Goal: Information Seeking & Learning: Learn about a topic

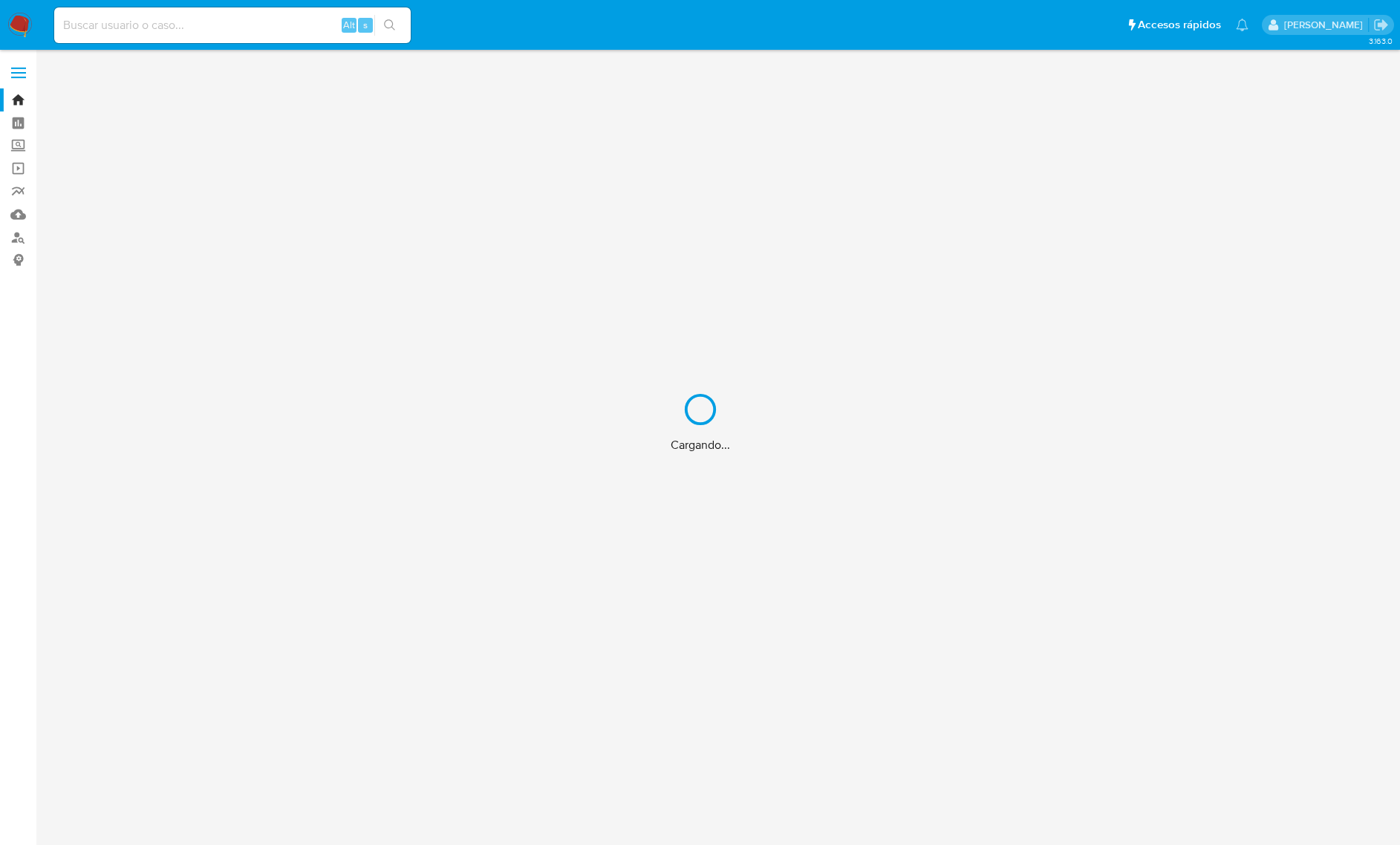
click at [276, 29] on div "Cargando..." at bounding box center [700, 422] width 1400 height 845
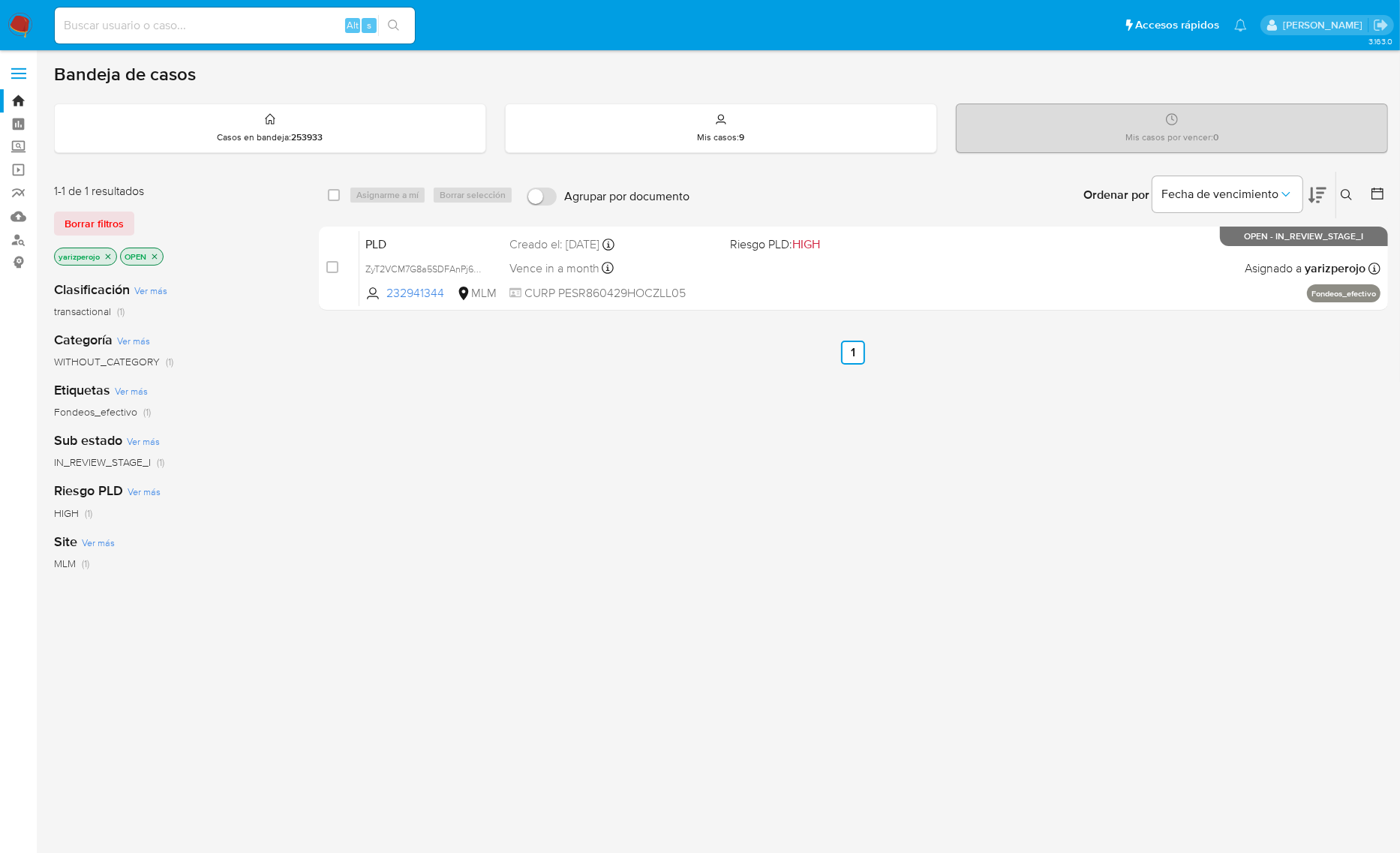
click at [279, 29] on input at bounding box center [235, 25] width 360 height 19
paste input "2005071460"
type input "2005071460"
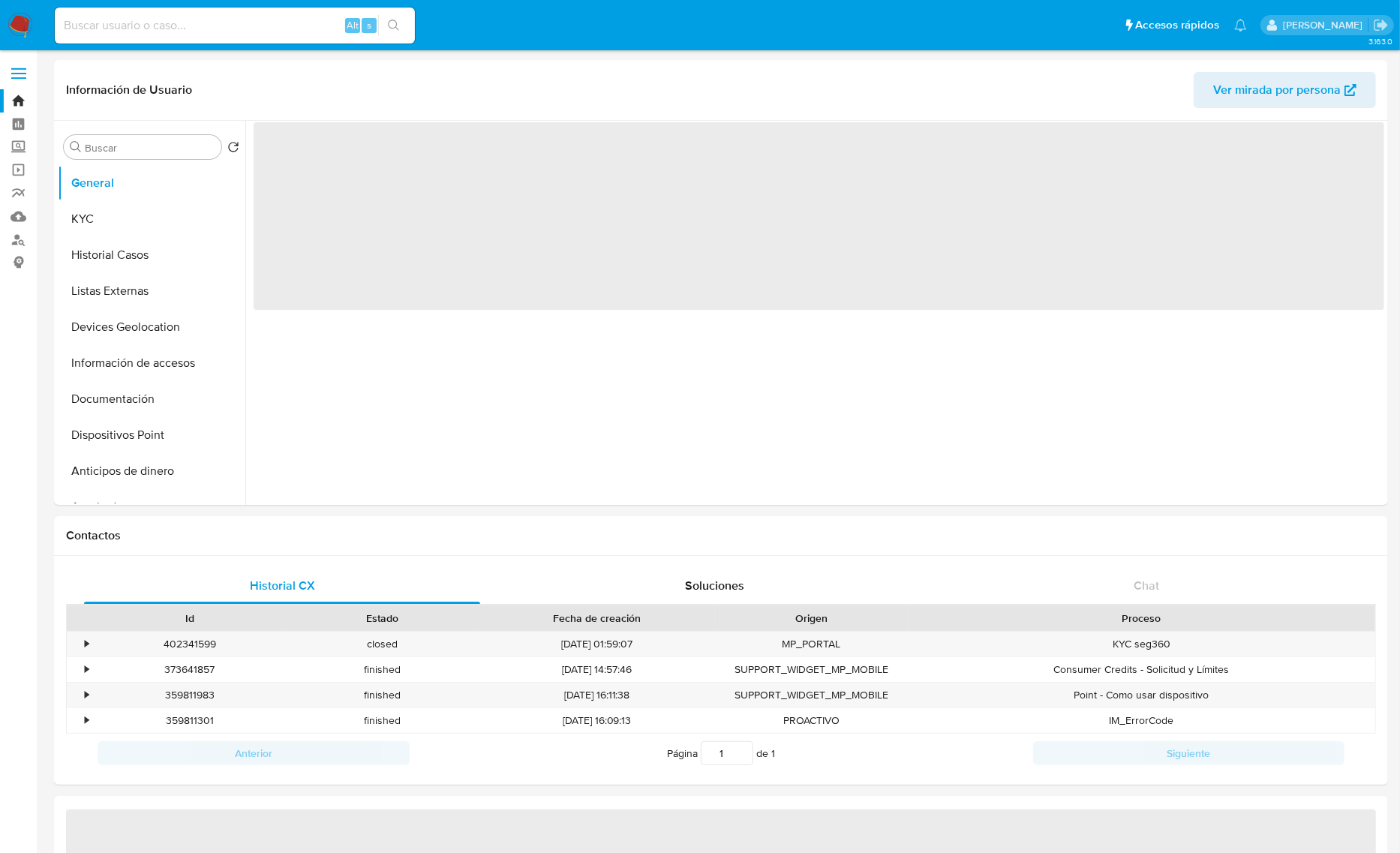
select select "10"
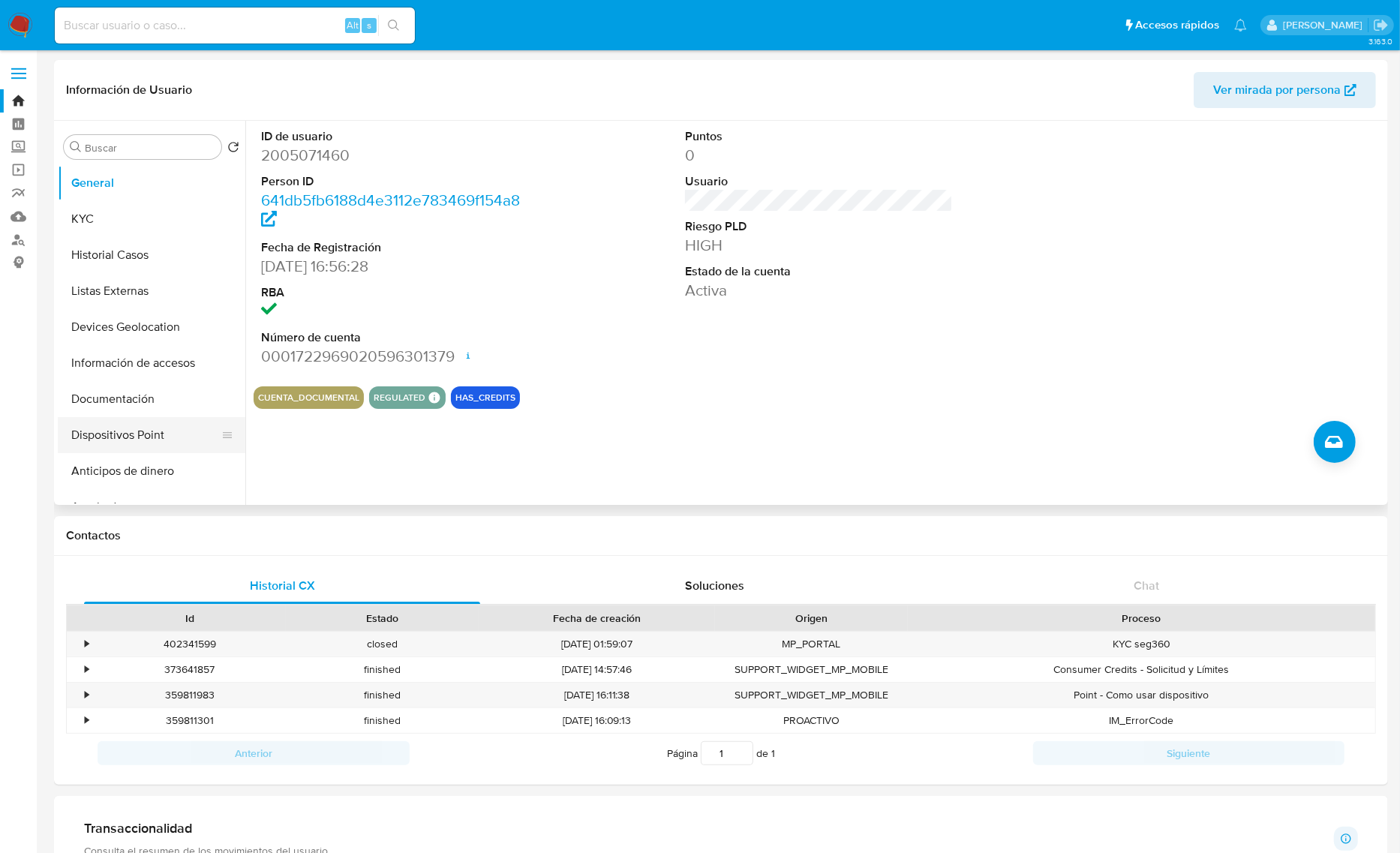
drag, startPoint x: 214, startPoint y: 505, endPoint x: 195, endPoint y: 451, distance: 57.2
click at [88, 226] on button "KYC" at bounding box center [145, 219] width 175 height 36
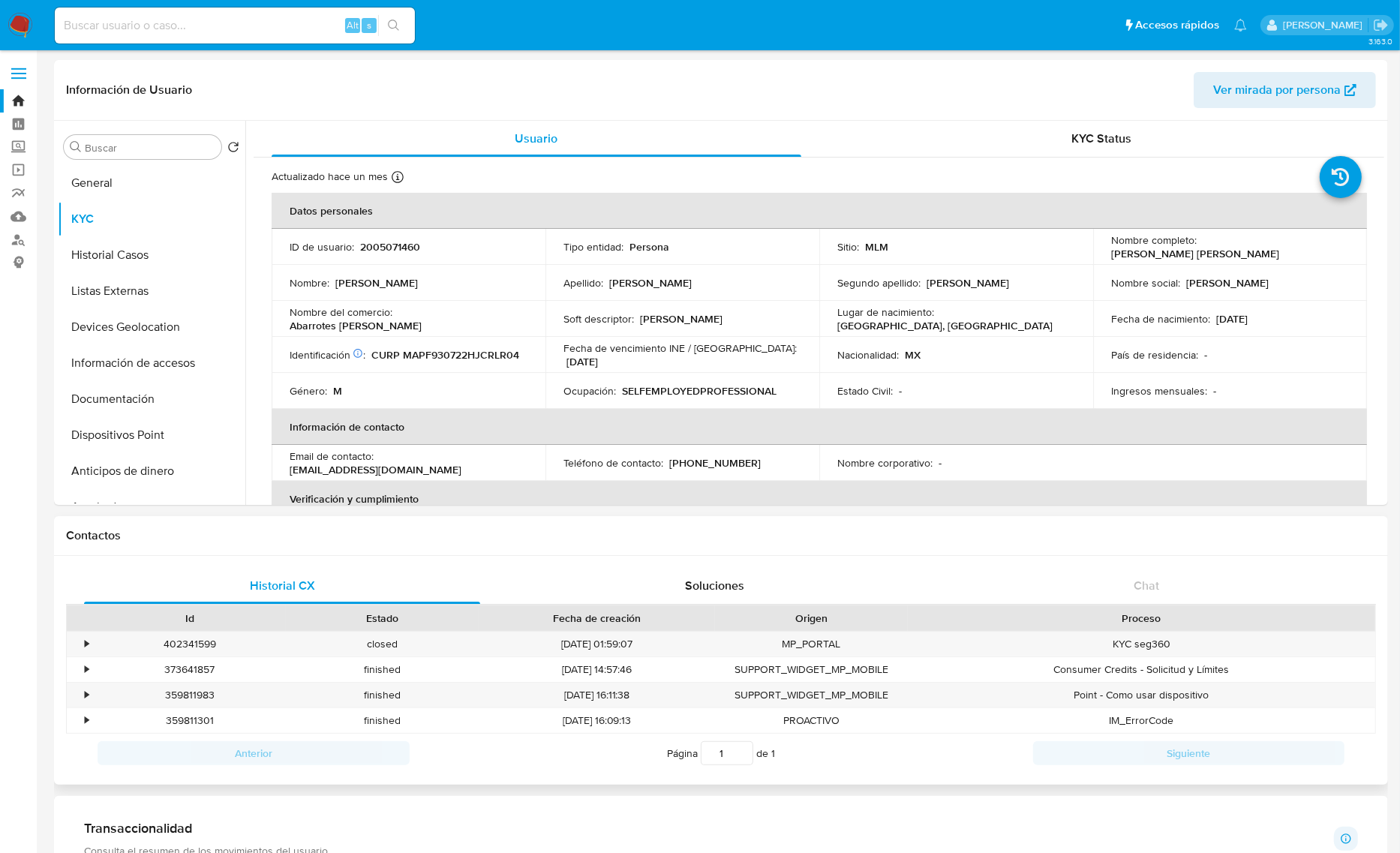
click at [200, 530] on h1 "Contactos" at bounding box center [720, 536] width 1310 height 15
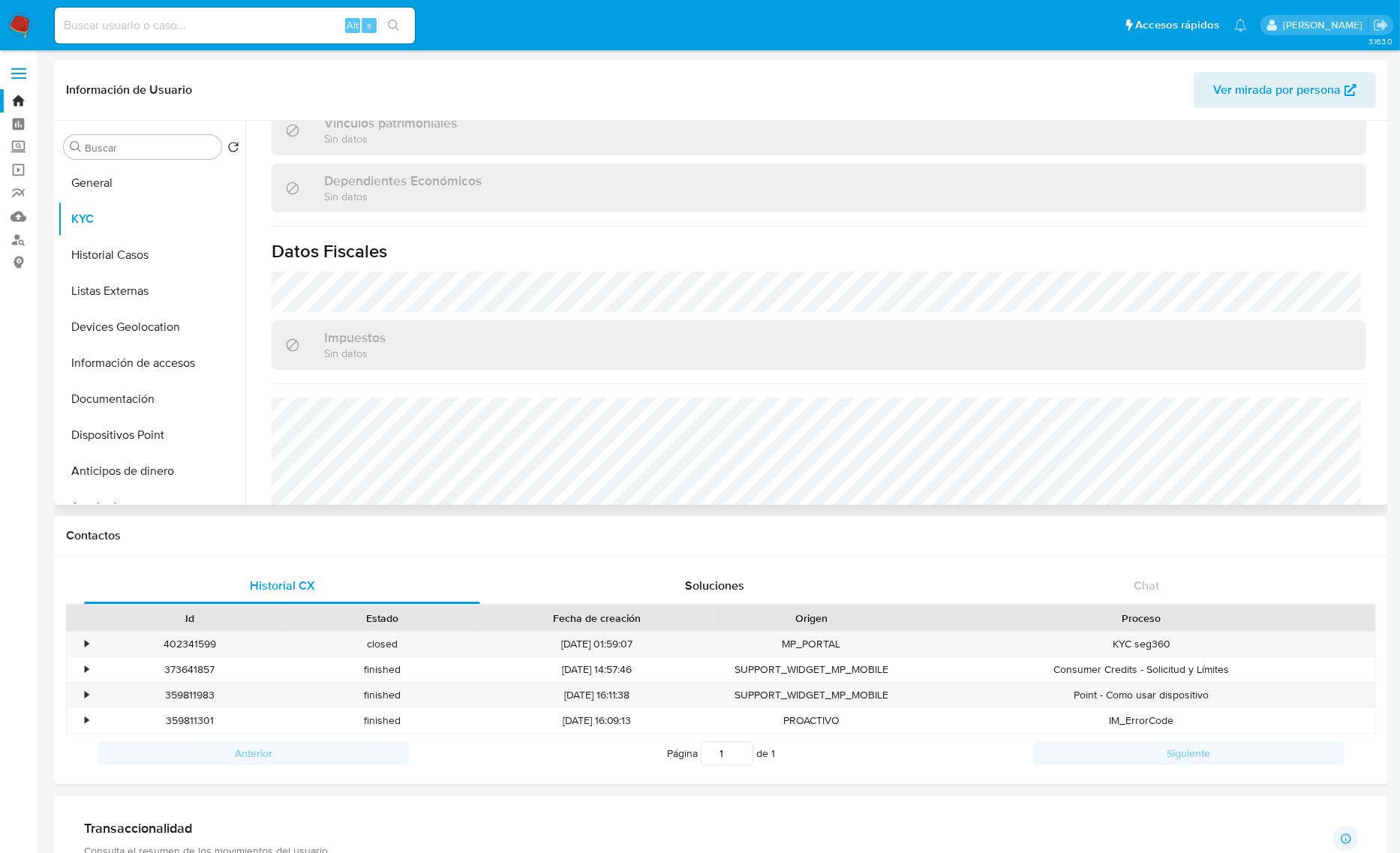
scroll to position [931, 0]
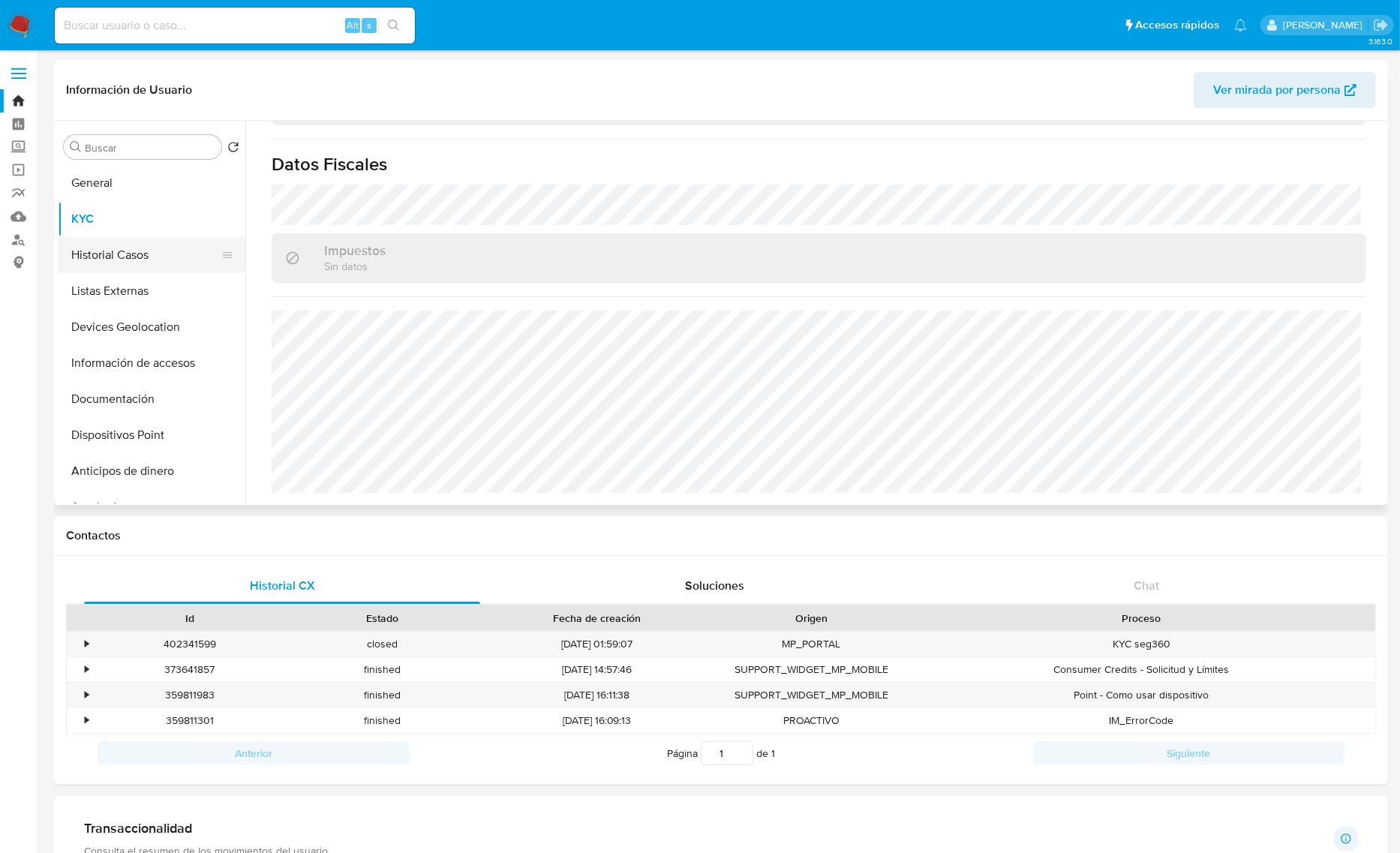
click at [91, 260] on button "Historial Casos" at bounding box center [145, 254] width 175 height 36
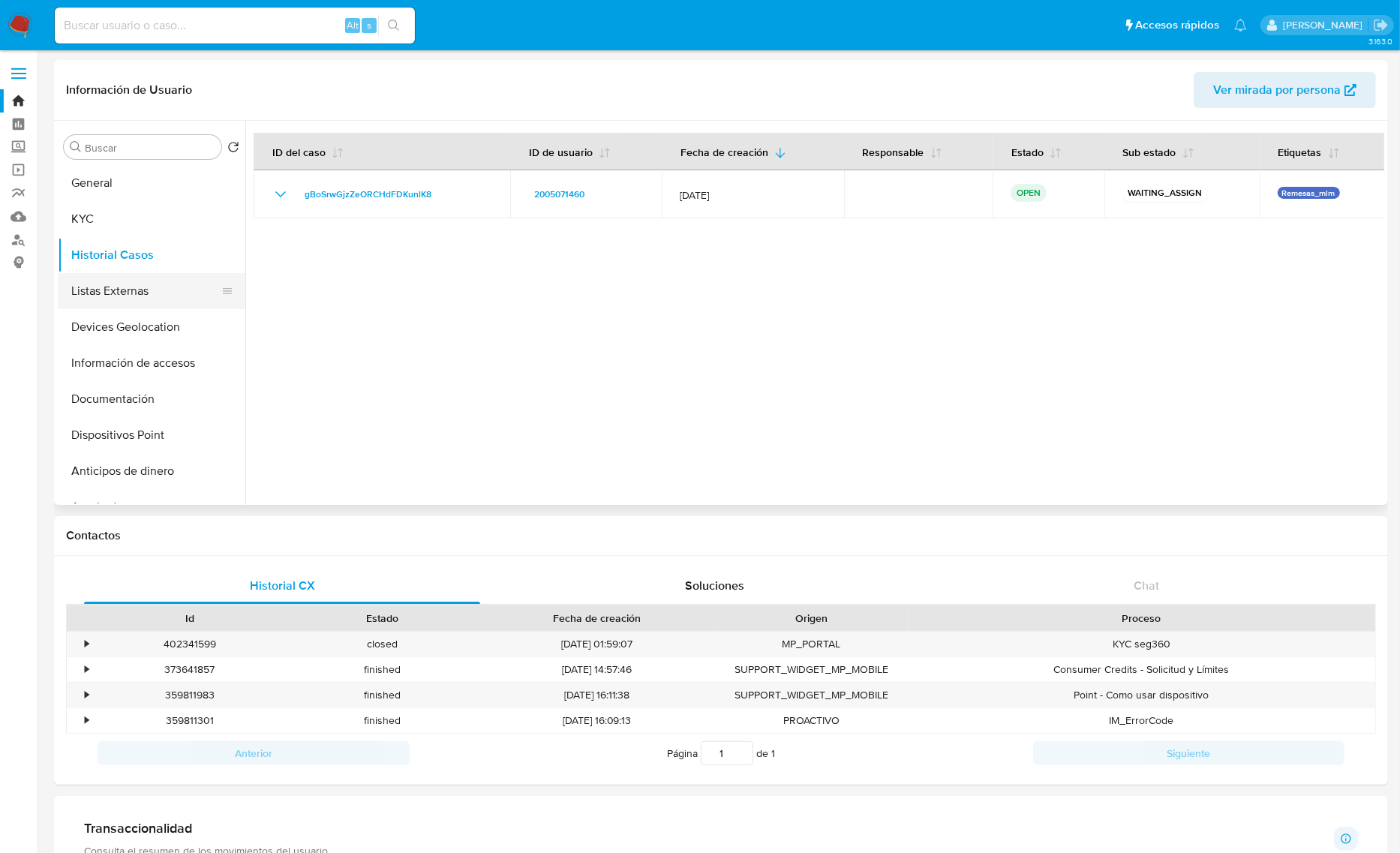
click at [162, 289] on button "Listas Externas" at bounding box center [145, 291] width 175 height 36
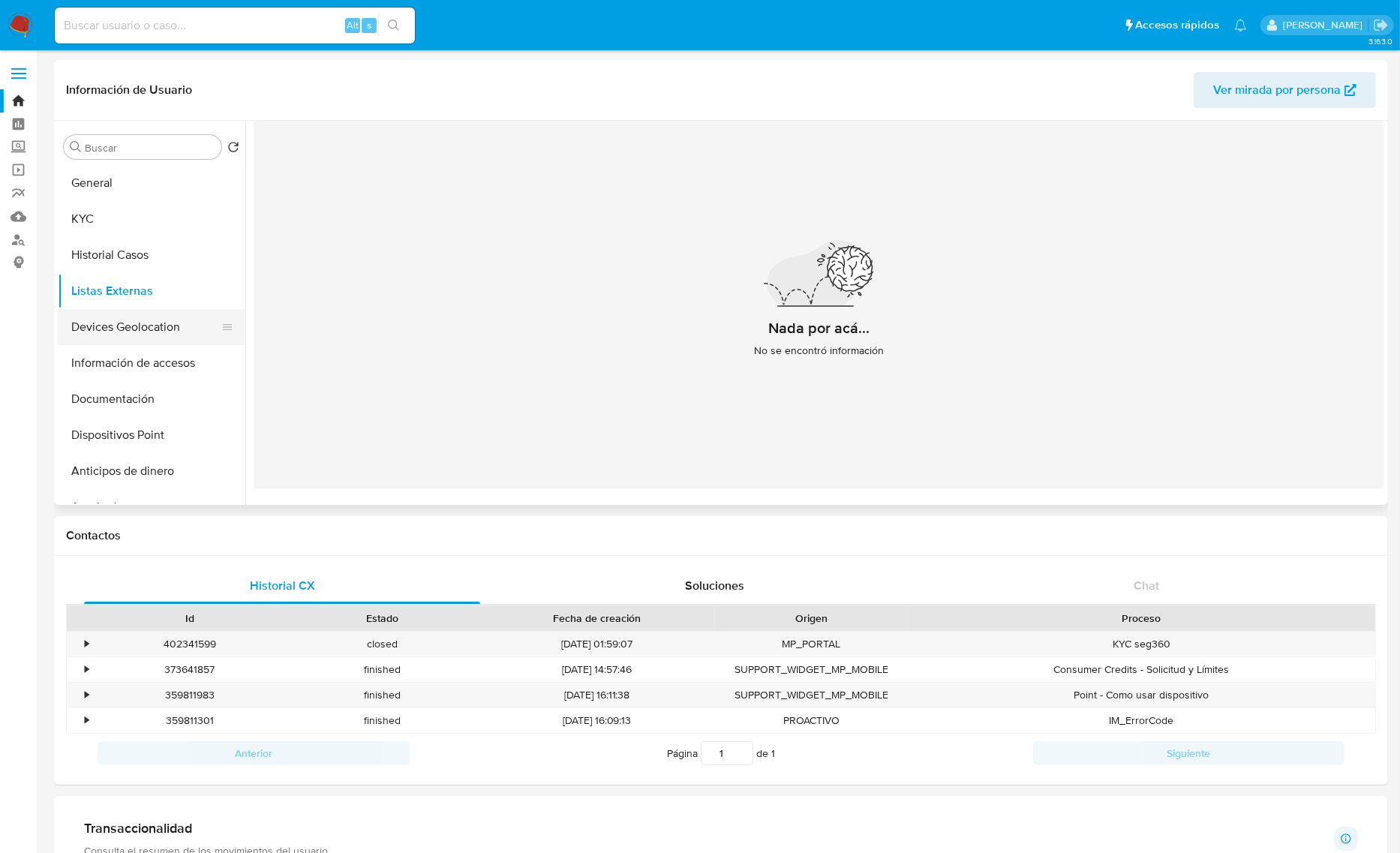
click at [154, 319] on button "Devices Geolocation" at bounding box center [145, 327] width 175 height 36
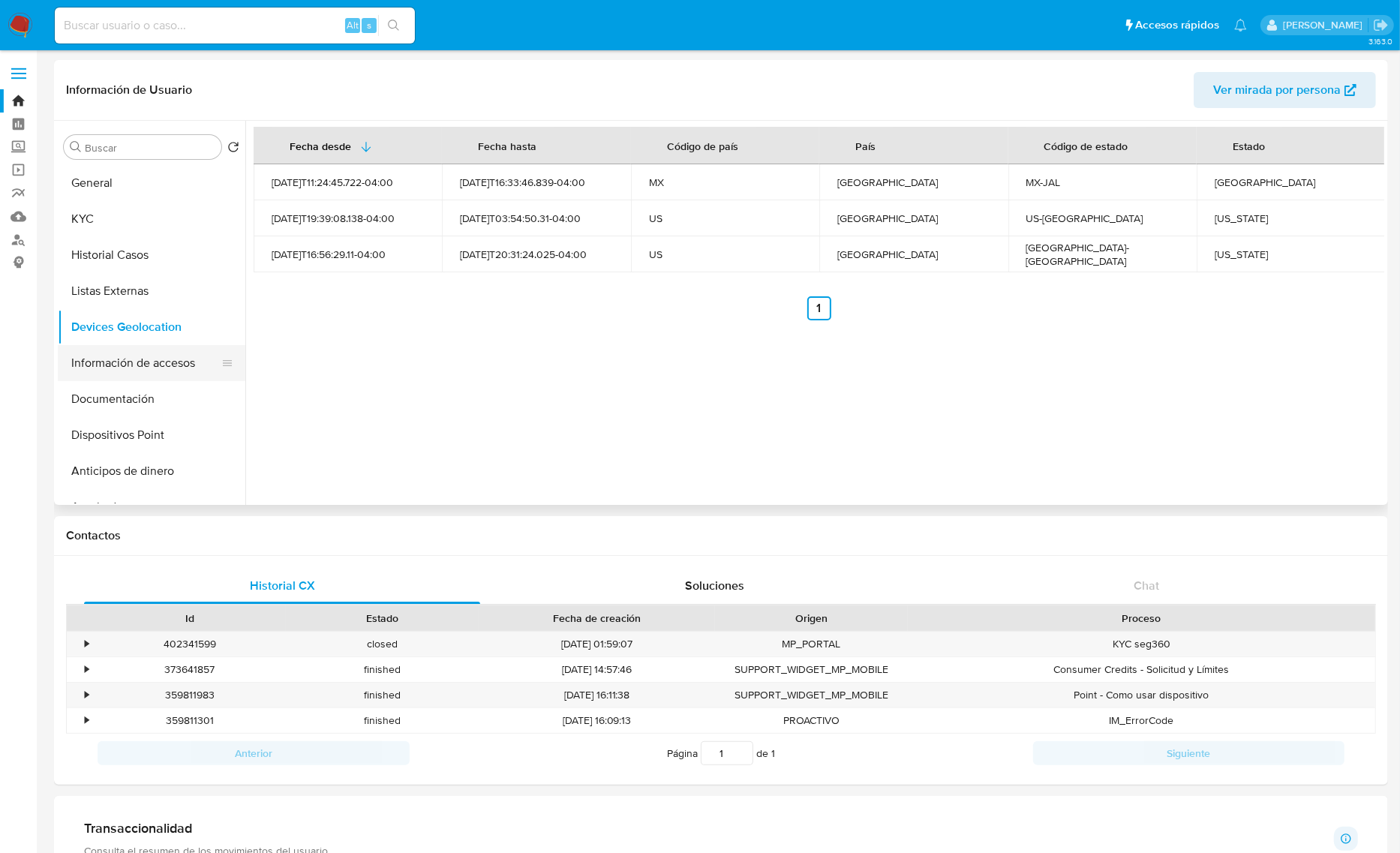
click at [162, 360] on button "Información de accesos" at bounding box center [145, 363] width 175 height 36
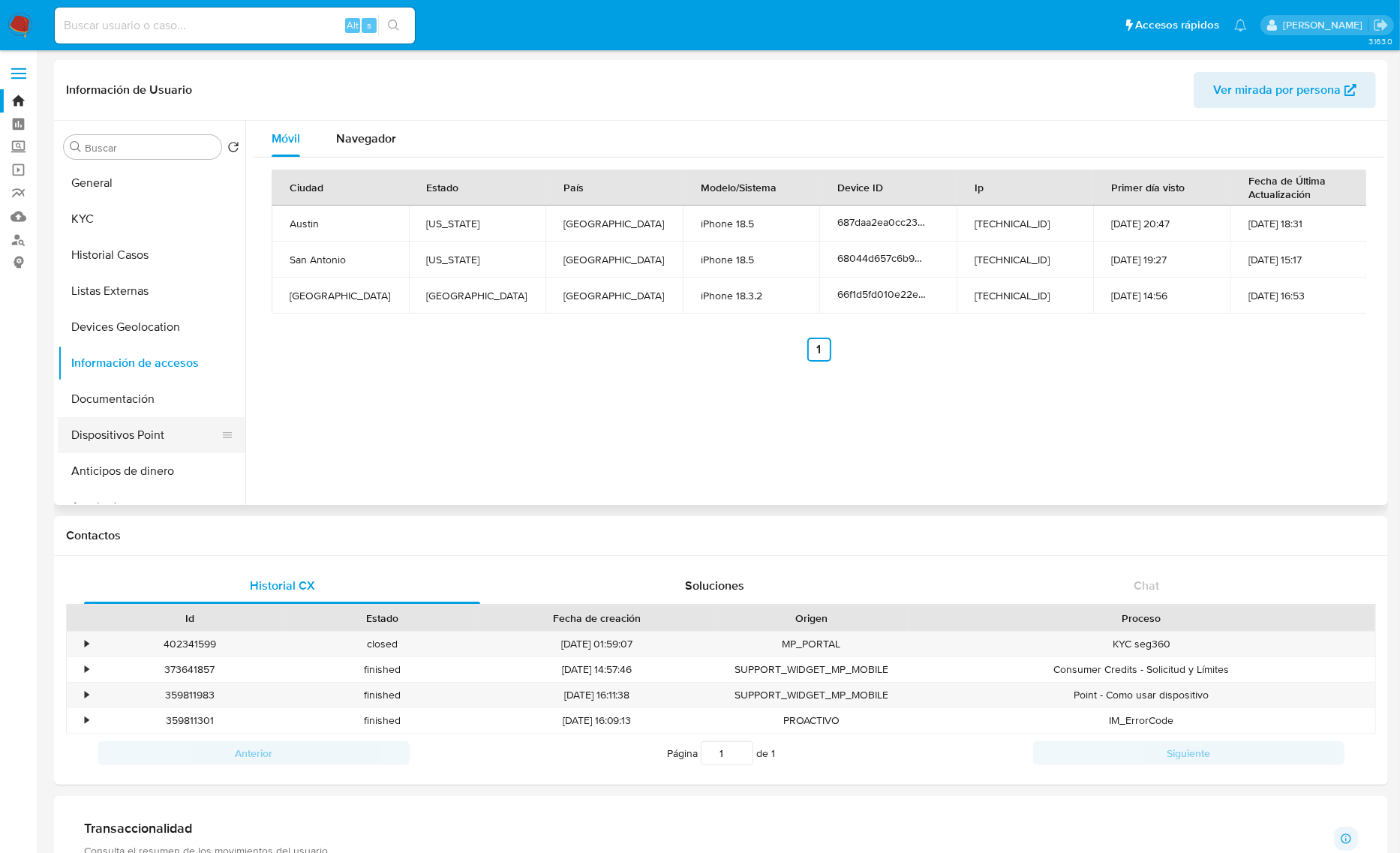
drag, startPoint x: 135, startPoint y: 398, endPoint x: 218, endPoint y: 424, distance: 87.0
click at [135, 398] on button "Documentación" at bounding box center [151, 399] width 188 height 36
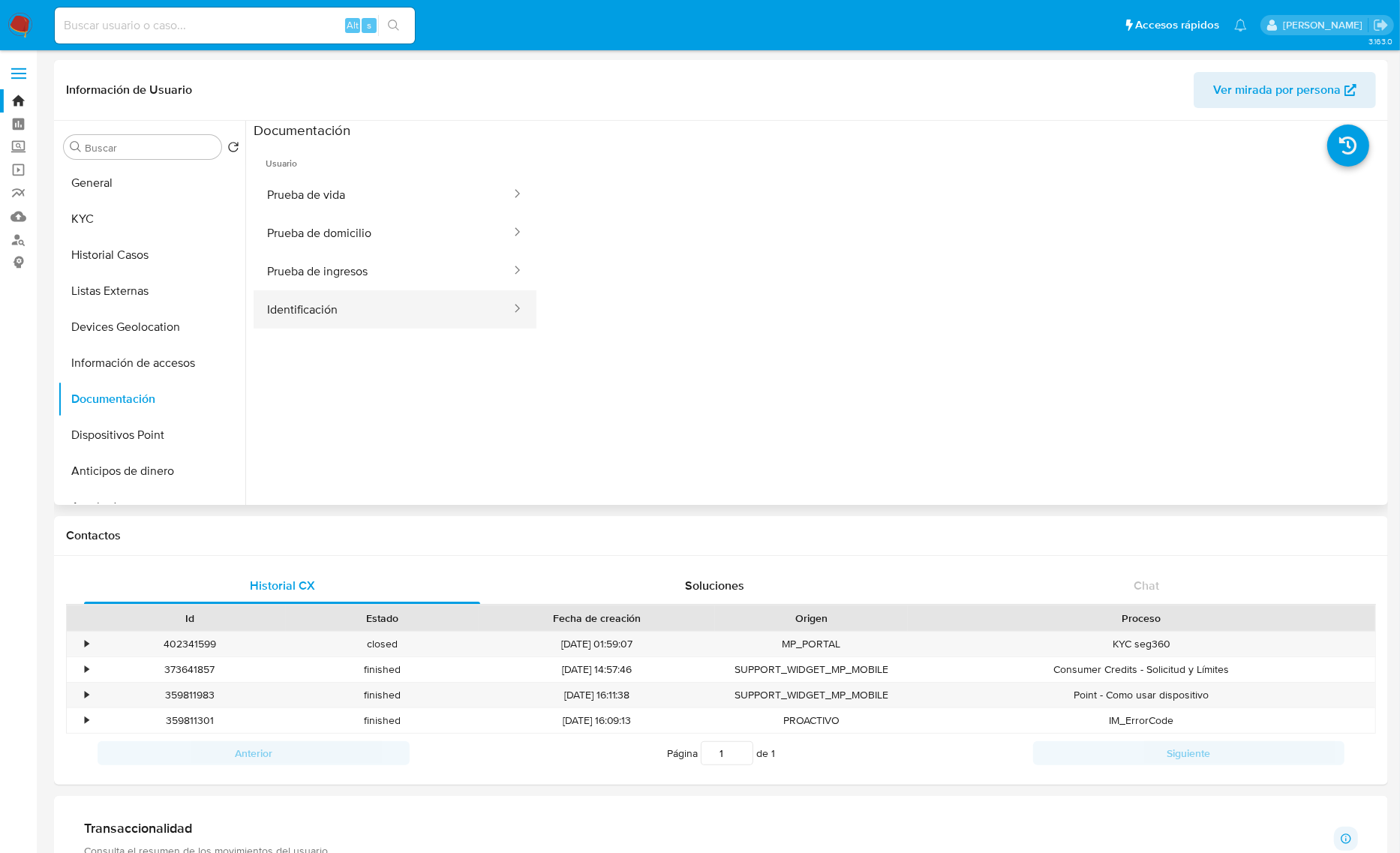
click at [355, 301] on button "Identificación" at bounding box center [382, 309] width 259 height 38
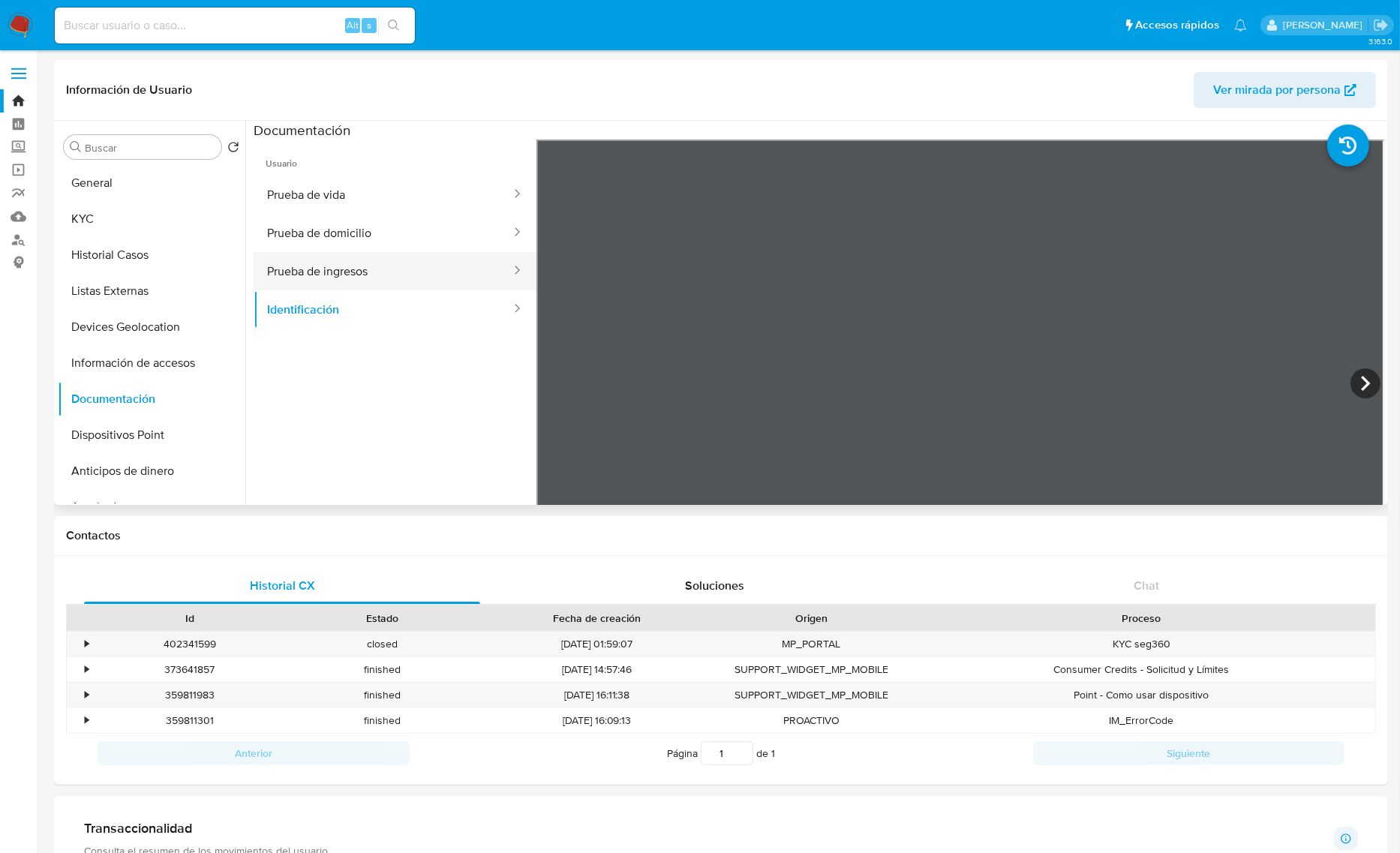
click at [345, 282] on button "Prueba de ingresos" at bounding box center [382, 271] width 259 height 38
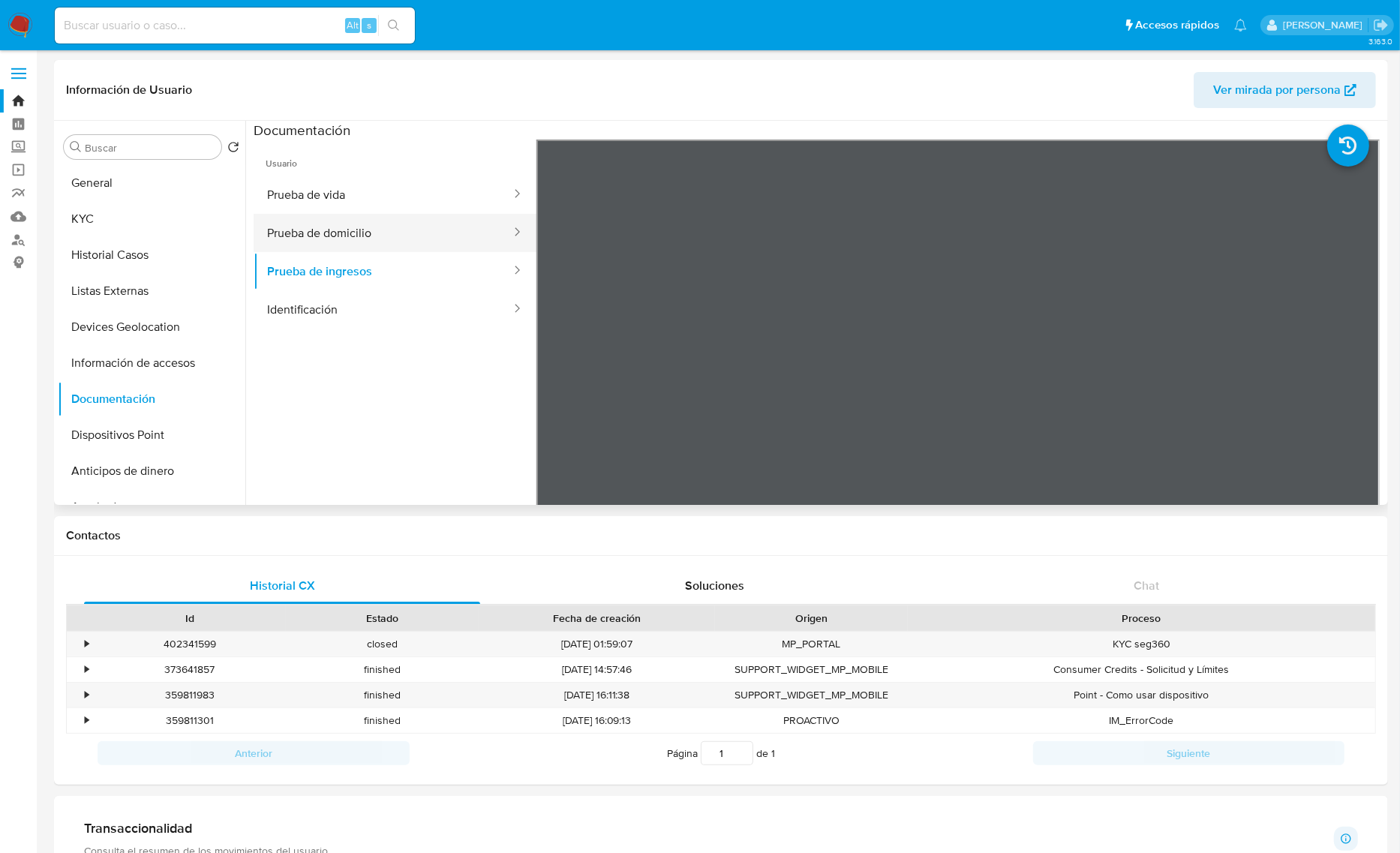
click at [351, 237] on button "Prueba de domicilio" at bounding box center [382, 232] width 259 height 38
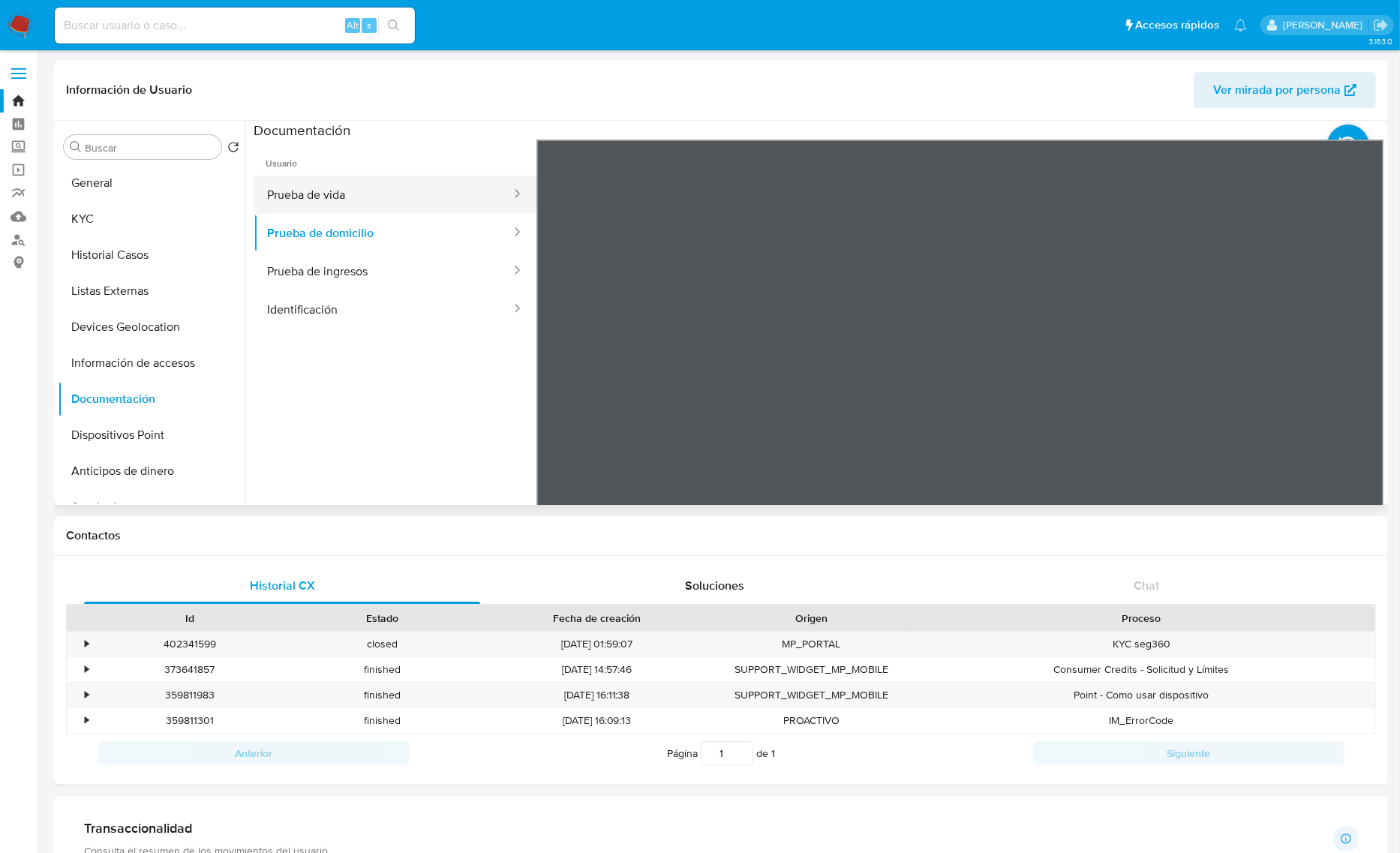
click at [302, 198] on button "Prueba de vida" at bounding box center [382, 194] width 259 height 38
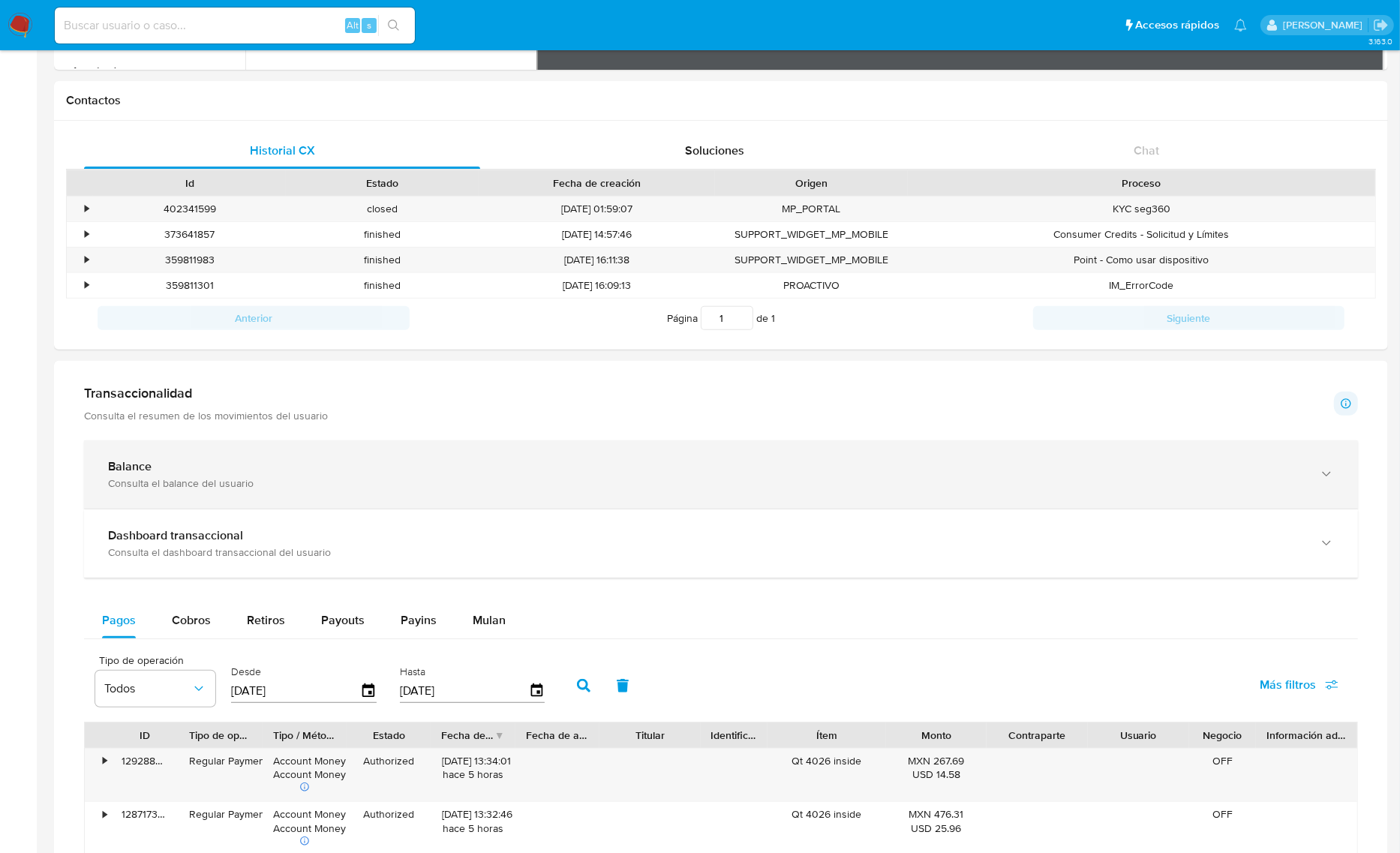
scroll to position [469, 0]
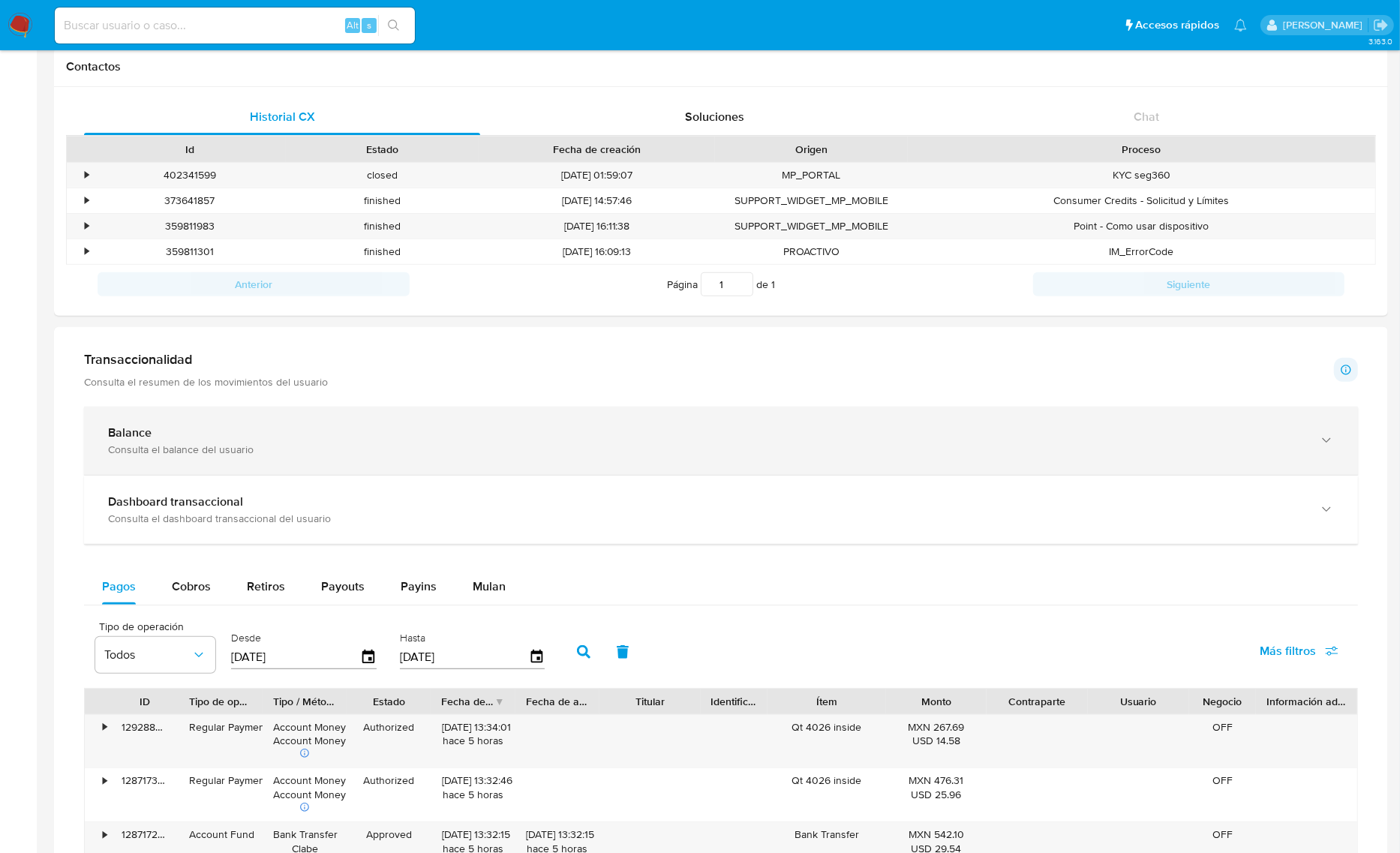
click at [253, 435] on div "Balance" at bounding box center [706, 433] width 1196 height 15
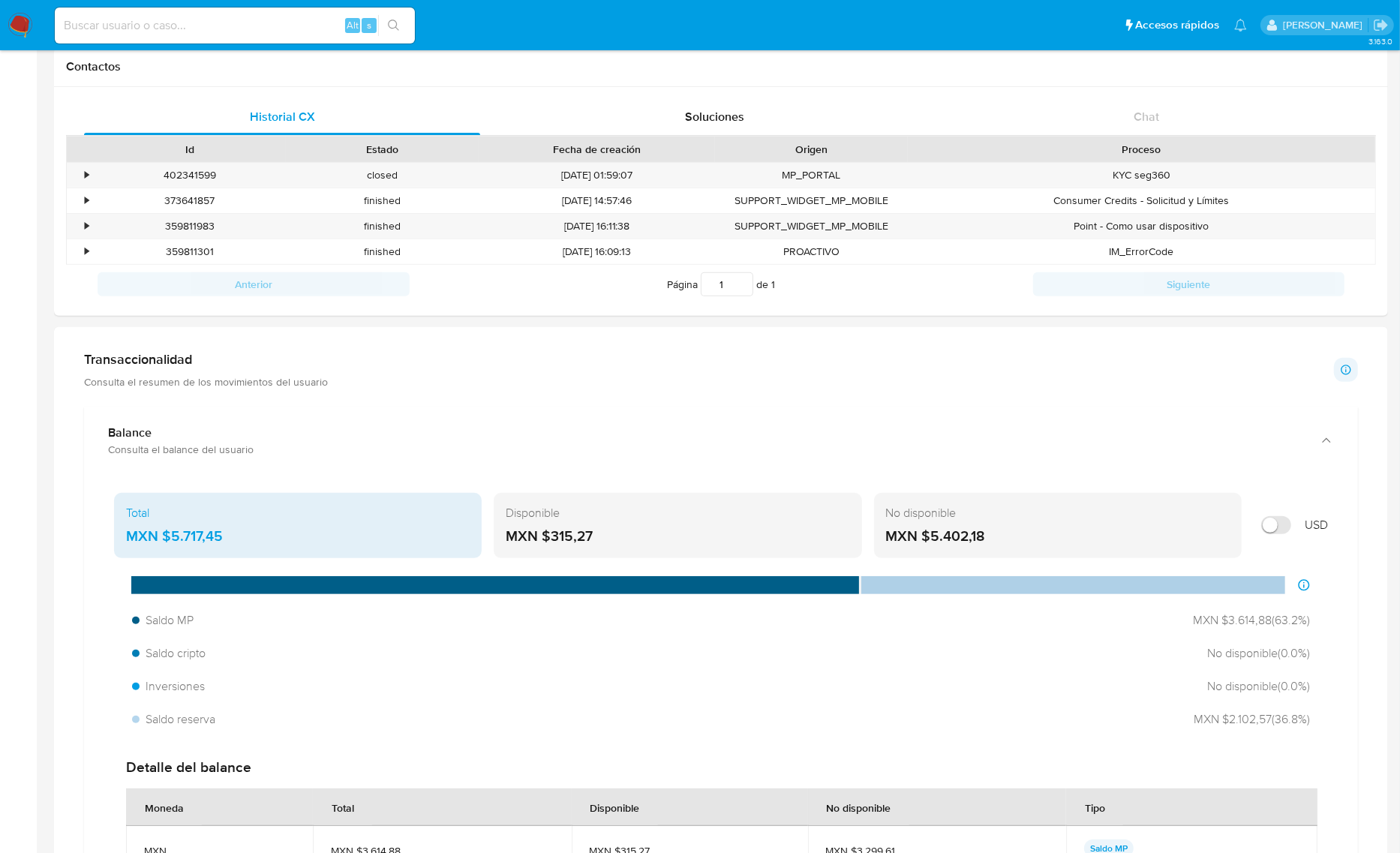
drag, startPoint x: 221, startPoint y: 536, endPoint x: 175, endPoint y: 534, distance: 46.0
click at [175, 534] on div "MXN $5.717,45" at bounding box center [298, 536] width 344 height 19
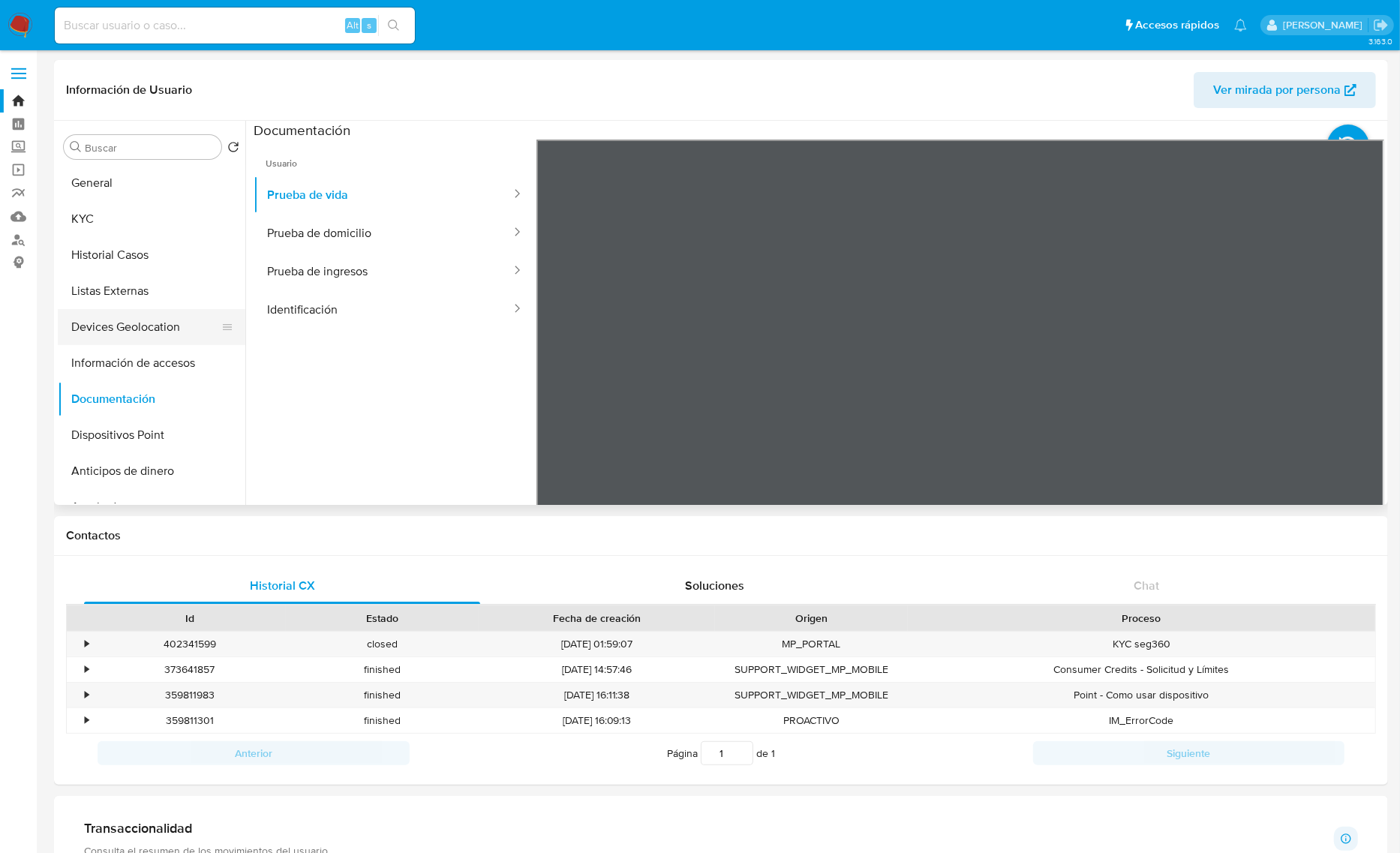
click at [150, 330] on button "Devices Geolocation" at bounding box center [145, 327] width 175 height 36
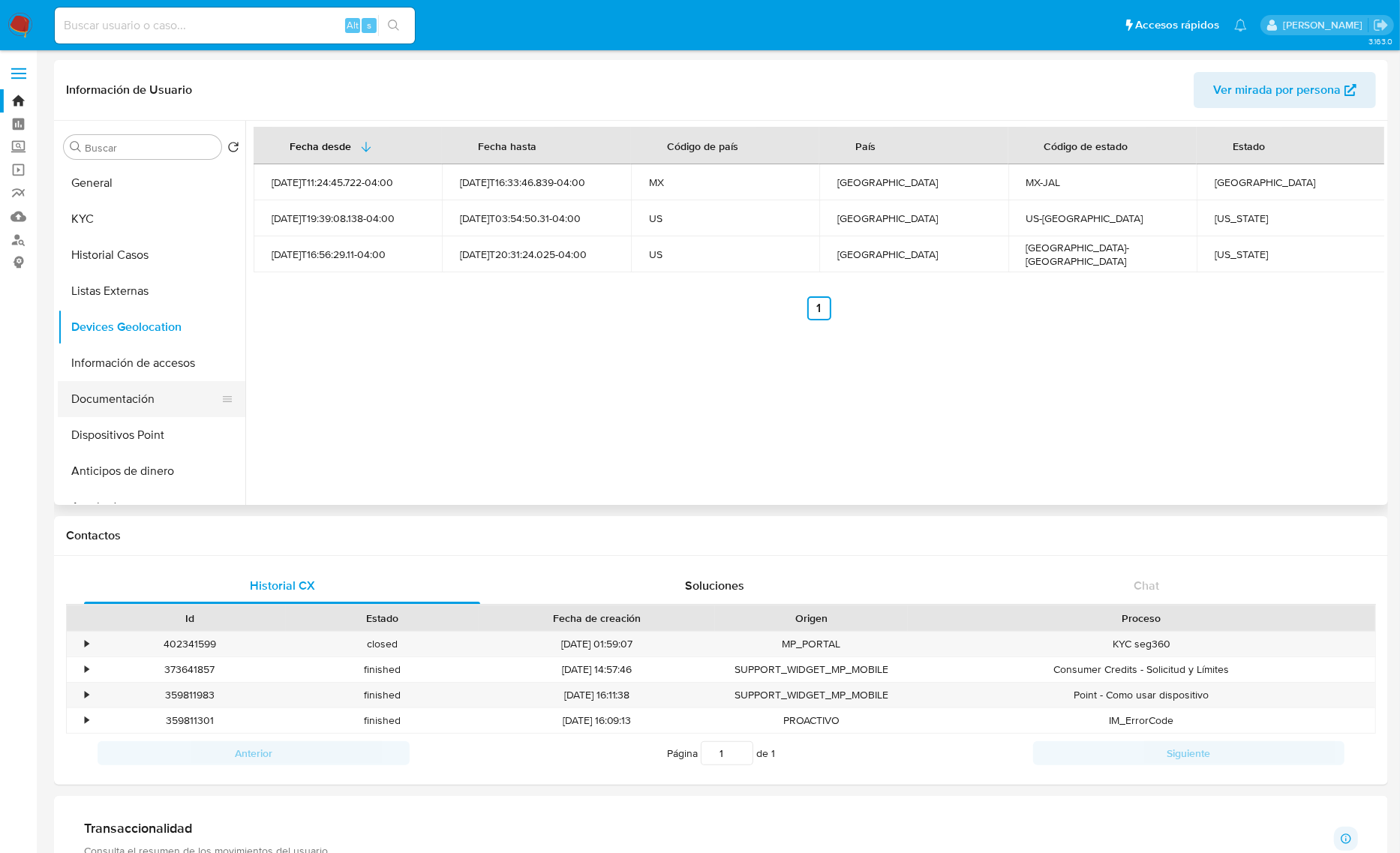
click at [131, 392] on button "Documentación" at bounding box center [145, 399] width 175 height 36
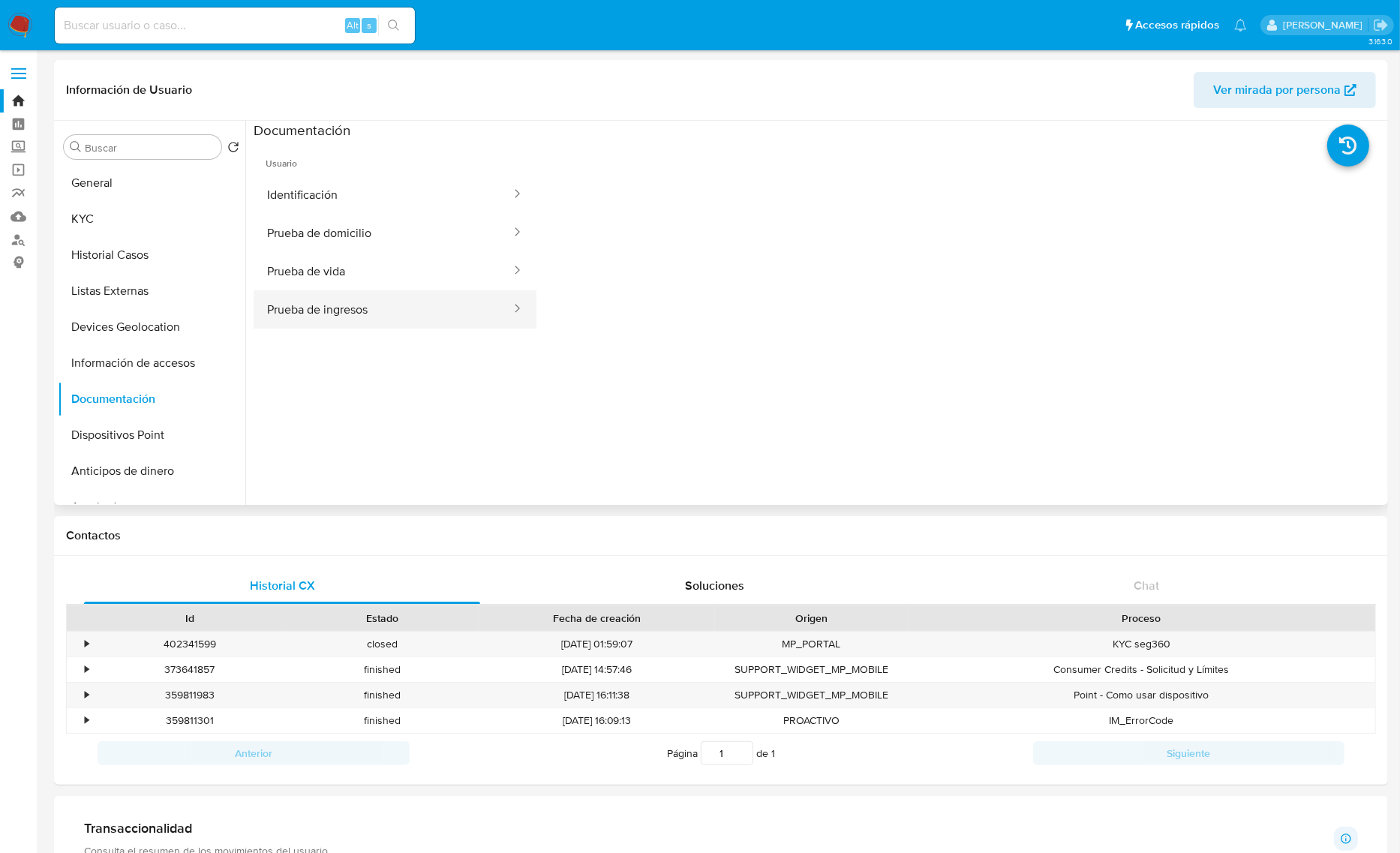
click at [382, 302] on button "Prueba de ingresos" at bounding box center [382, 309] width 259 height 38
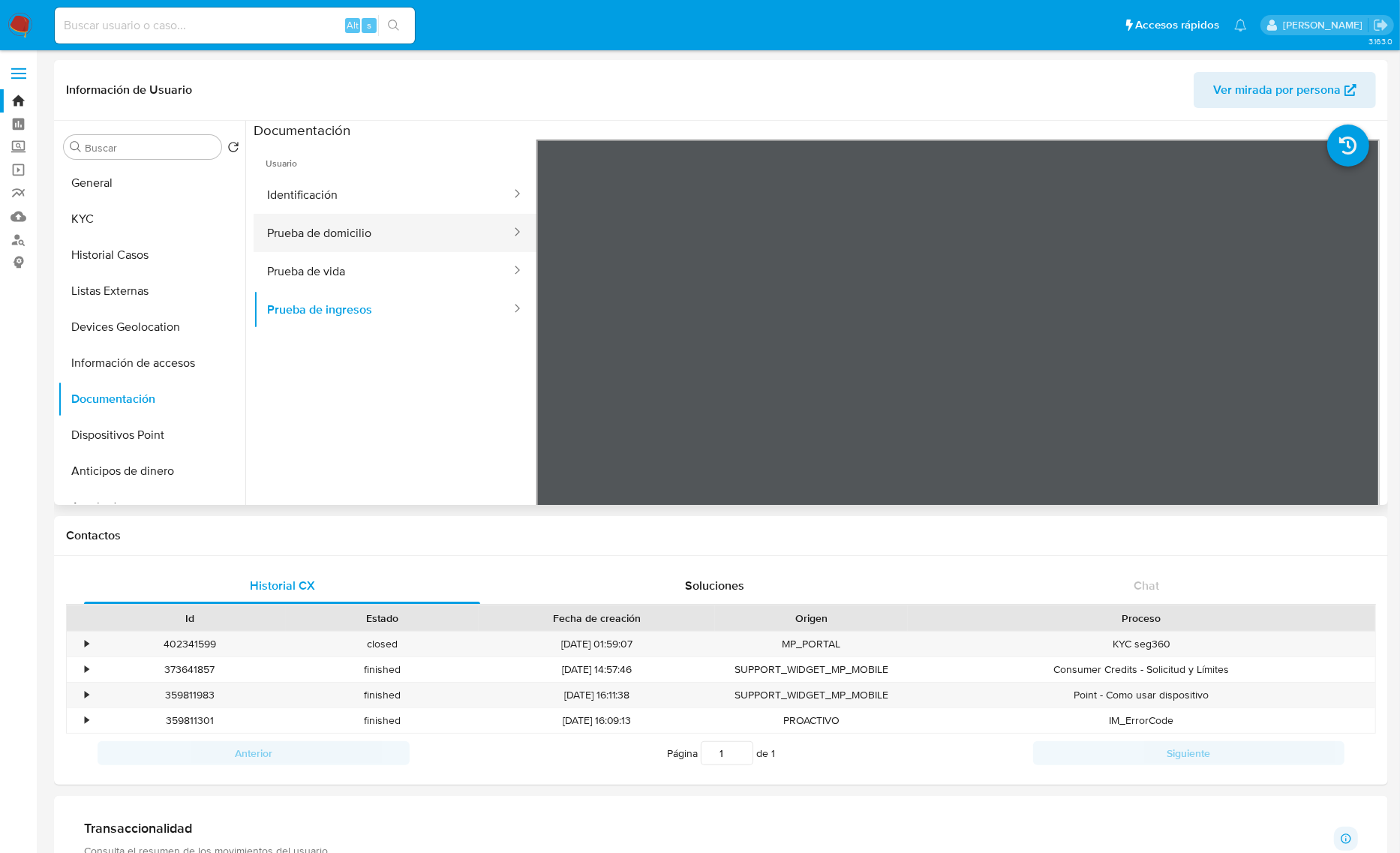
click at [382, 241] on button "Prueba de domicilio" at bounding box center [382, 232] width 259 height 38
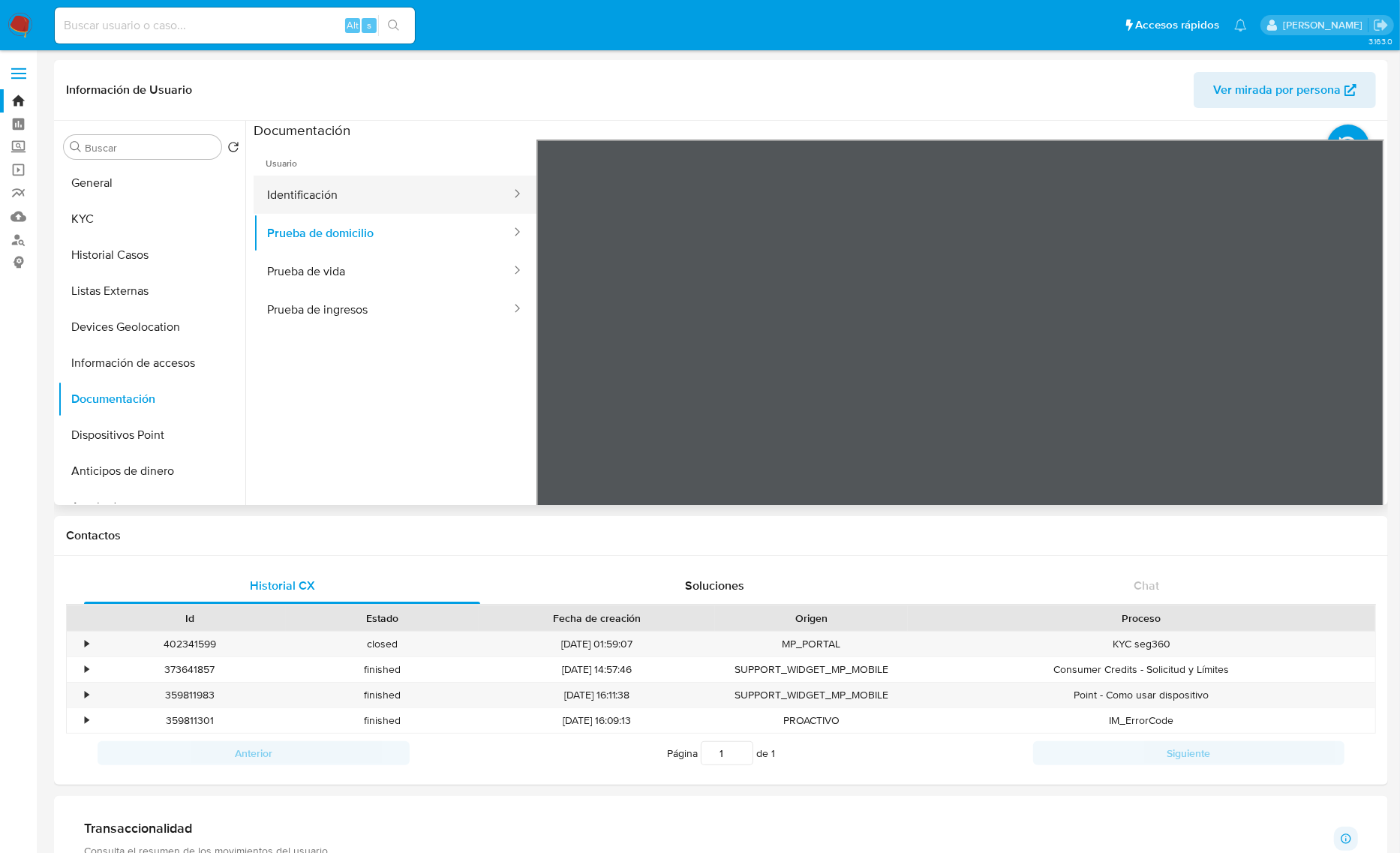
click at [315, 200] on button "Identificación" at bounding box center [382, 194] width 259 height 38
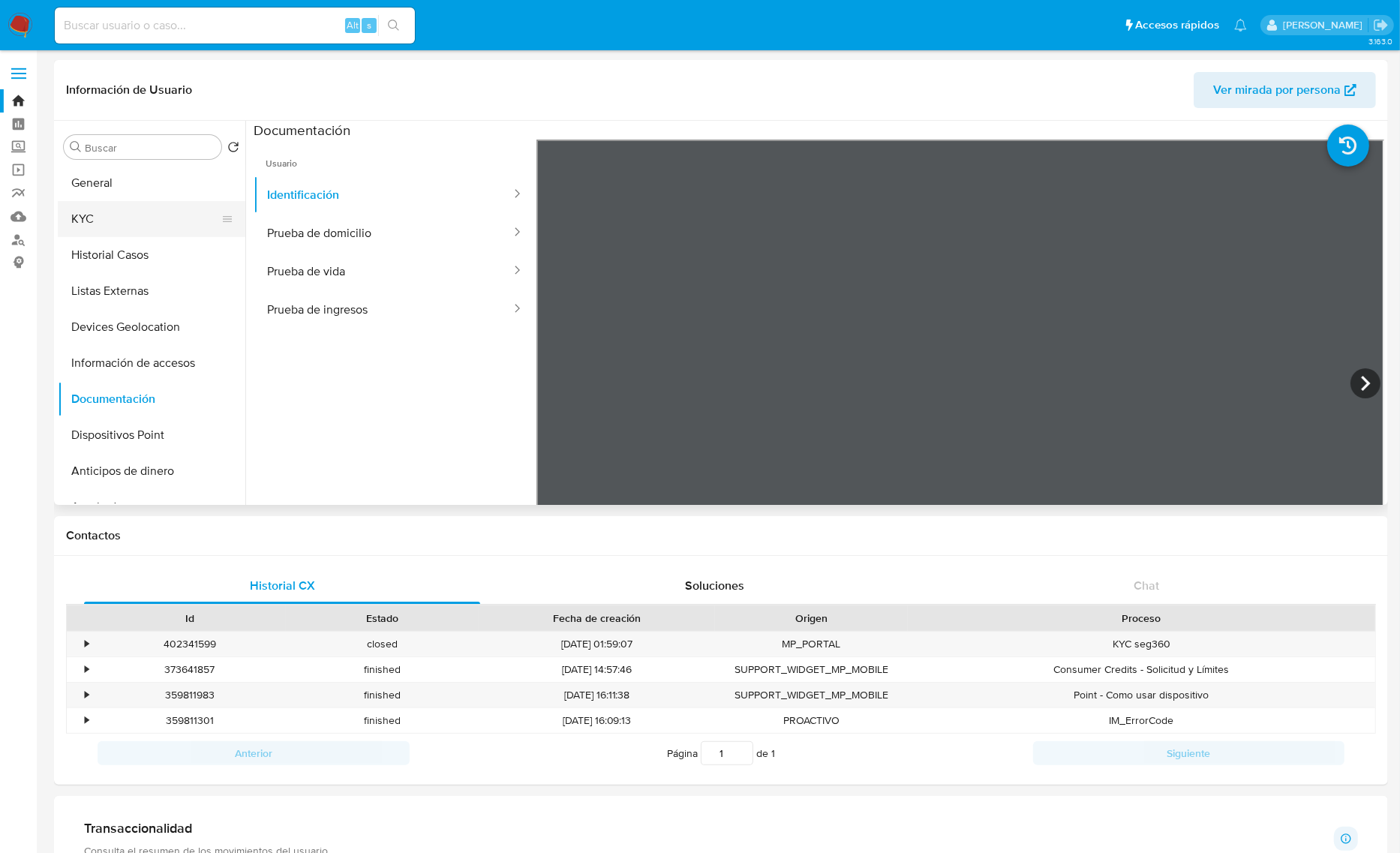
click at [123, 213] on button "KYC" at bounding box center [145, 219] width 175 height 36
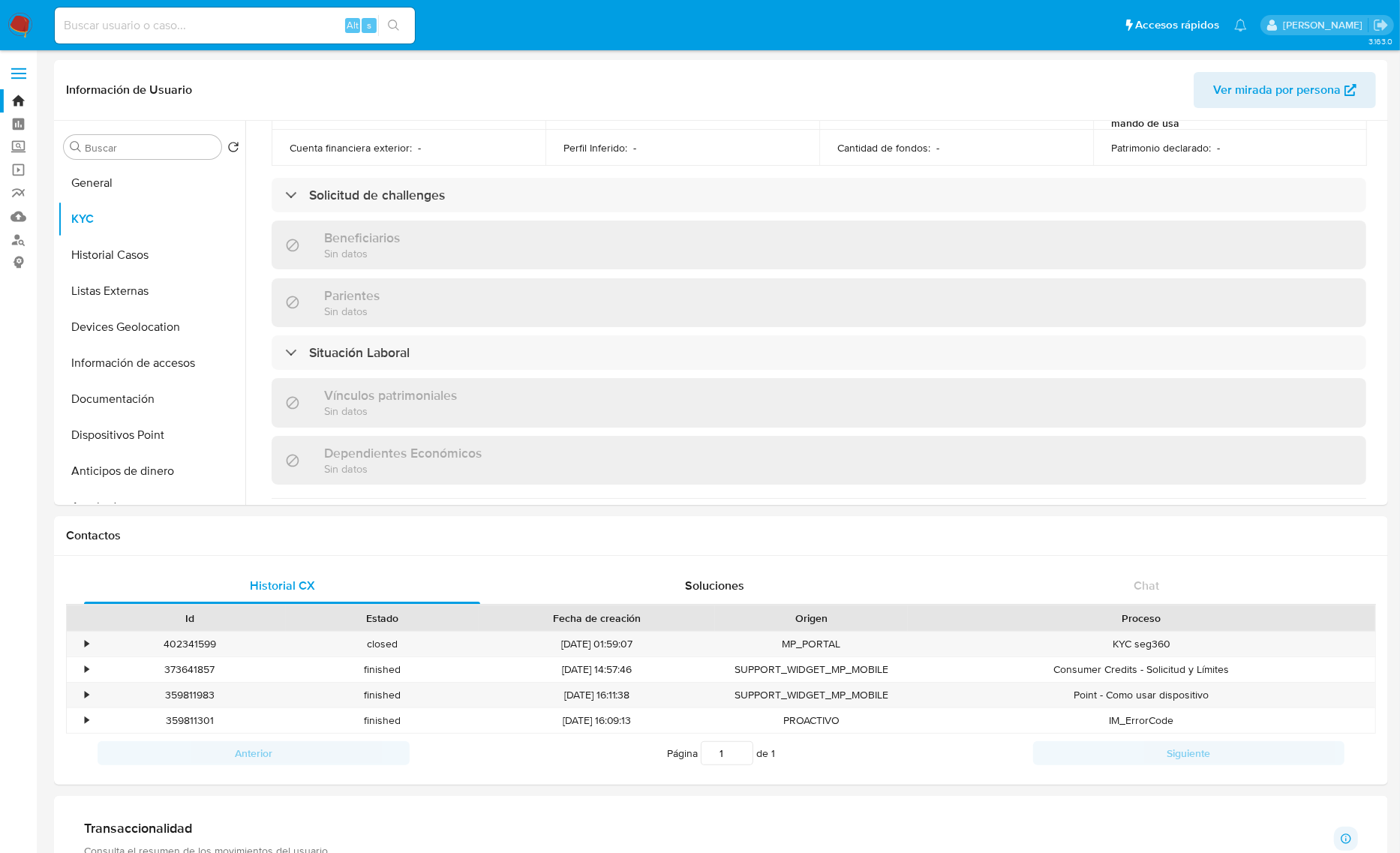
scroll to position [930, 0]
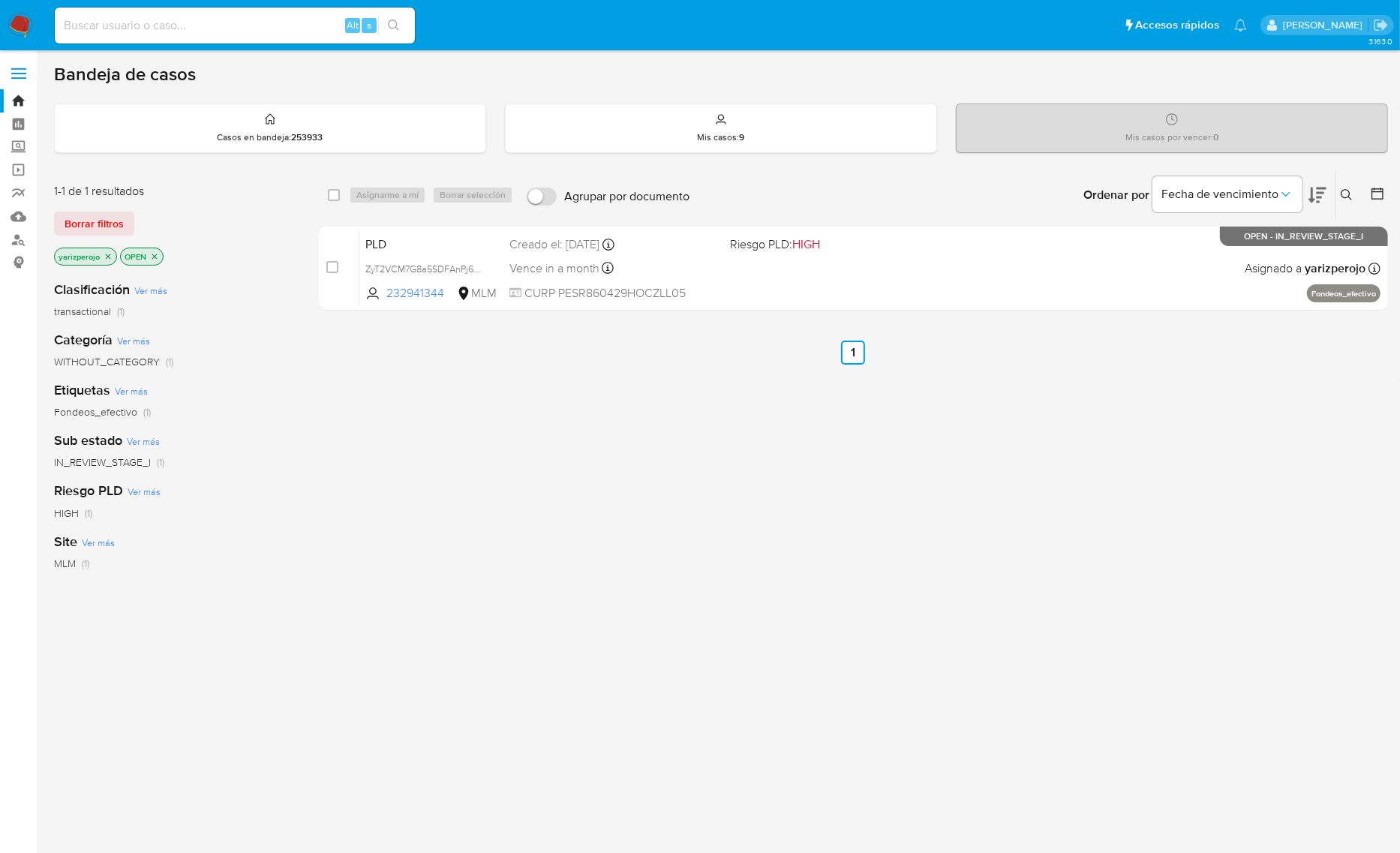
drag, startPoint x: 21, startPoint y: 143, endPoint x: 76, endPoint y: 170, distance: 61.3
click at [21, 143] on label "Screening" at bounding box center [89, 147] width 178 height 23
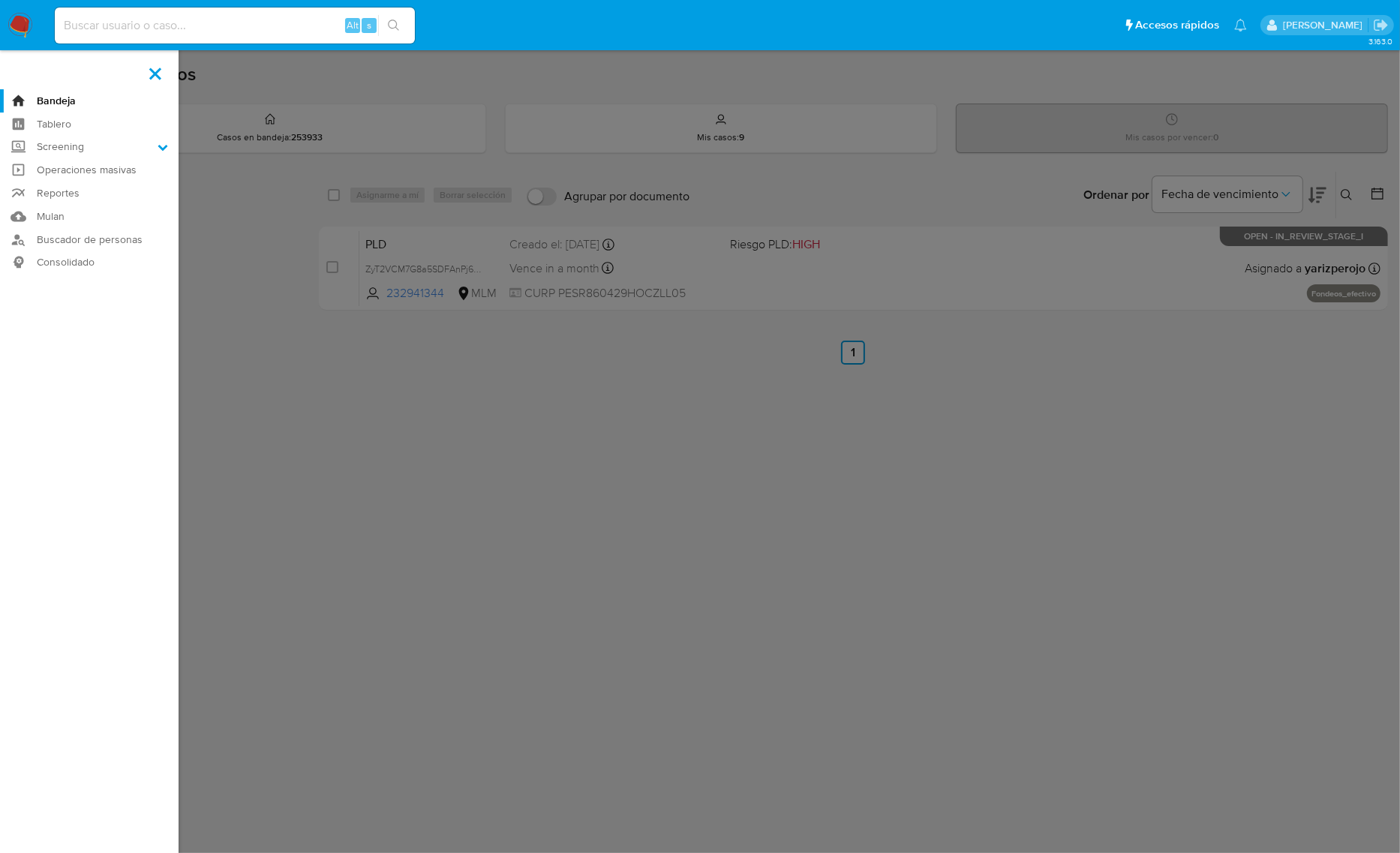
click at [0, 0] on input "Screening" at bounding box center [0, 0] width 0 height 0
drag, startPoint x: 84, startPoint y: 205, endPoint x: 662, endPoint y: 252, distance: 579.9
click at [84, 205] on link "Herramientas" at bounding box center [89, 206] width 178 height 19
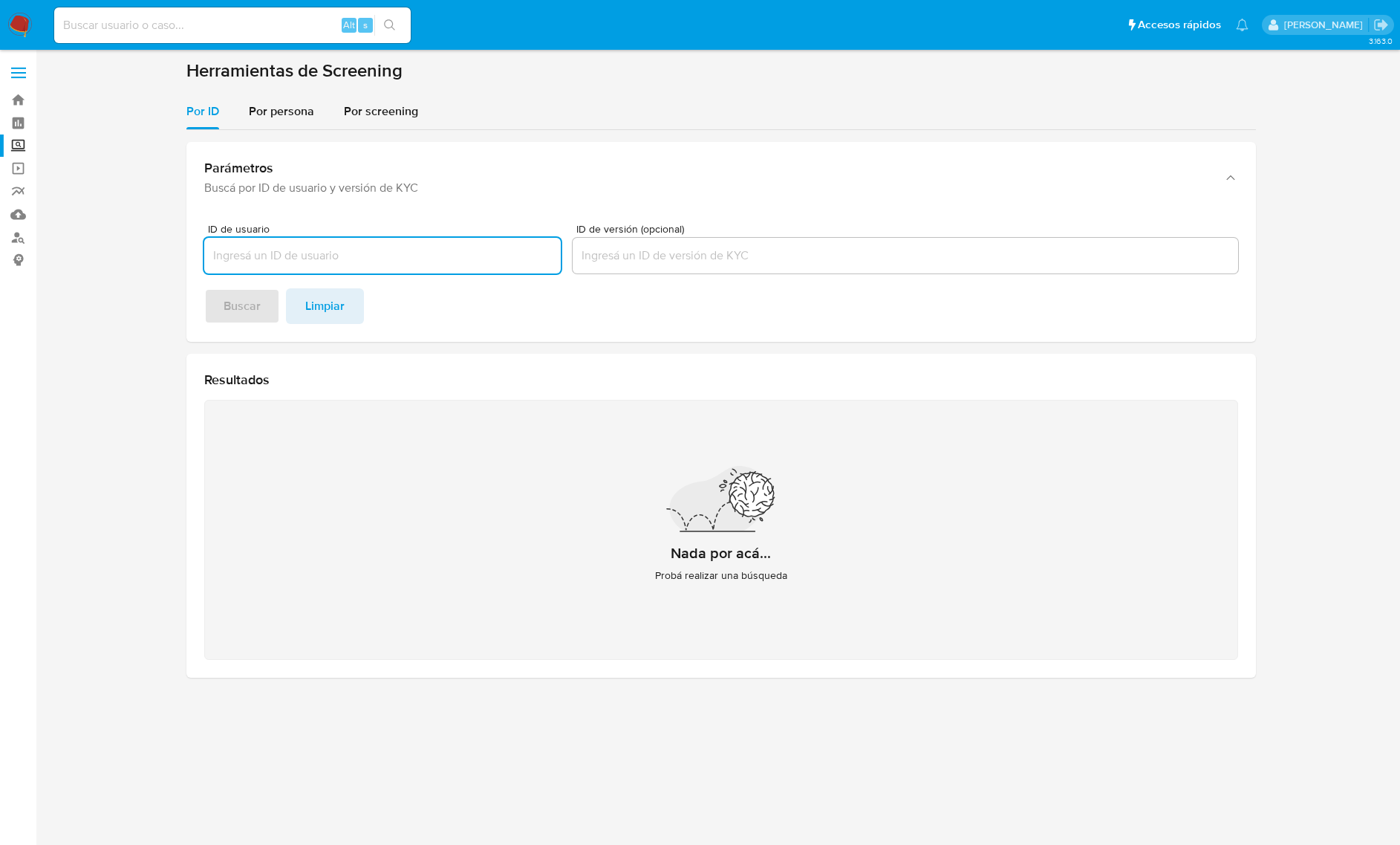
drag, startPoint x: 290, startPoint y: 120, endPoint x: 285, endPoint y: 138, distance: 18.7
click at [290, 120] on div "Por persona" at bounding box center [281, 111] width 65 height 36
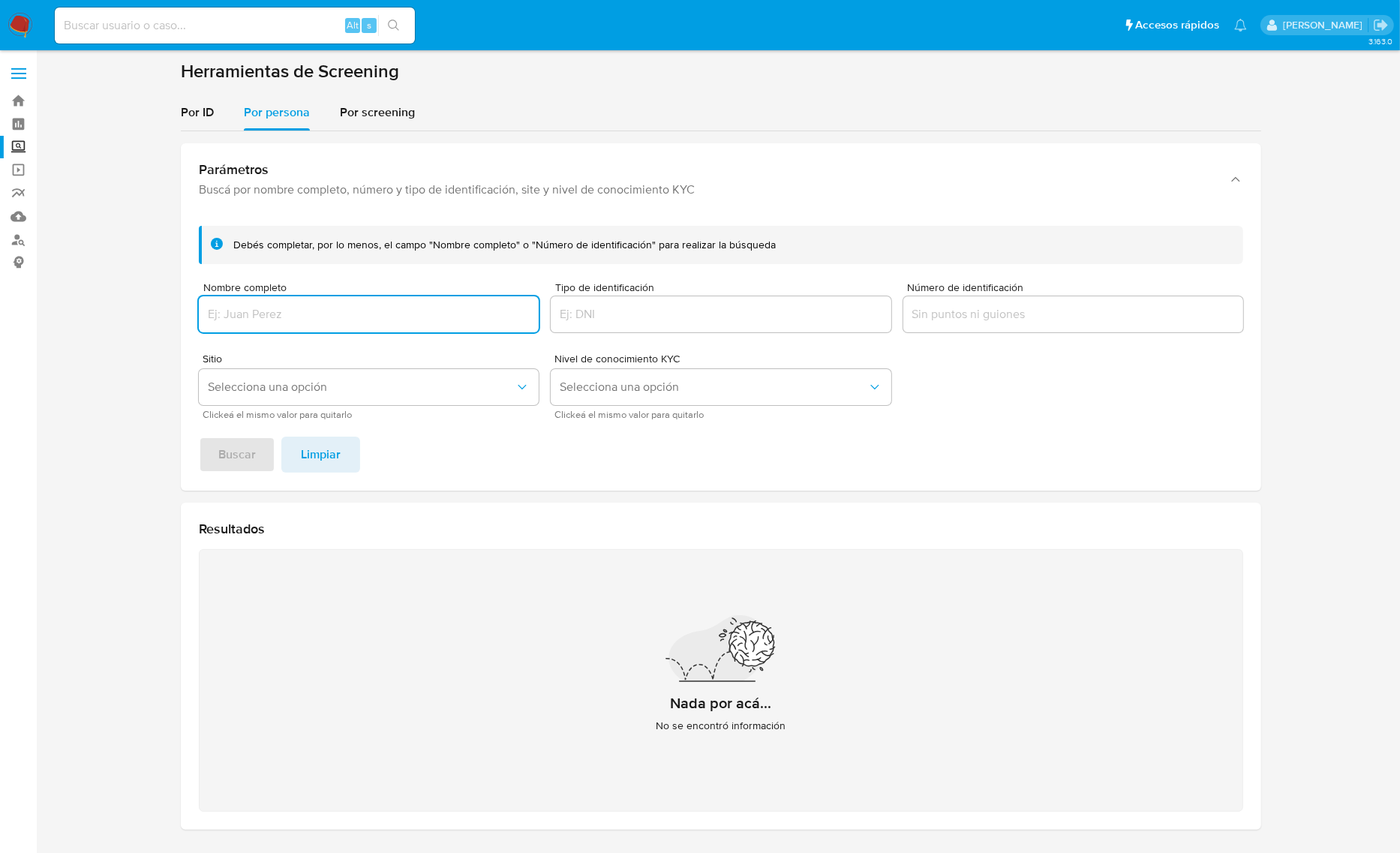
click at [268, 309] on input "Nombre completo" at bounding box center [369, 314] width 340 height 19
type input "[PERSON_NAME] [PERSON_NAME]"
click at [252, 459] on span "Buscar" at bounding box center [237, 455] width 37 height 33
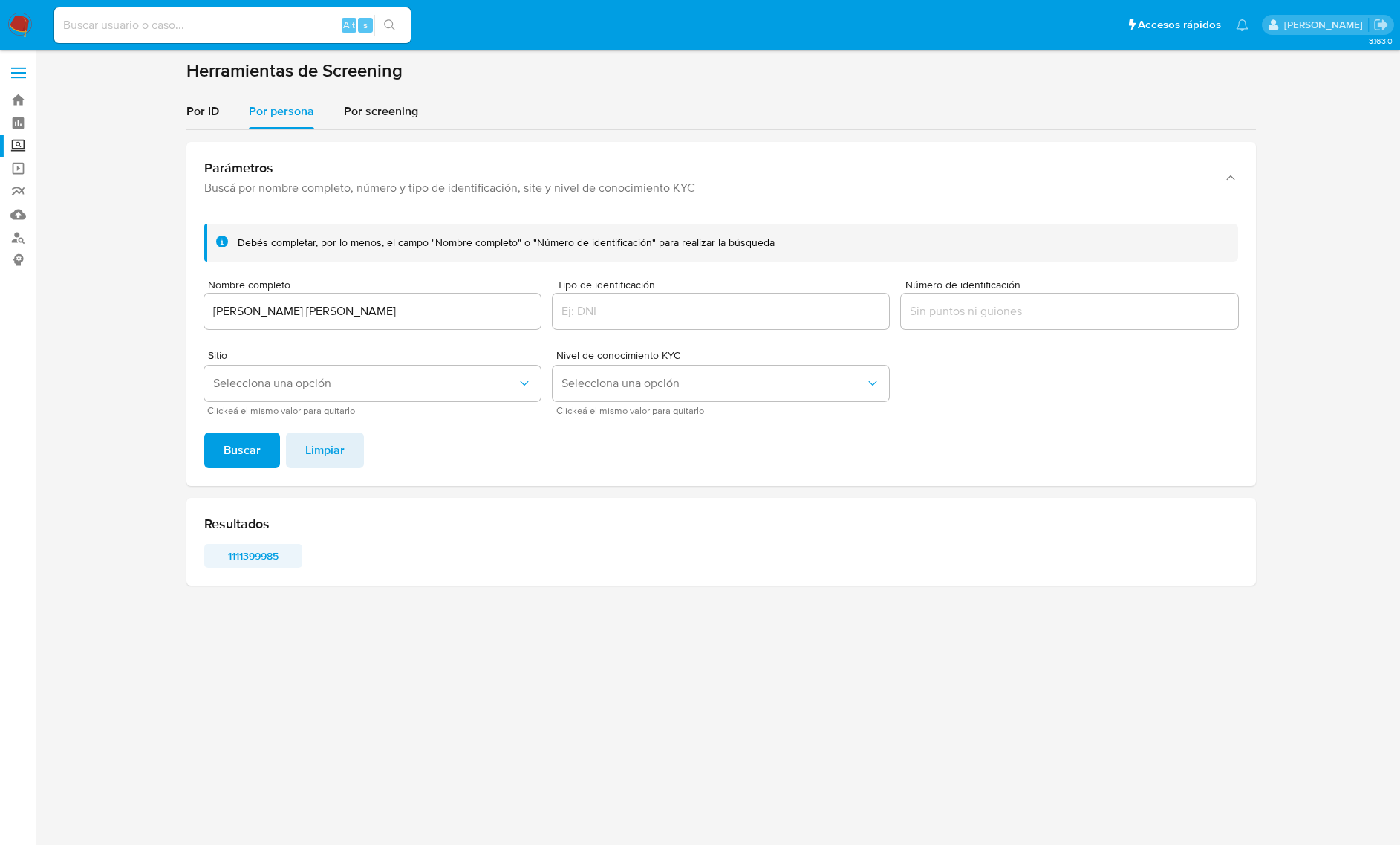
click at [257, 556] on span "1111399985" at bounding box center [254, 555] width 77 height 21
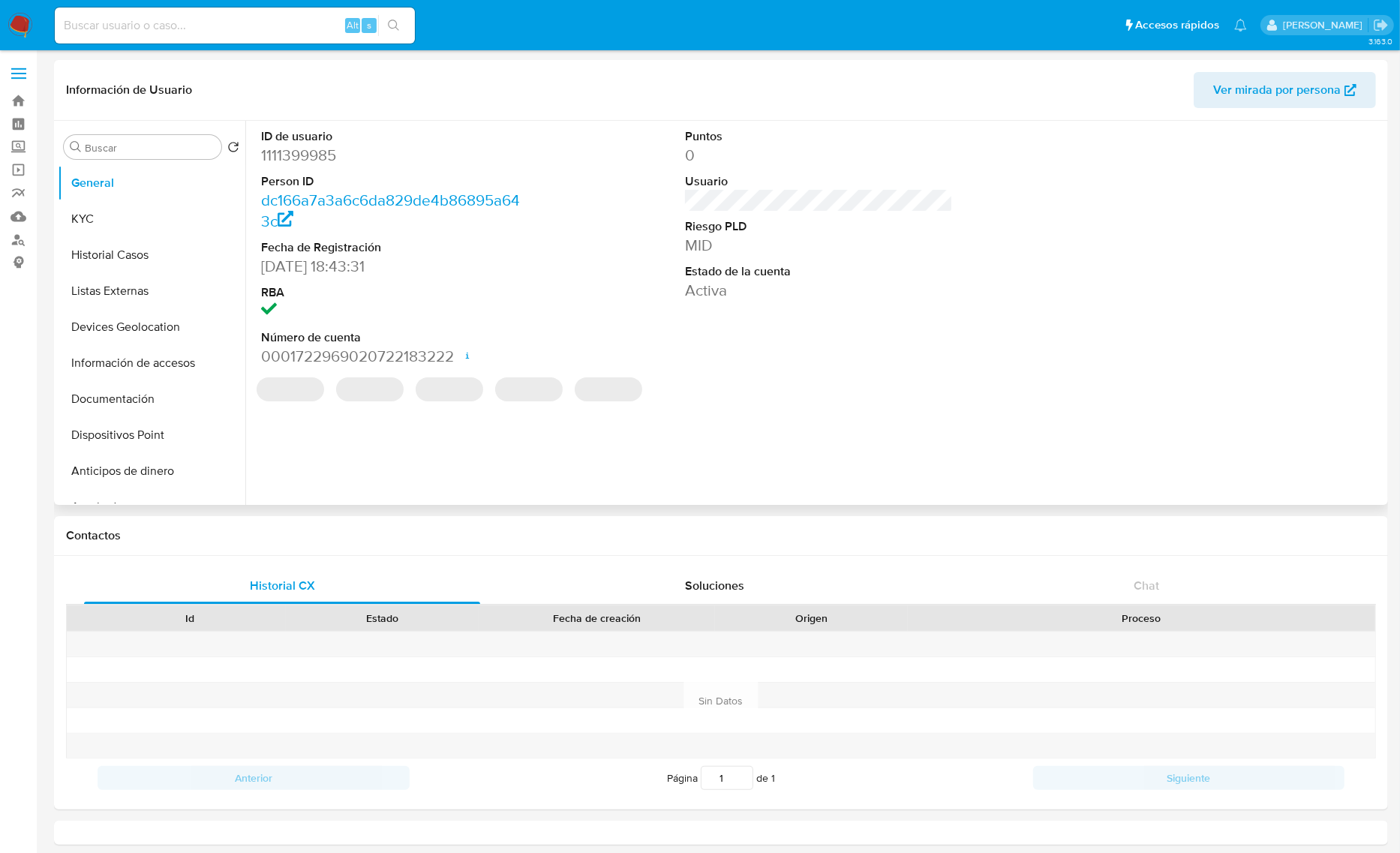
select select "10"
click at [155, 227] on button "KYC" at bounding box center [145, 219] width 175 height 36
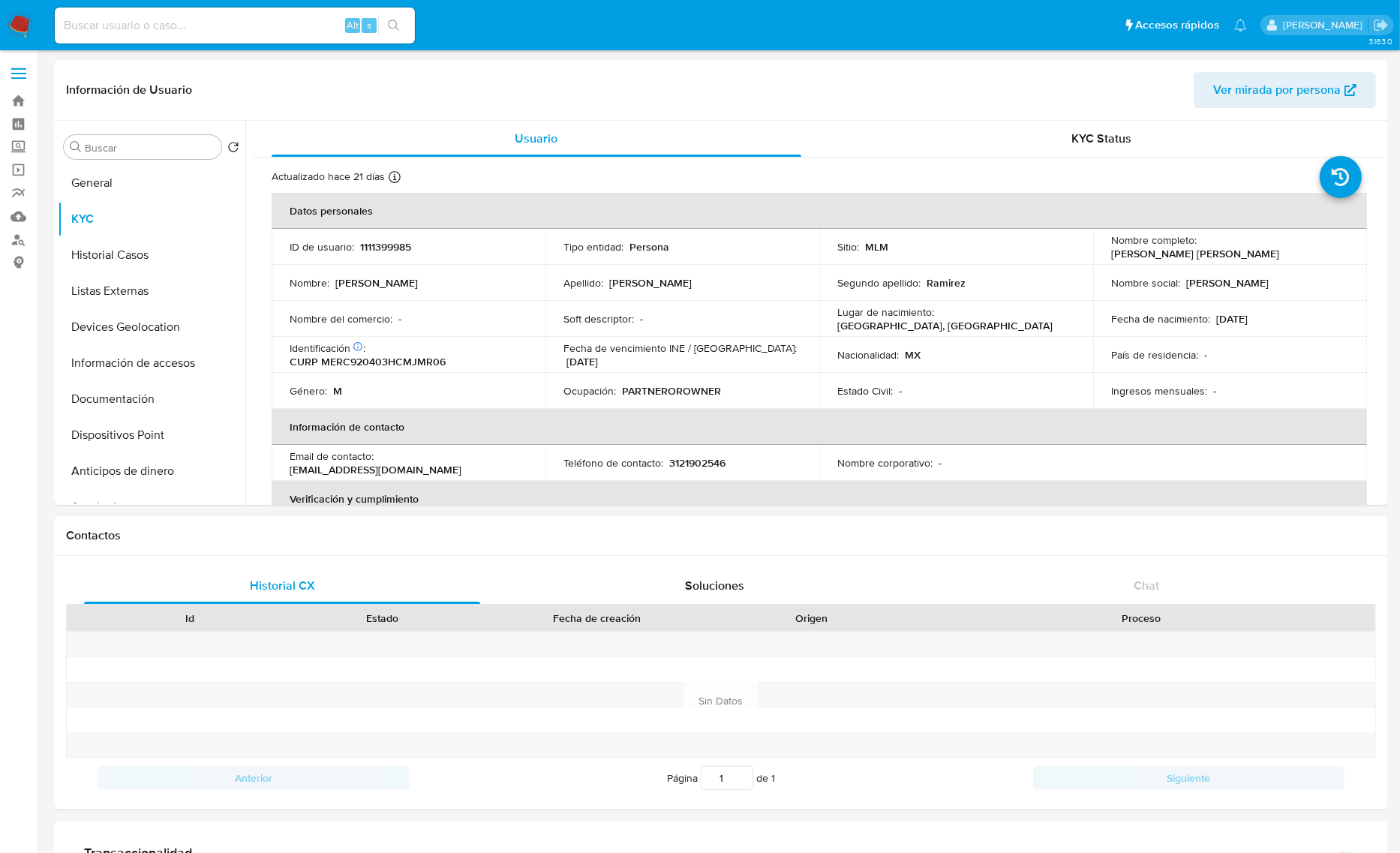
click at [304, 20] on input at bounding box center [235, 25] width 360 height 19
paste input "Jose Felix Ortiz"
type input "Jose Felix Ortiz"
click at [29, 152] on label "Screening" at bounding box center [89, 147] width 178 height 23
click at [0, 0] on input "Screening" at bounding box center [0, 0] width 0 height 0
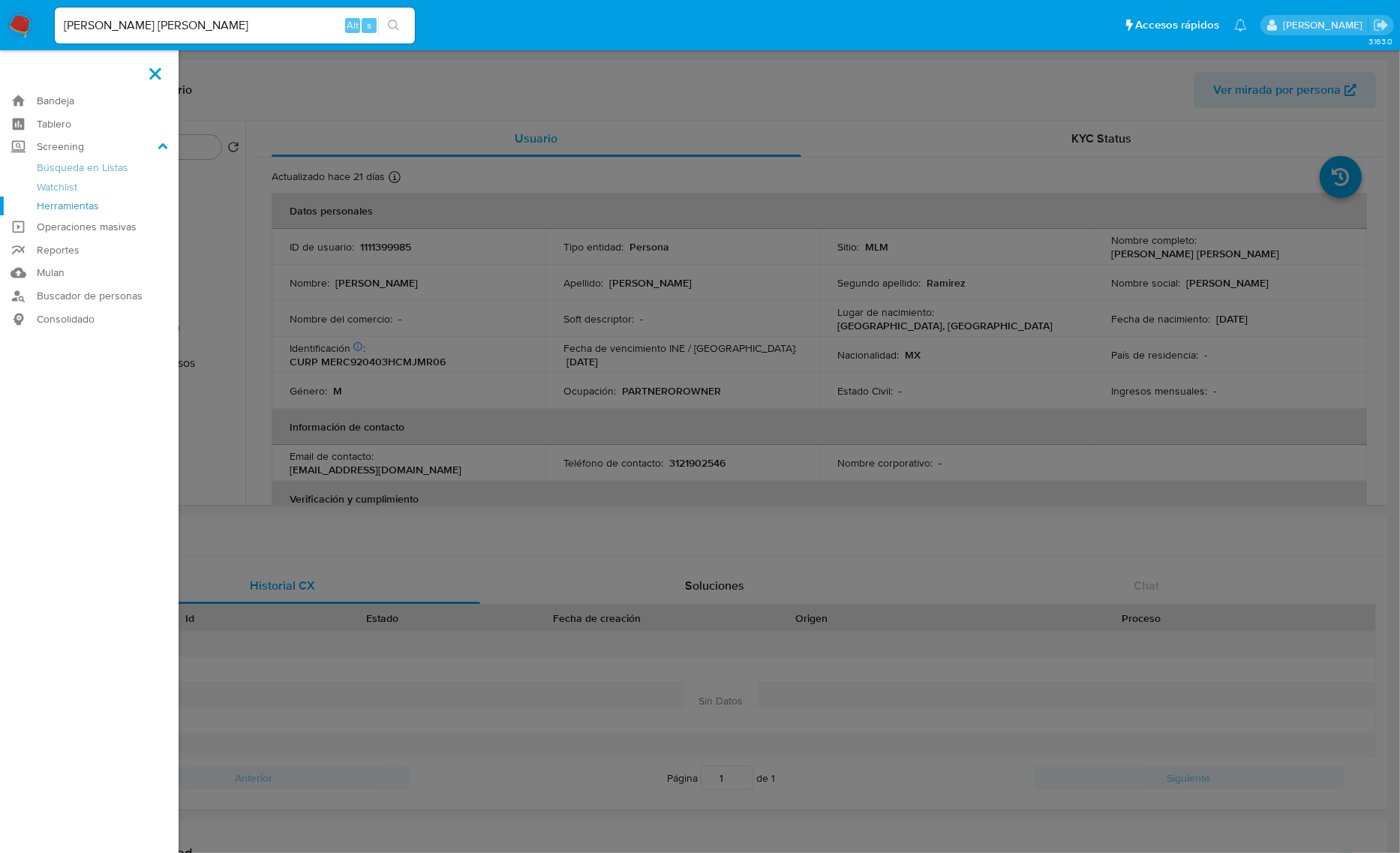
click at [90, 199] on link "Herramientas" at bounding box center [89, 206] width 178 height 19
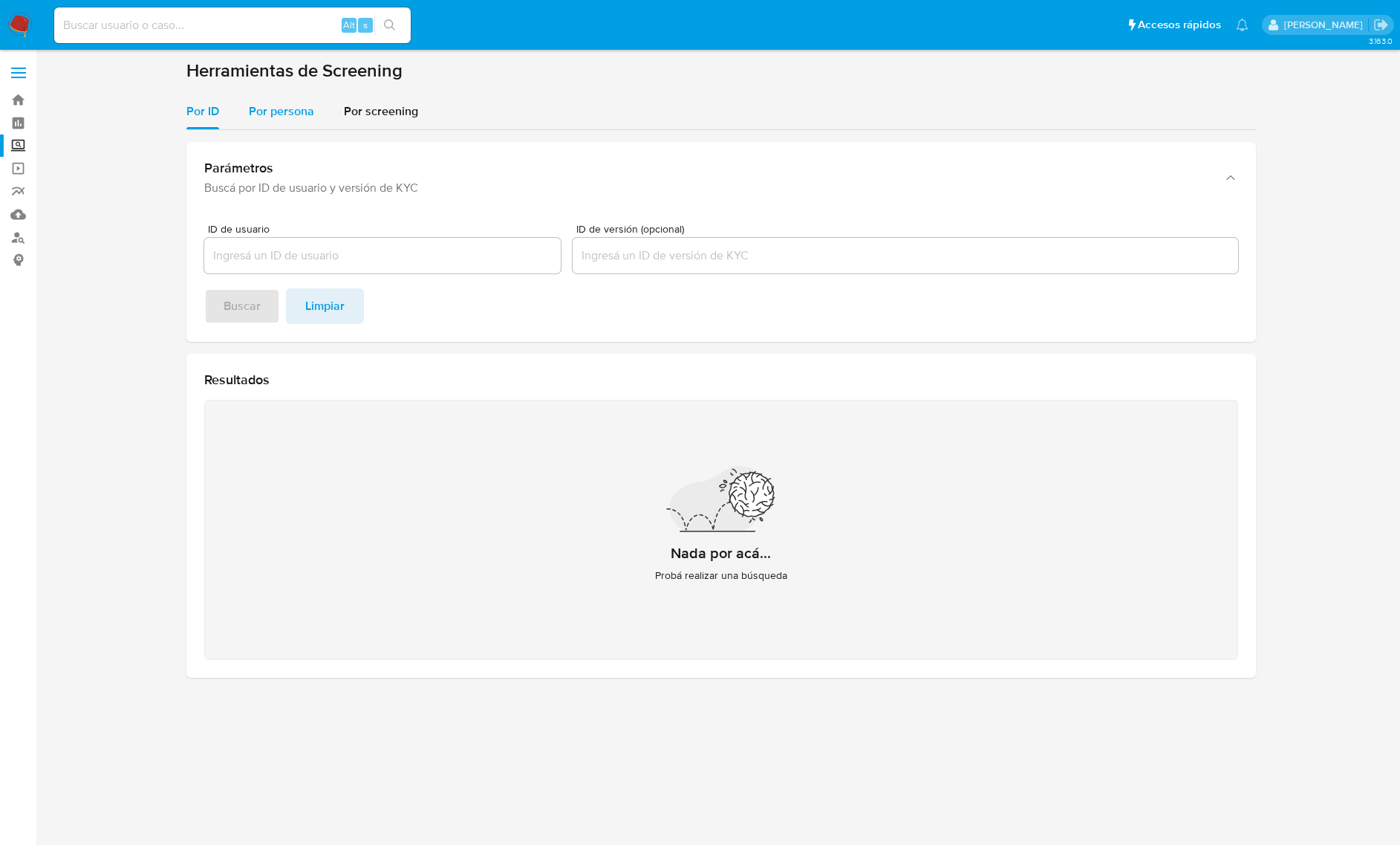
click at [291, 121] on div "Por persona" at bounding box center [281, 111] width 65 height 36
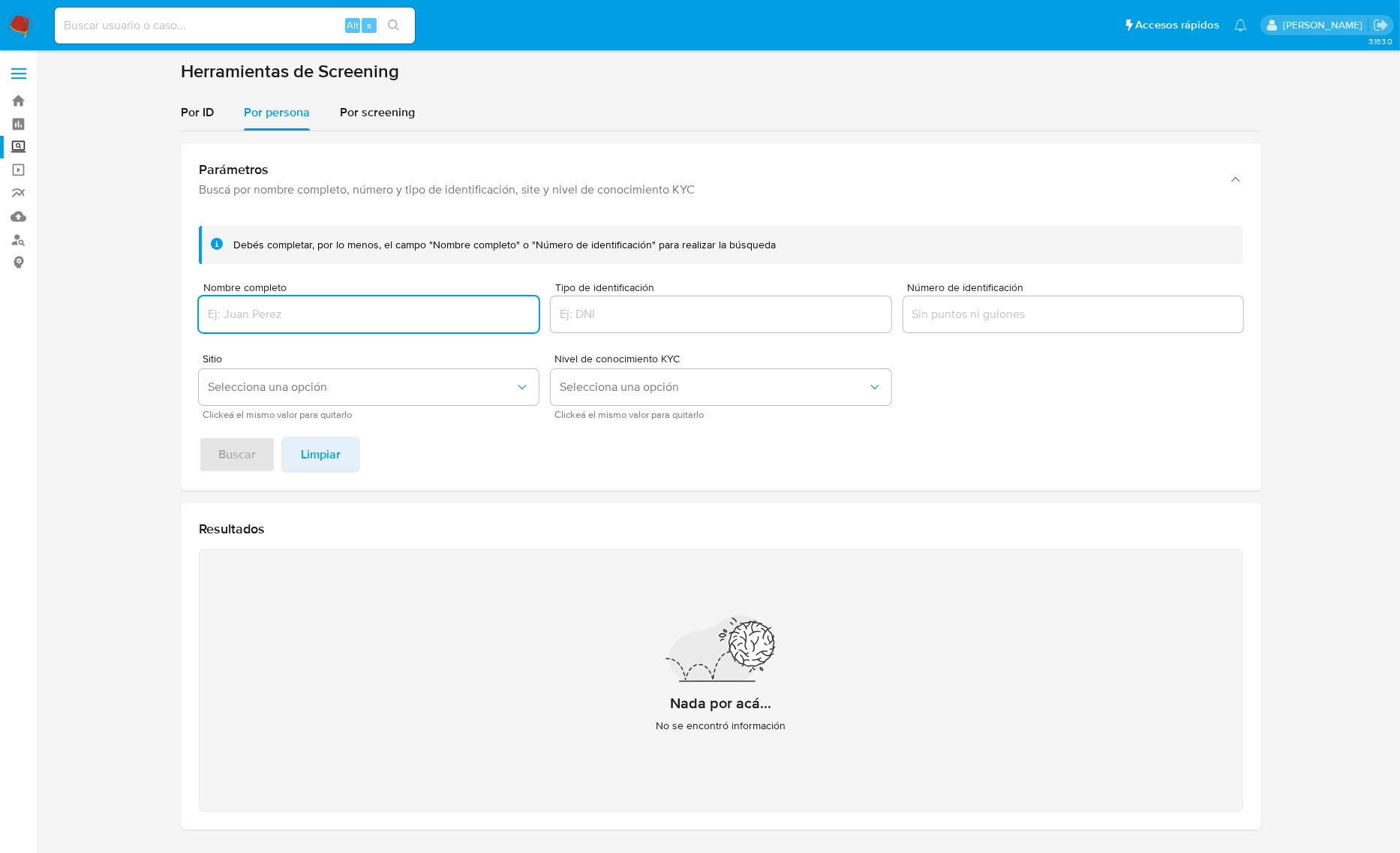
click at [294, 327] on div at bounding box center [369, 314] width 340 height 36
drag, startPoint x: 288, startPoint y: 329, endPoint x: 300, endPoint y: 323, distance: 13.4
click at [295, 324] on div at bounding box center [369, 314] width 340 height 36
click at [305, 321] on input "Nombre completo" at bounding box center [369, 314] width 340 height 19
type input "Jose Felix Ortiz ORTIZ"
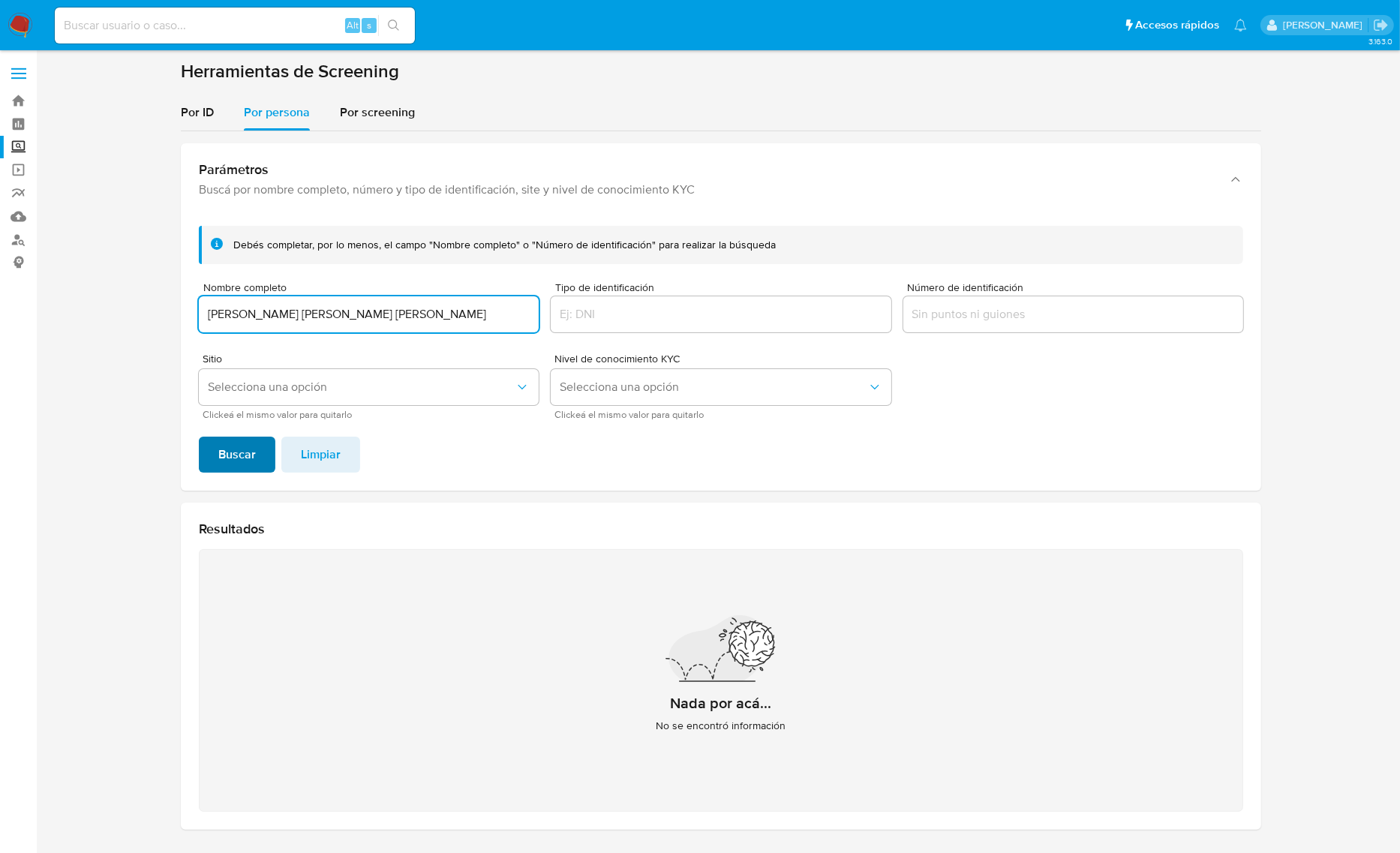
click at [240, 446] on span "Buscar" at bounding box center [237, 455] width 37 height 33
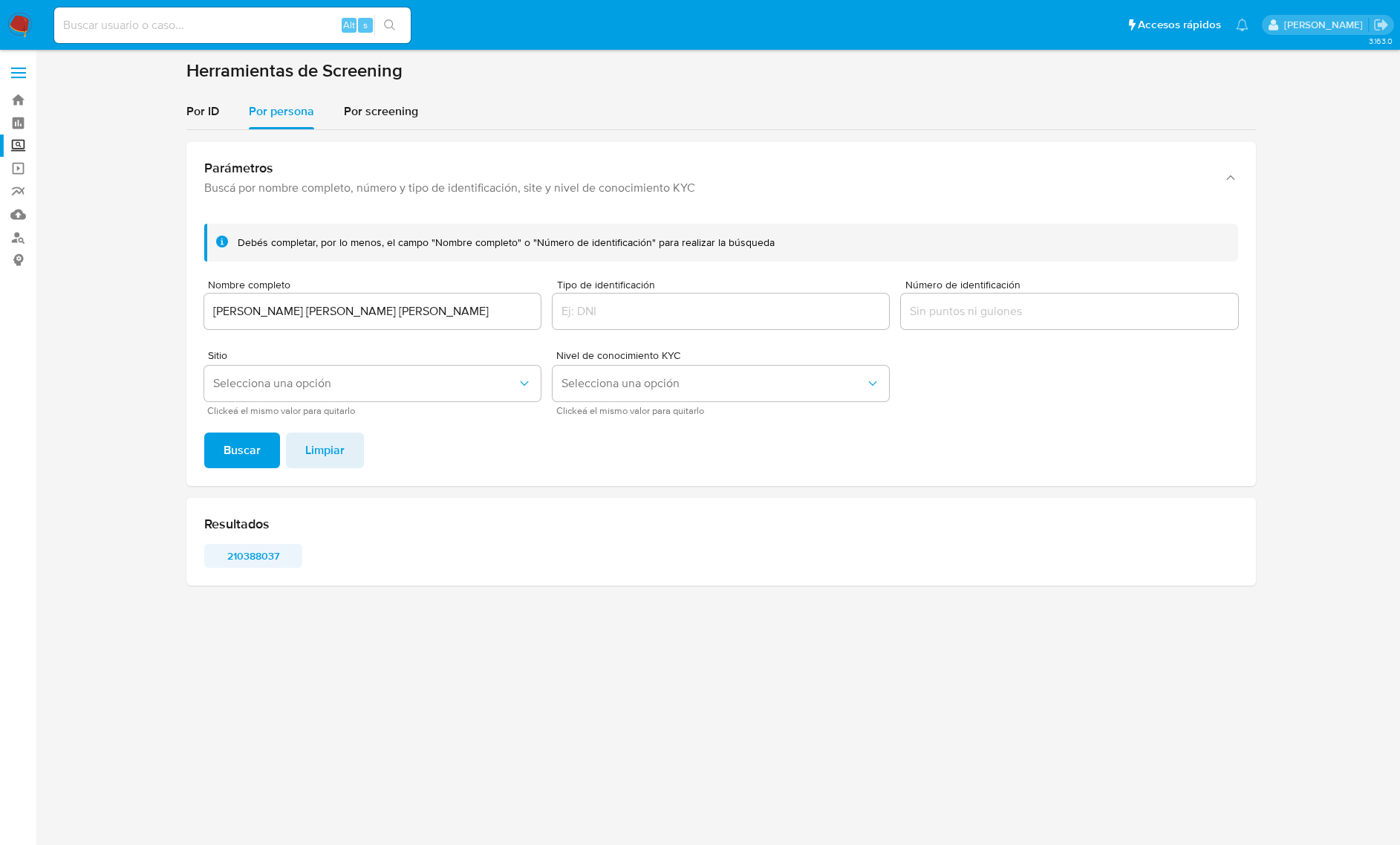
click at [245, 560] on span "210388037" at bounding box center [254, 555] width 77 height 21
drag, startPoint x: 150, startPoint y: 26, endPoint x: 184, endPoint y: 12, distance: 36.8
click at [153, 21] on input at bounding box center [233, 25] width 357 height 19
paste input "2005071460"
type input "2005071460"
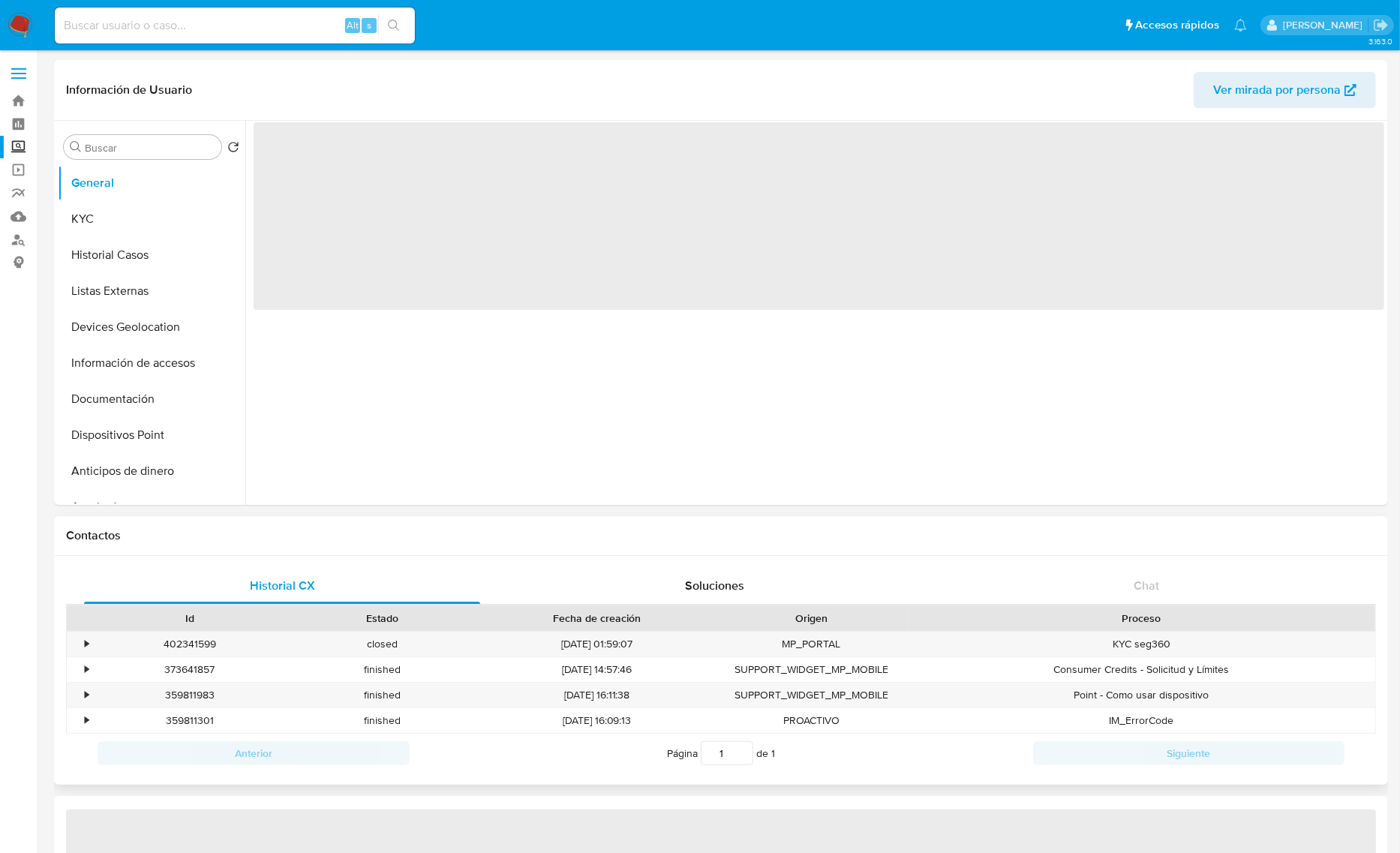
select select "10"
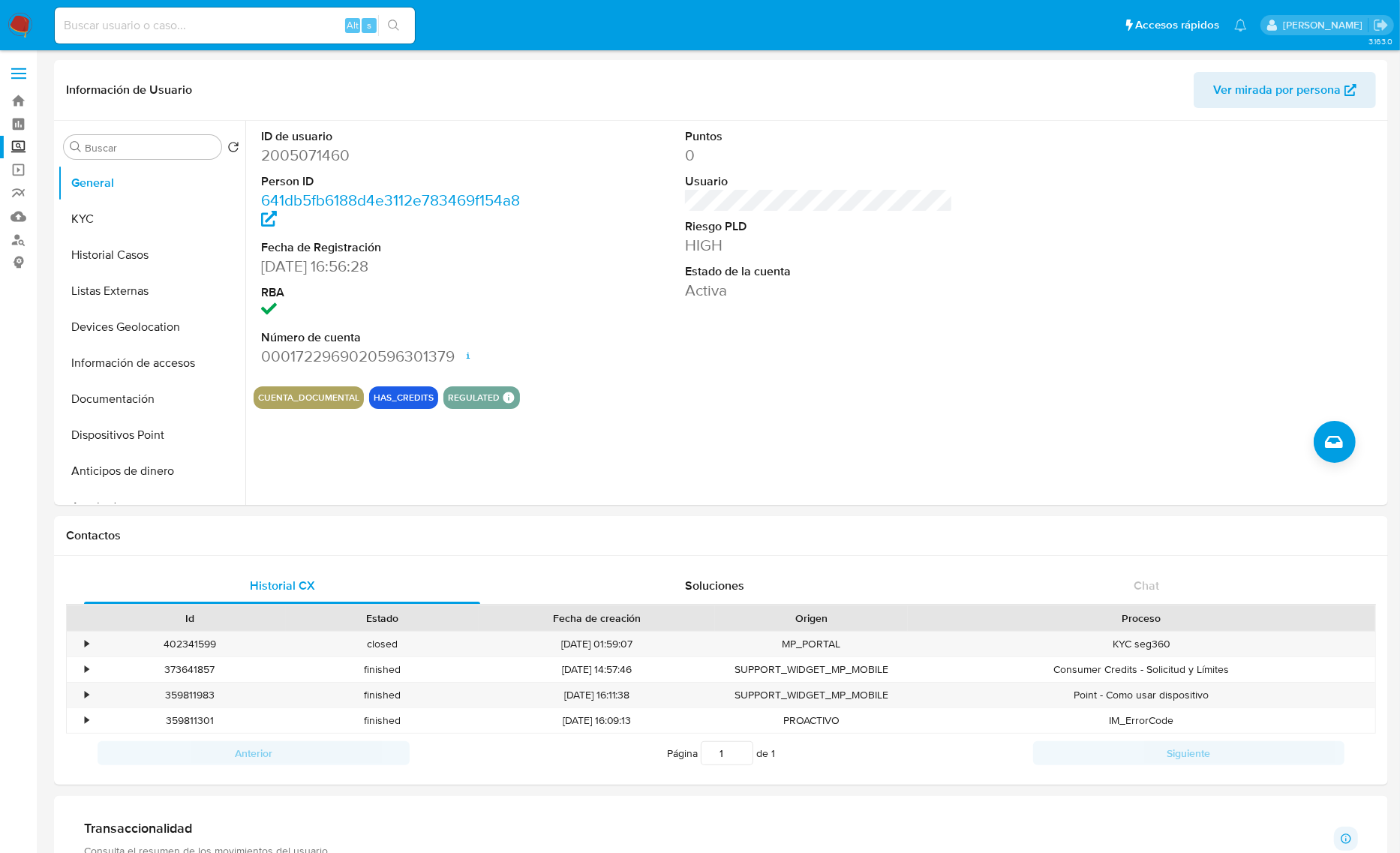
click at [19, 147] on label "Screening" at bounding box center [89, 147] width 178 height 23
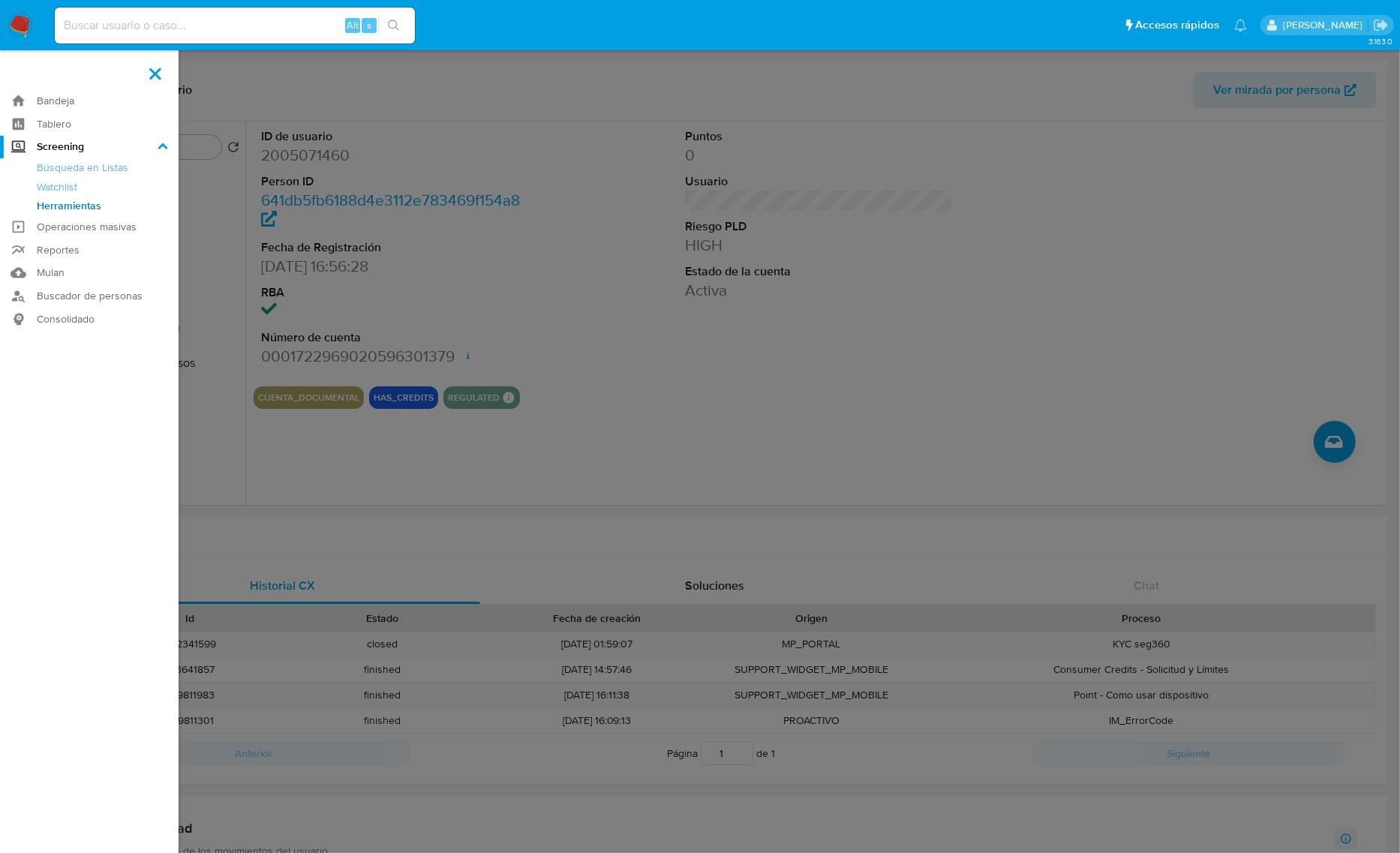
click at [0, 0] on input "Screening" at bounding box center [0, 0] width 0 height 0
click at [75, 199] on link "Herramientas" at bounding box center [89, 206] width 178 height 19
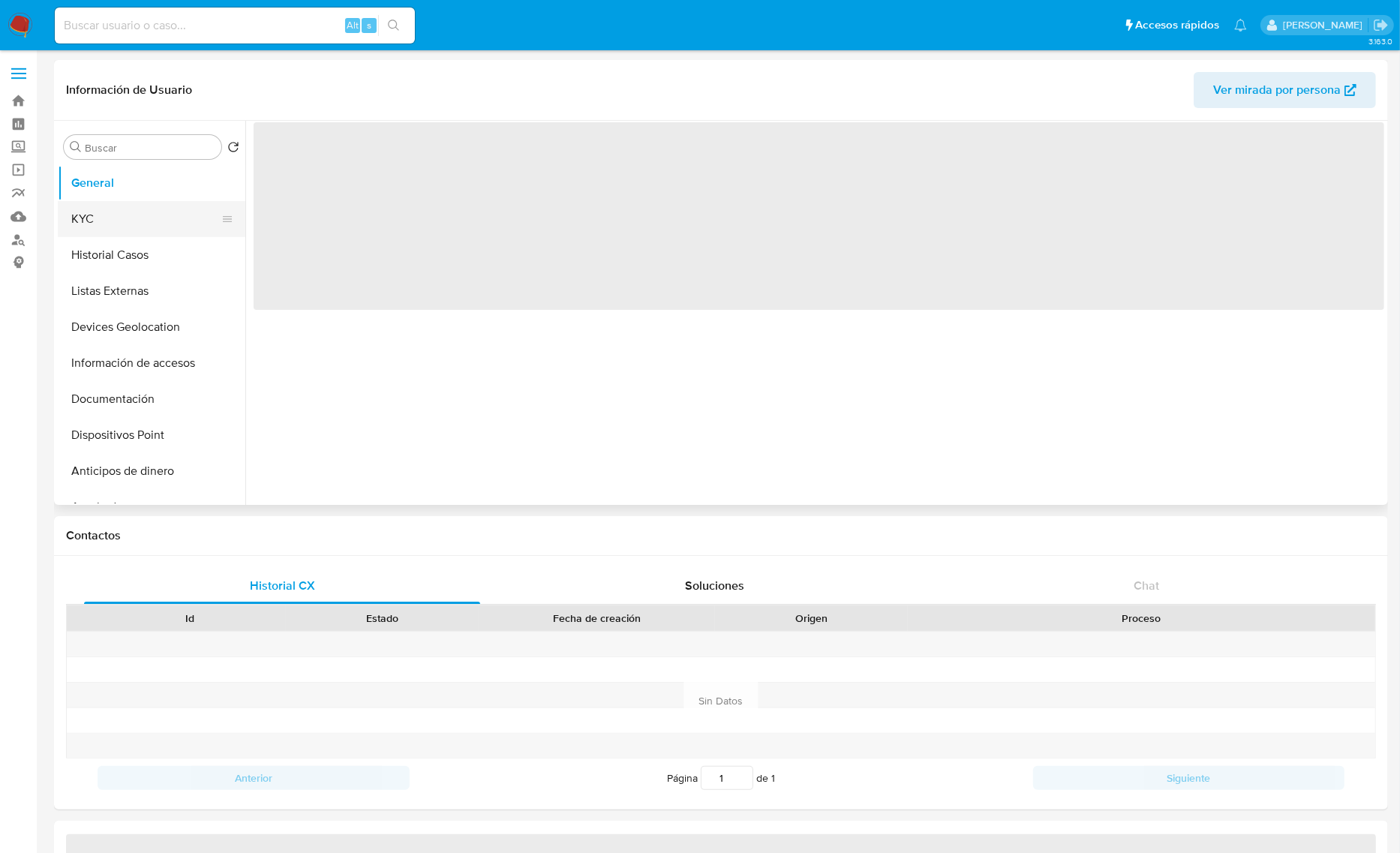
click at [110, 216] on button "KYC" at bounding box center [145, 219] width 175 height 36
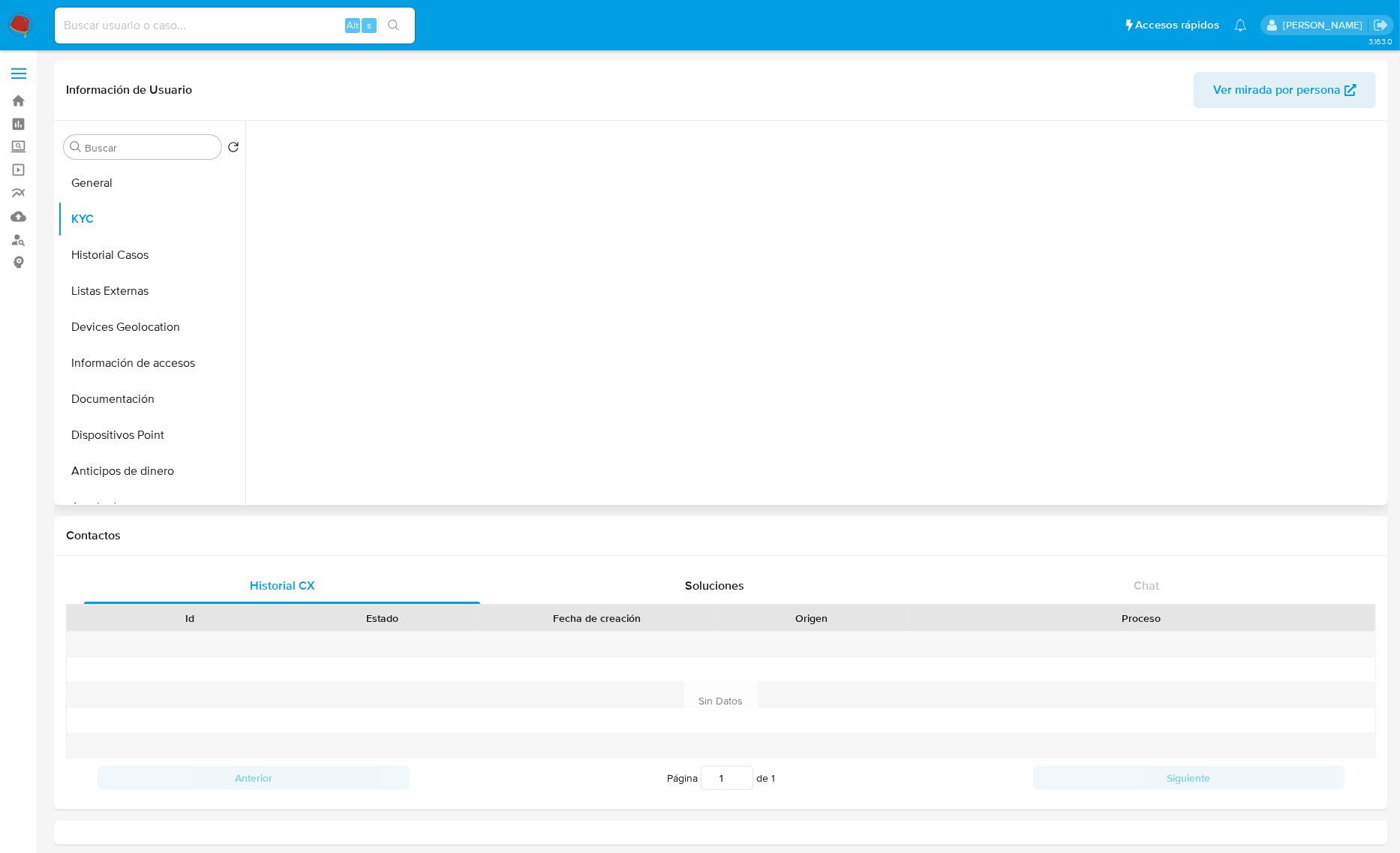
select select "10"
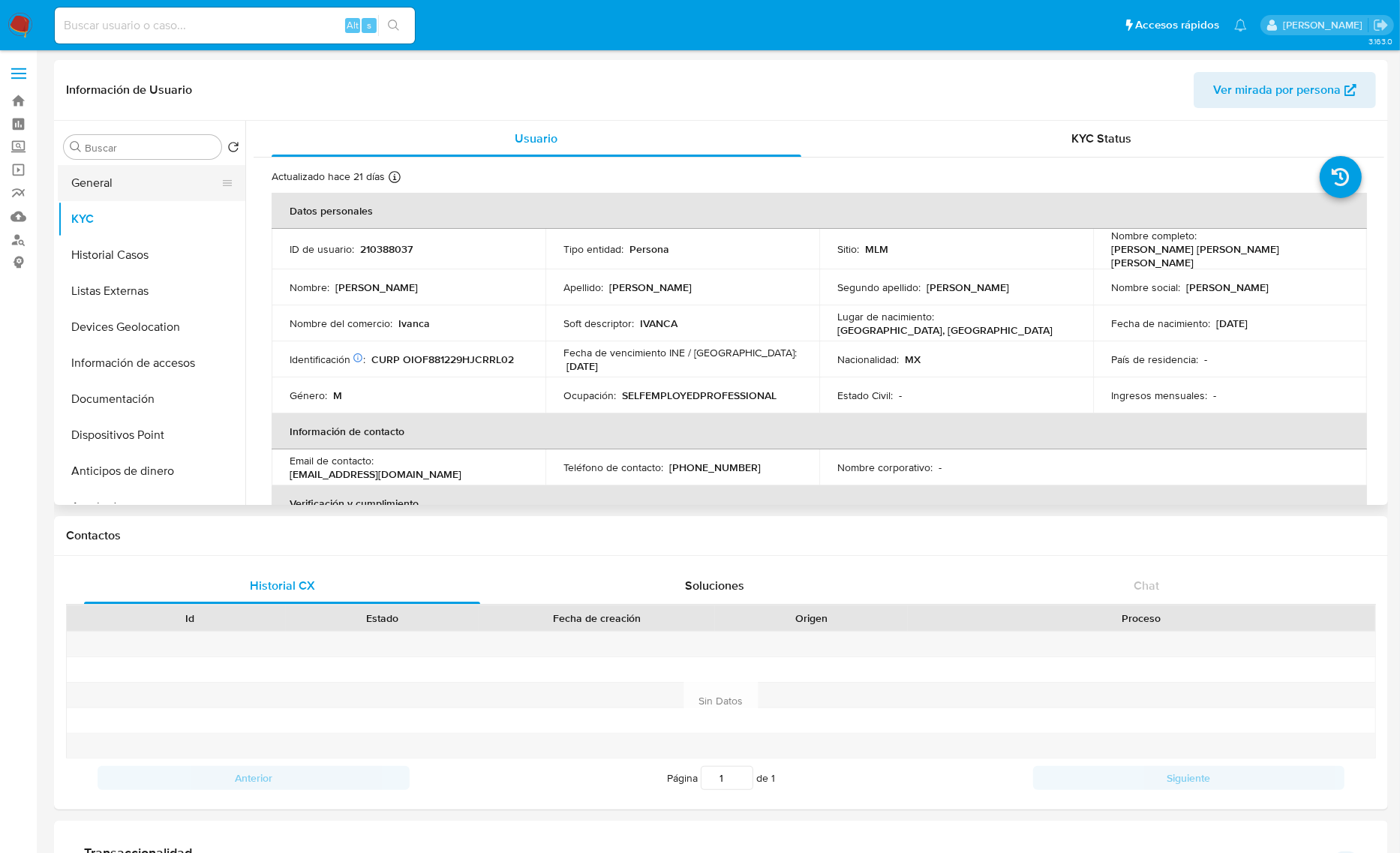
click at [160, 189] on button "General" at bounding box center [145, 183] width 175 height 36
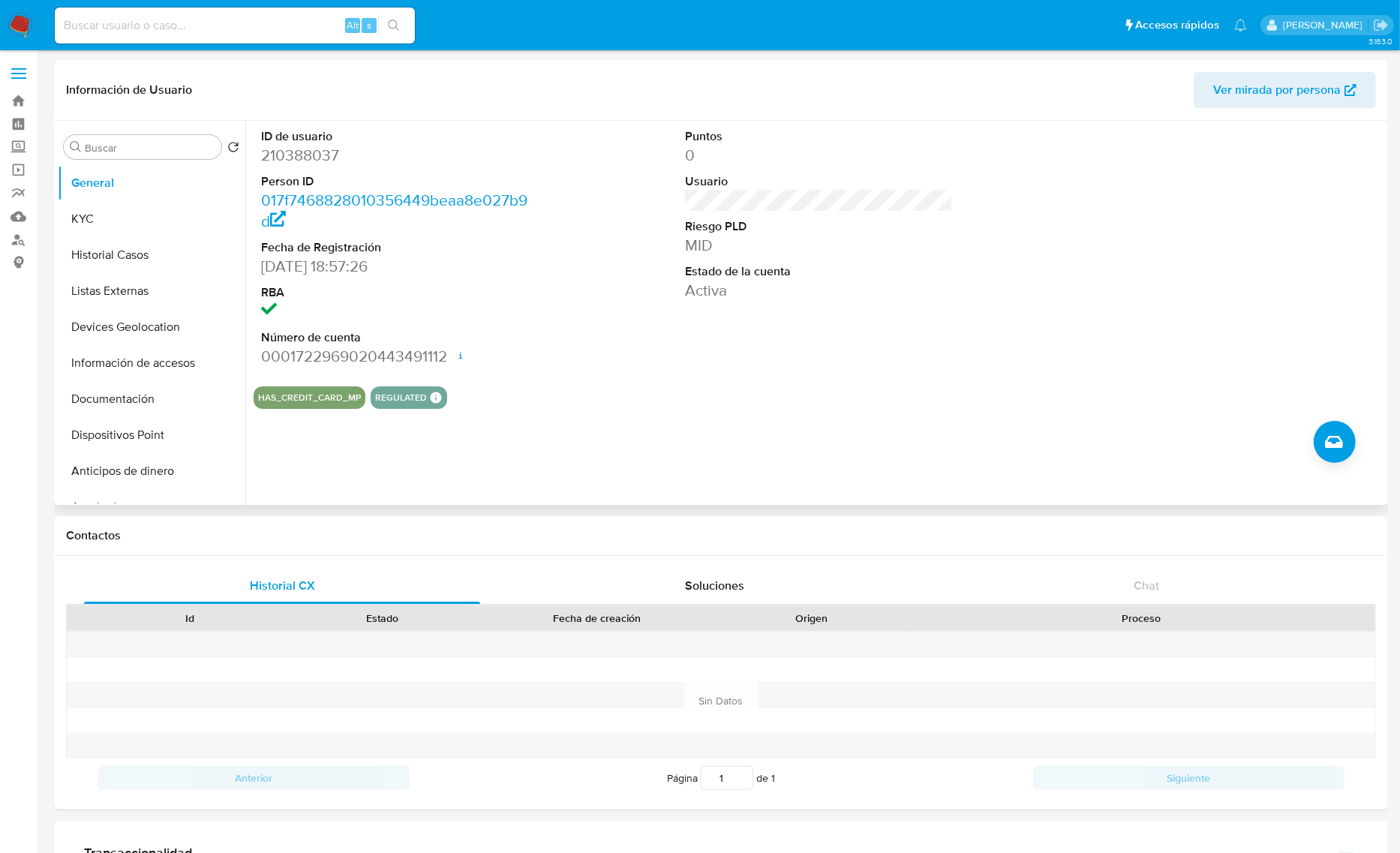
drag, startPoint x: 505, startPoint y: 154, endPoint x: 300, endPoint y: 156, distance: 205.0
click at [504, 154] on dd "210388037" at bounding box center [395, 155] width 268 height 21
click at [305, 156] on dd "210388037" at bounding box center [395, 155] width 268 height 21
copy dd "210388037"
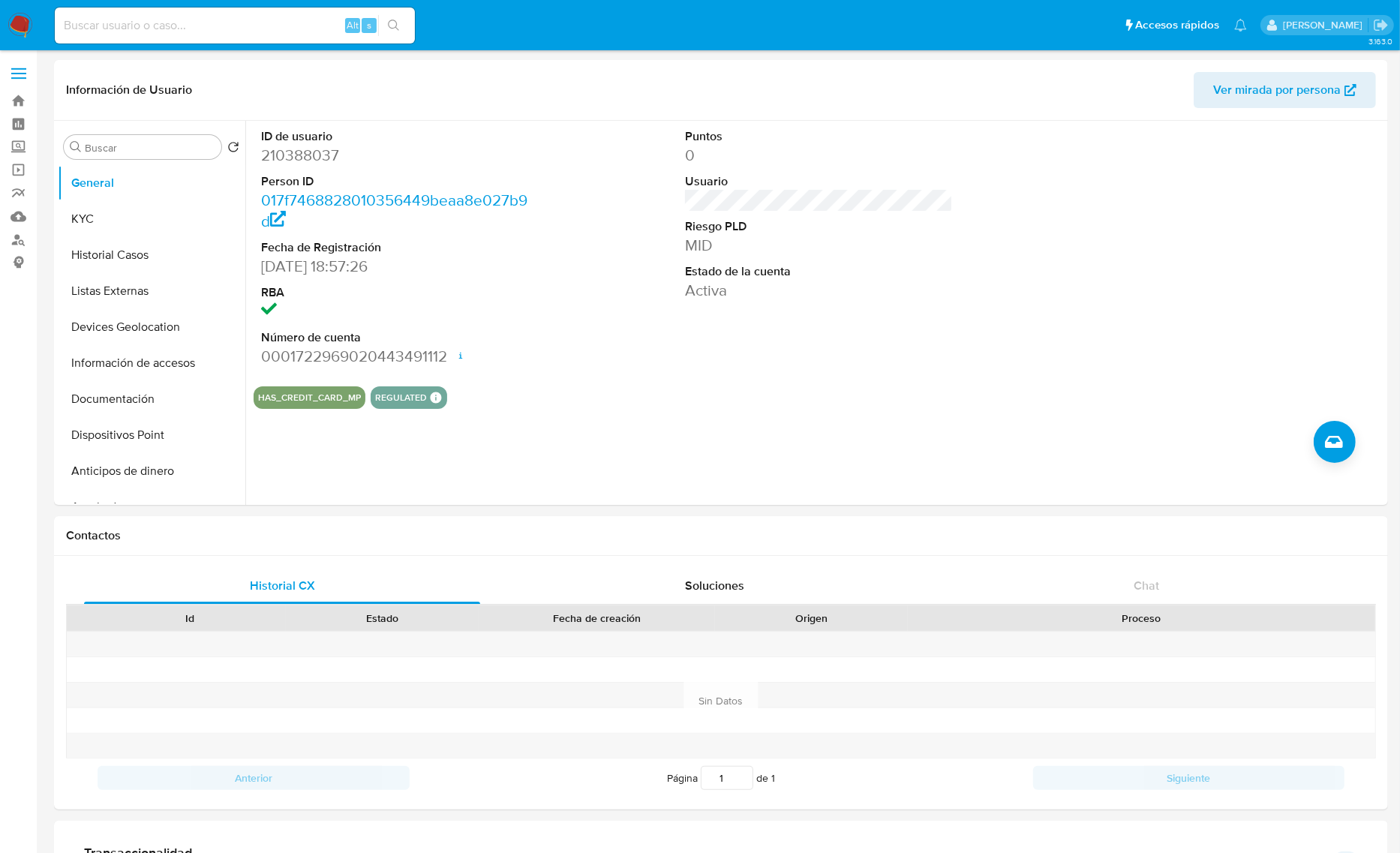
click at [279, 20] on input at bounding box center [235, 25] width 360 height 19
paste input "[PERSON_NAME] [PERSON_NAME]"
type input "[PERSON_NAME] [PERSON_NAME]"
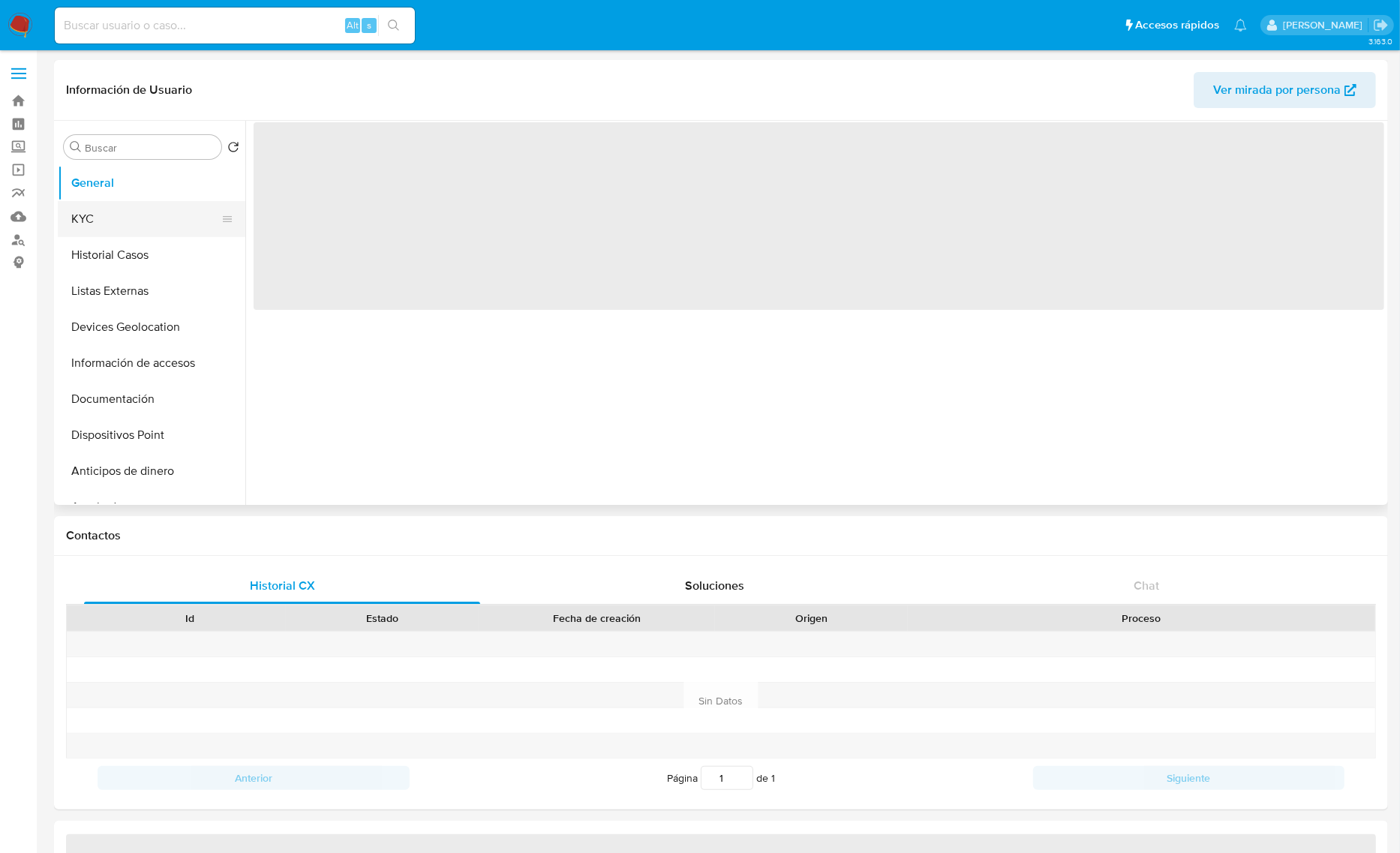
click at [148, 222] on button "KYC" at bounding box center [145, 219] width 175 height 36
select select "10"
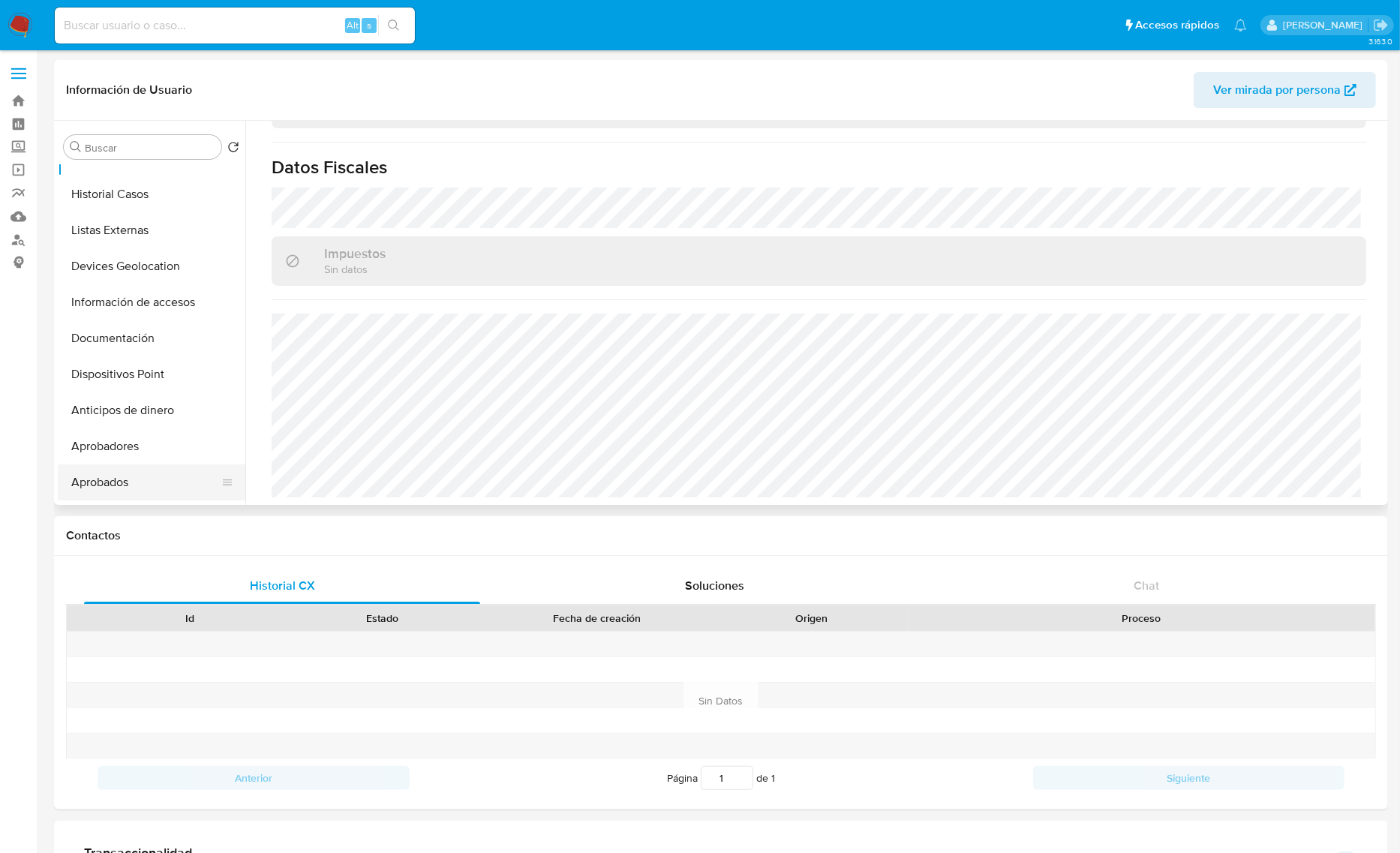
scroll to position [94, 0]
click at [128, 302] on button "Documentación" at bounding box center [145, 305] width 175 height 36
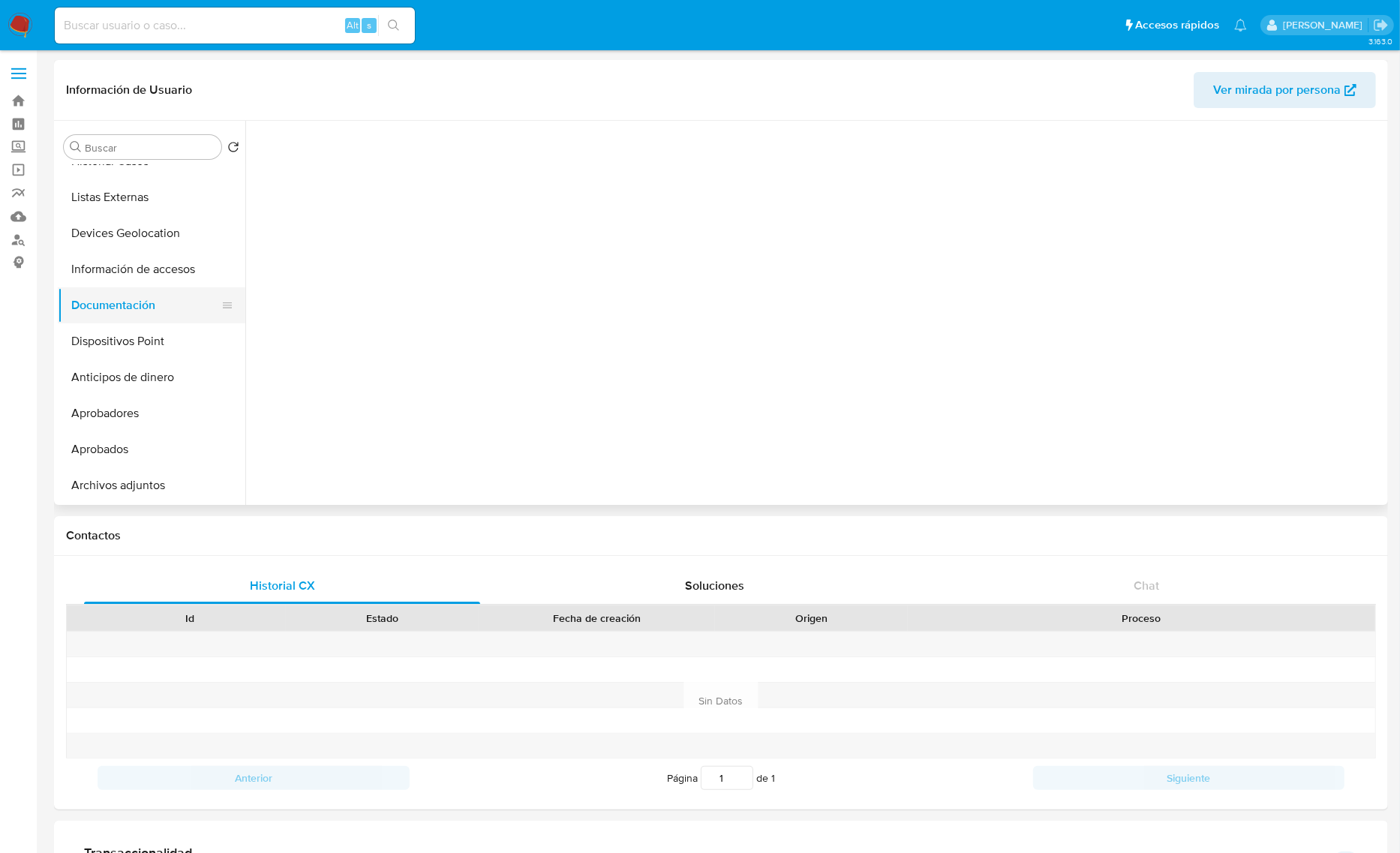
scroll to position [0, 0]
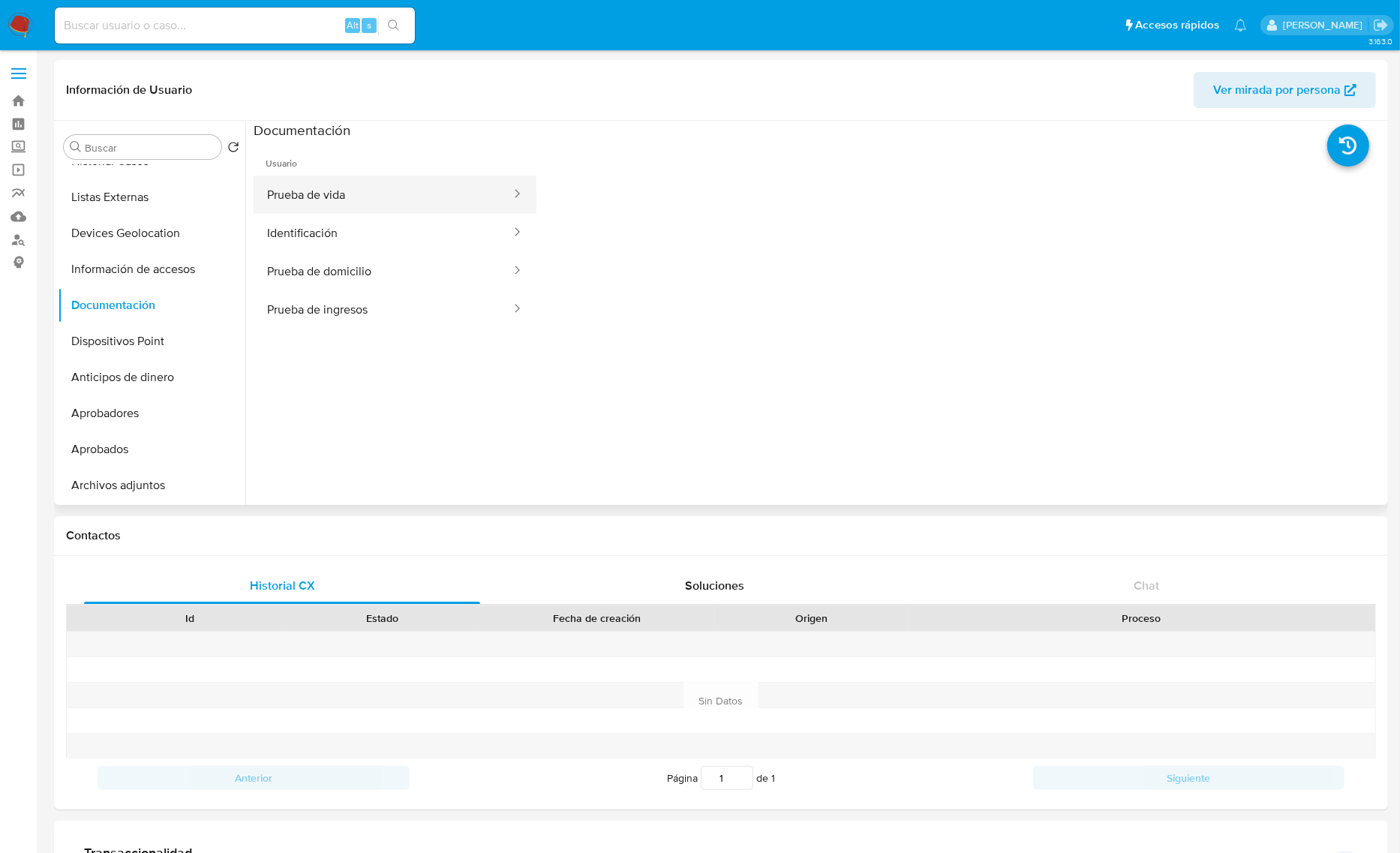
click at [366, 197] on button "Prueba de vida" at bounding box center [382, 194] width 259 height 38
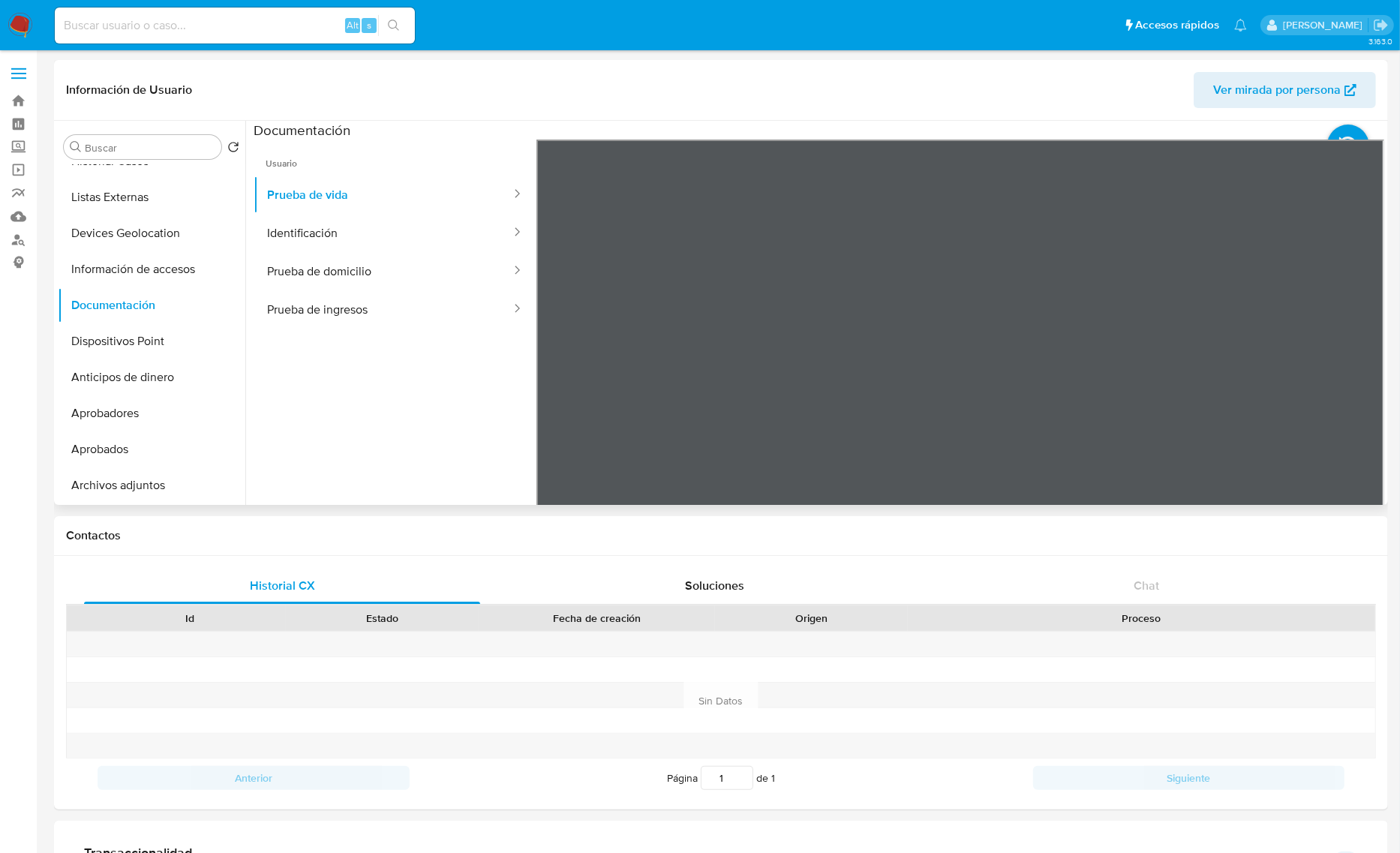
scroll to position [45, 0]
click at [276, 218] on button "Identificación" at bounding box center [382, 232] width 259 height 38
click at [388, 272] on button "Prueba de domicilio" at bounding box center [382, 271] width 259 height 38
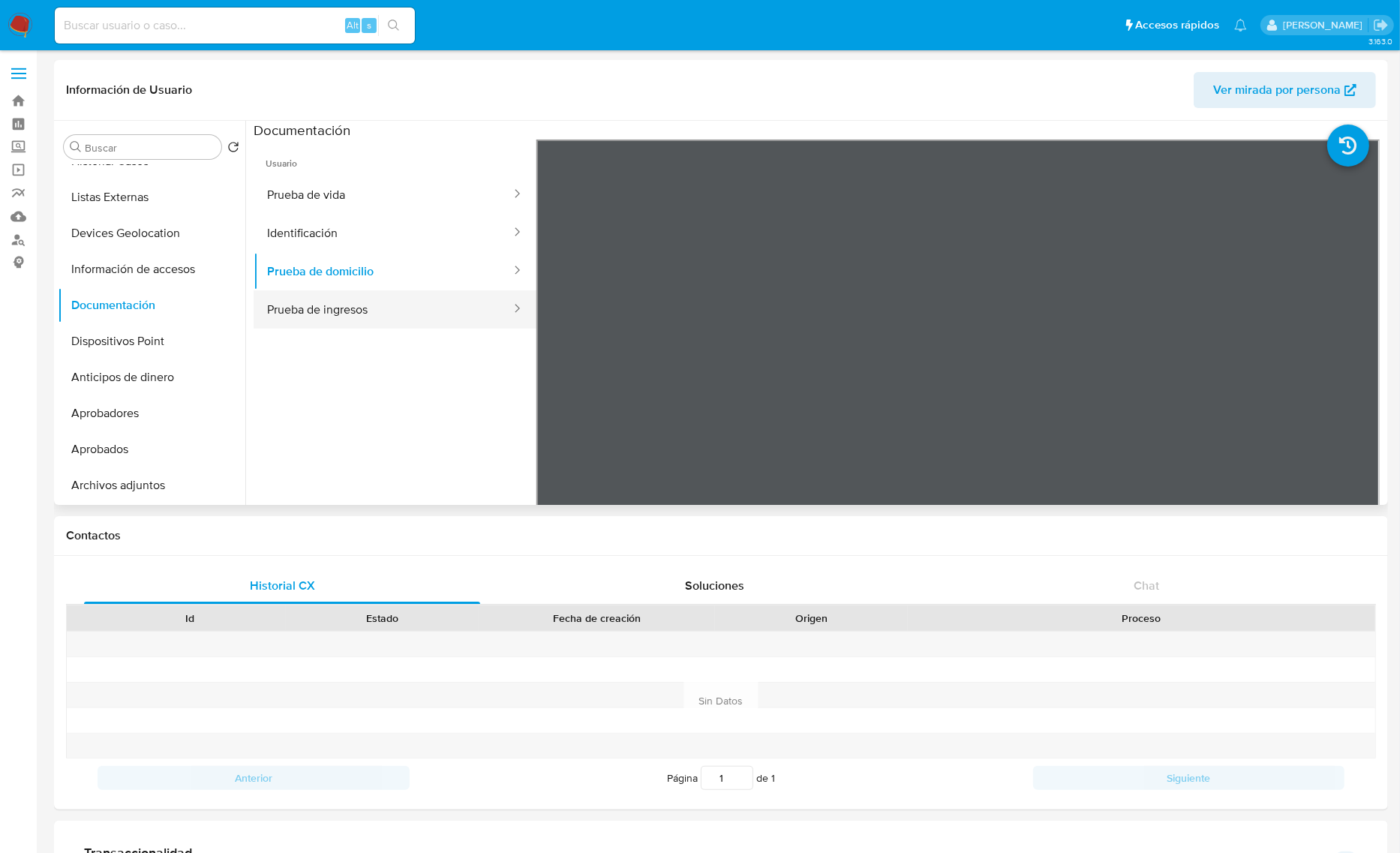
click at [354, 302] on button "Prueba de ingresos" at bounding box center [382, 309] width 259 height 38
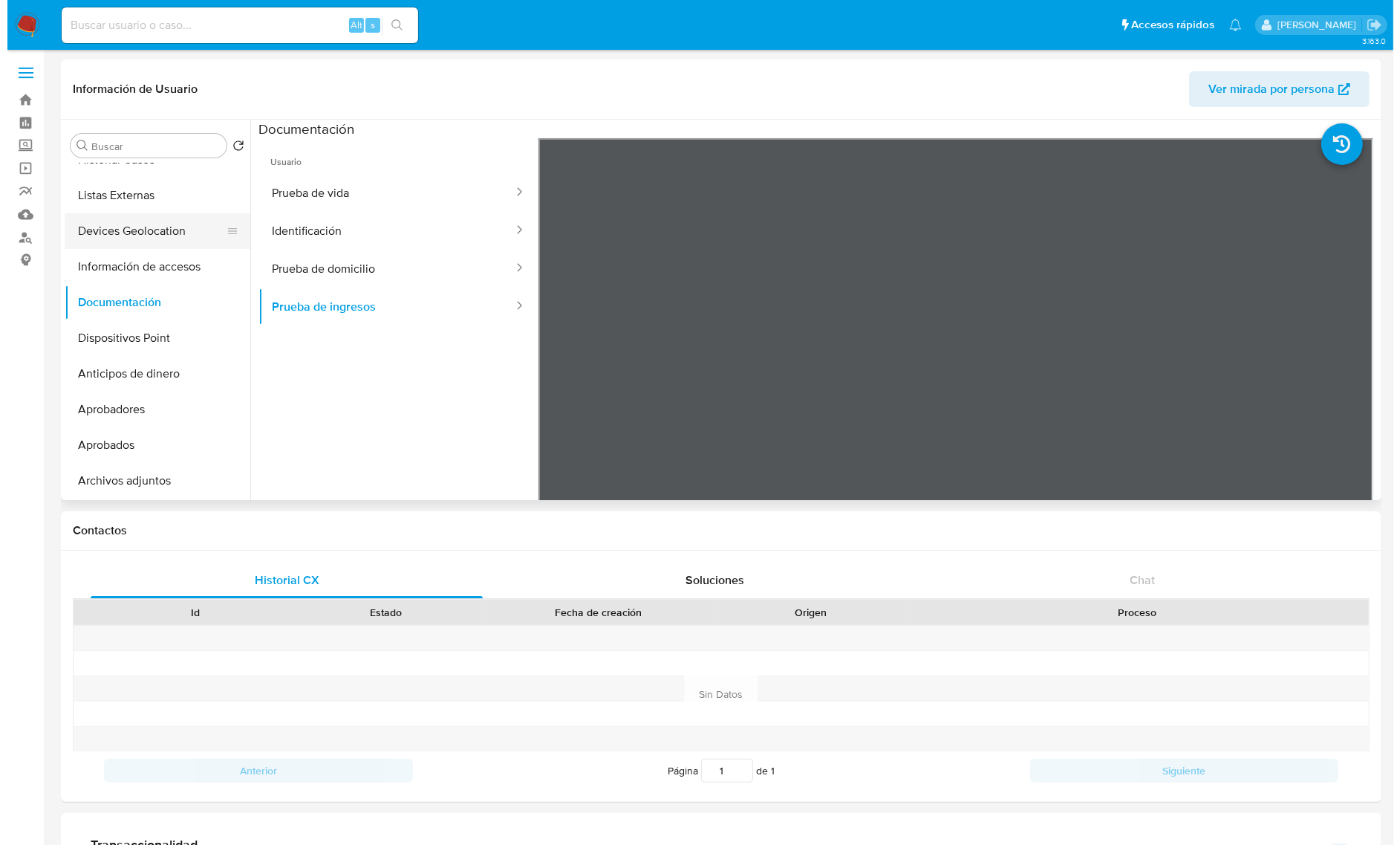
scroll to position [0, 0]
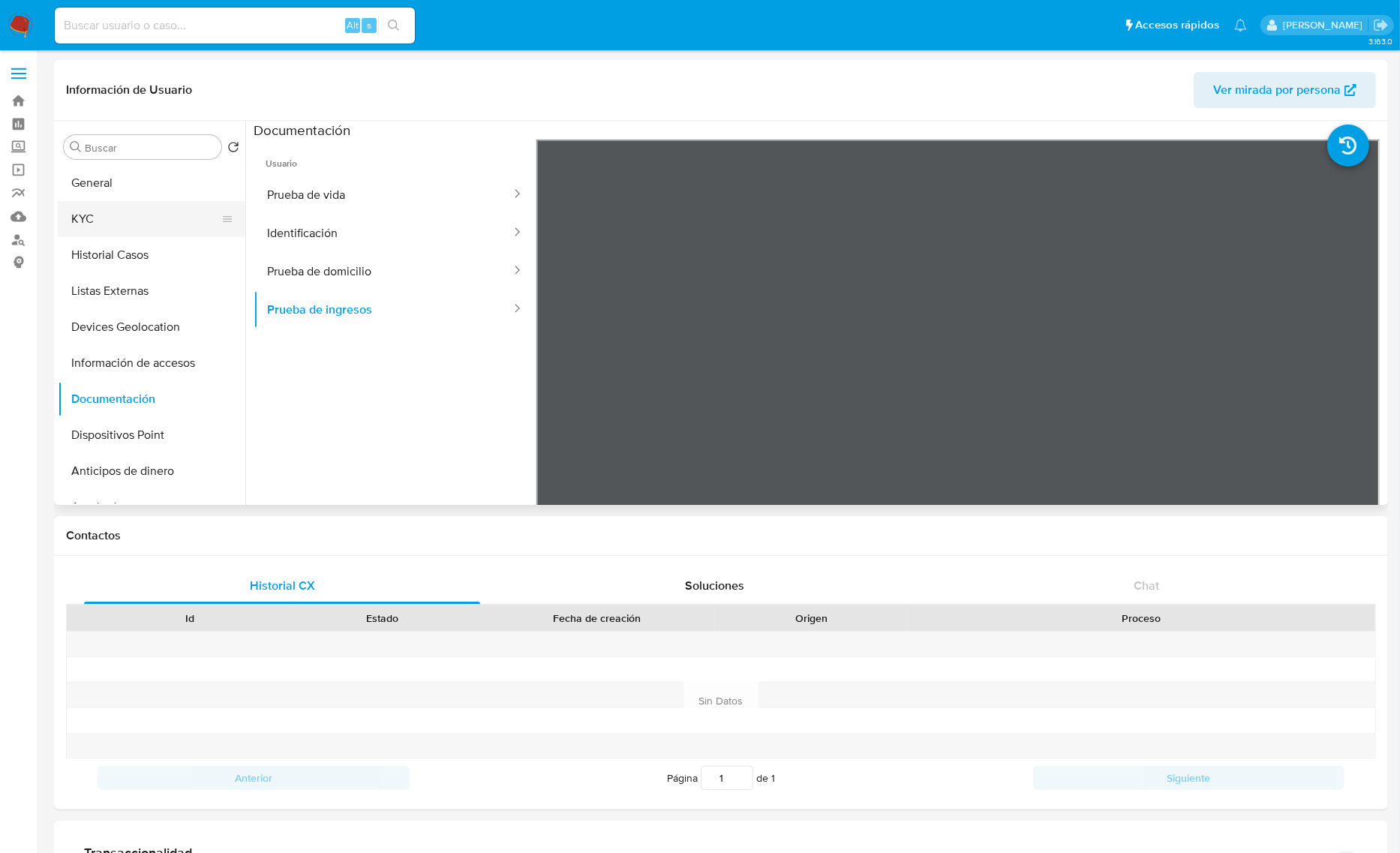
click at [135, 219] on button "KYC" at bounding box center [145, 219] width 175 height 36
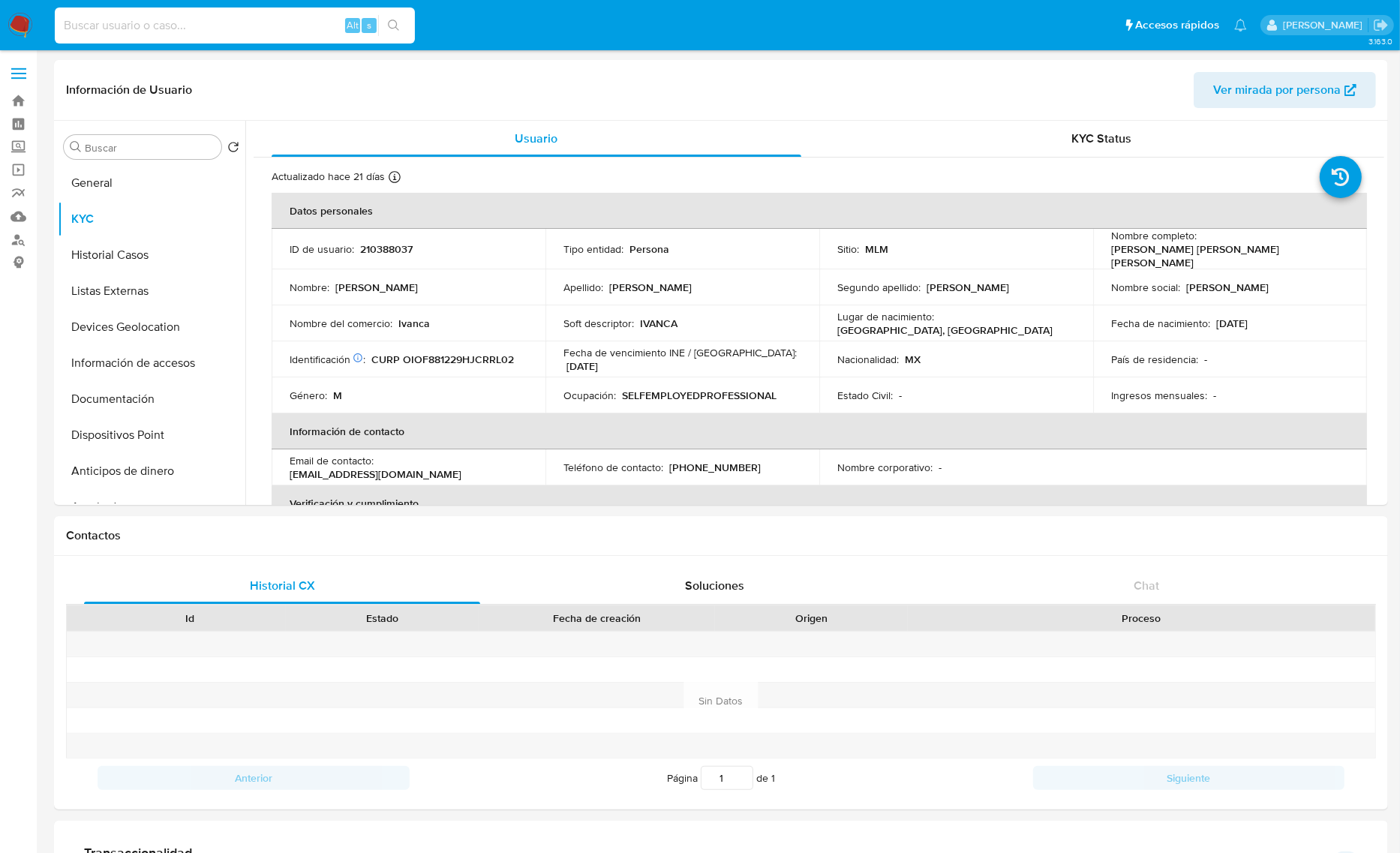
click at [288, 30] on input at bounding box center [235, 25] width 360 height 19
paste input "[PERSON_NAME]"
type input "[PERSON_NAME]"
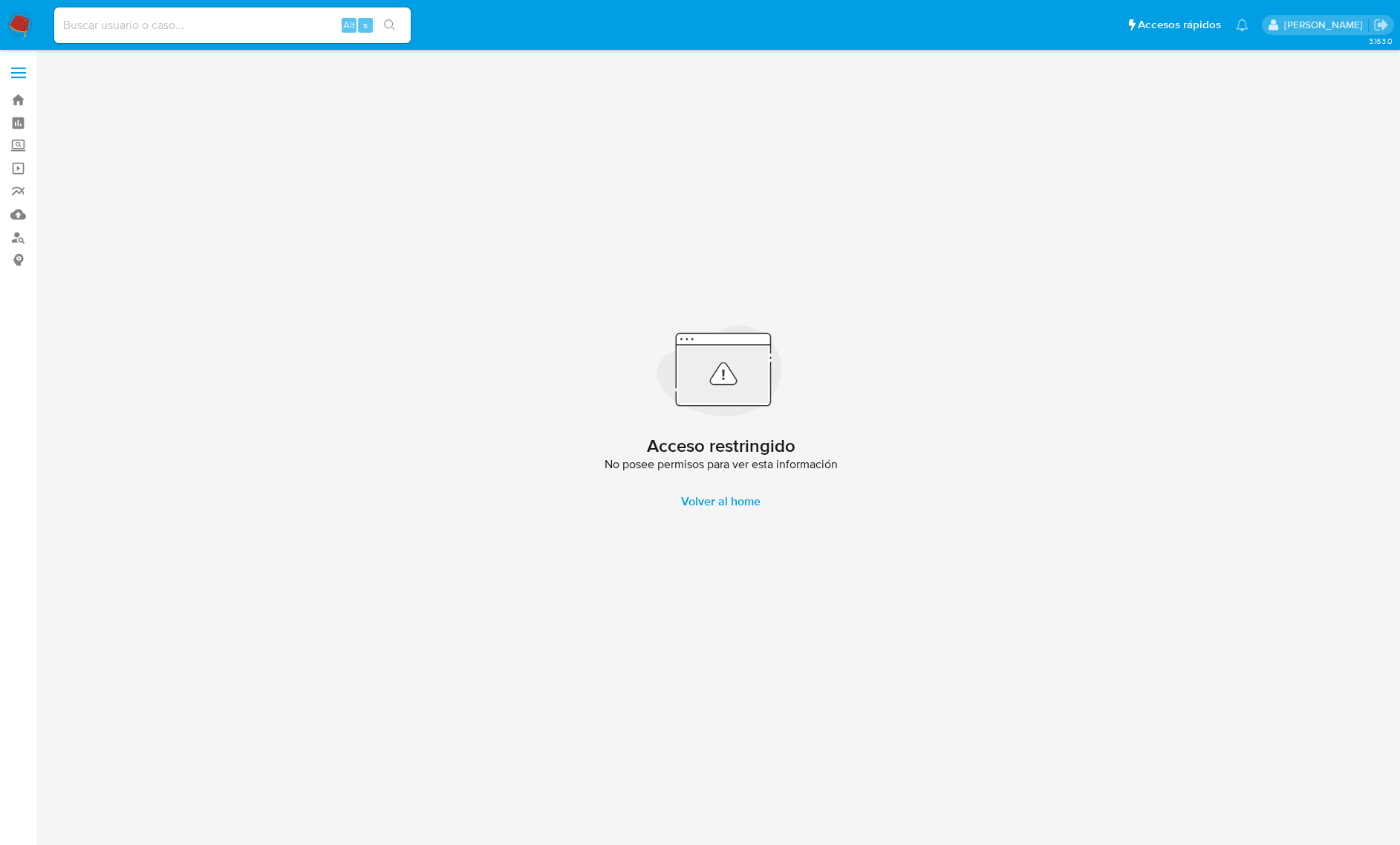
drag, startPoint x: 27, startPoint y: 139, endPoint x: 47, endPoint y: 158, distance: 27.6
click at [27, 139] on label "Screening" at bounding box center [88, 145] width 176 height 23
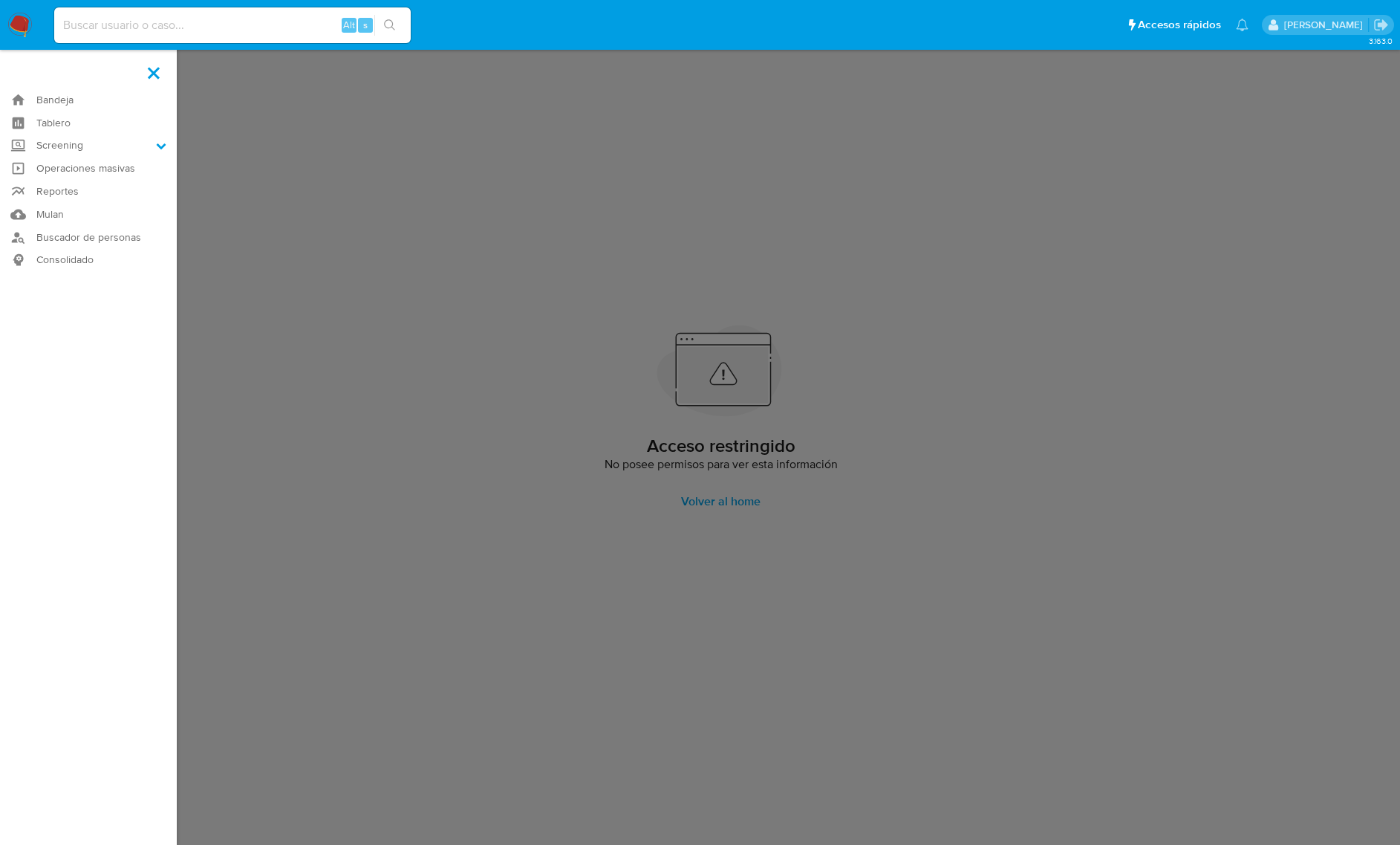
click at [0, 0] on input "Screening" at bounding box center [0, 0] width 0 height 0
click at [82, 198] on link "Herramientas" at bounding box center [88, 204] width 176 height 18
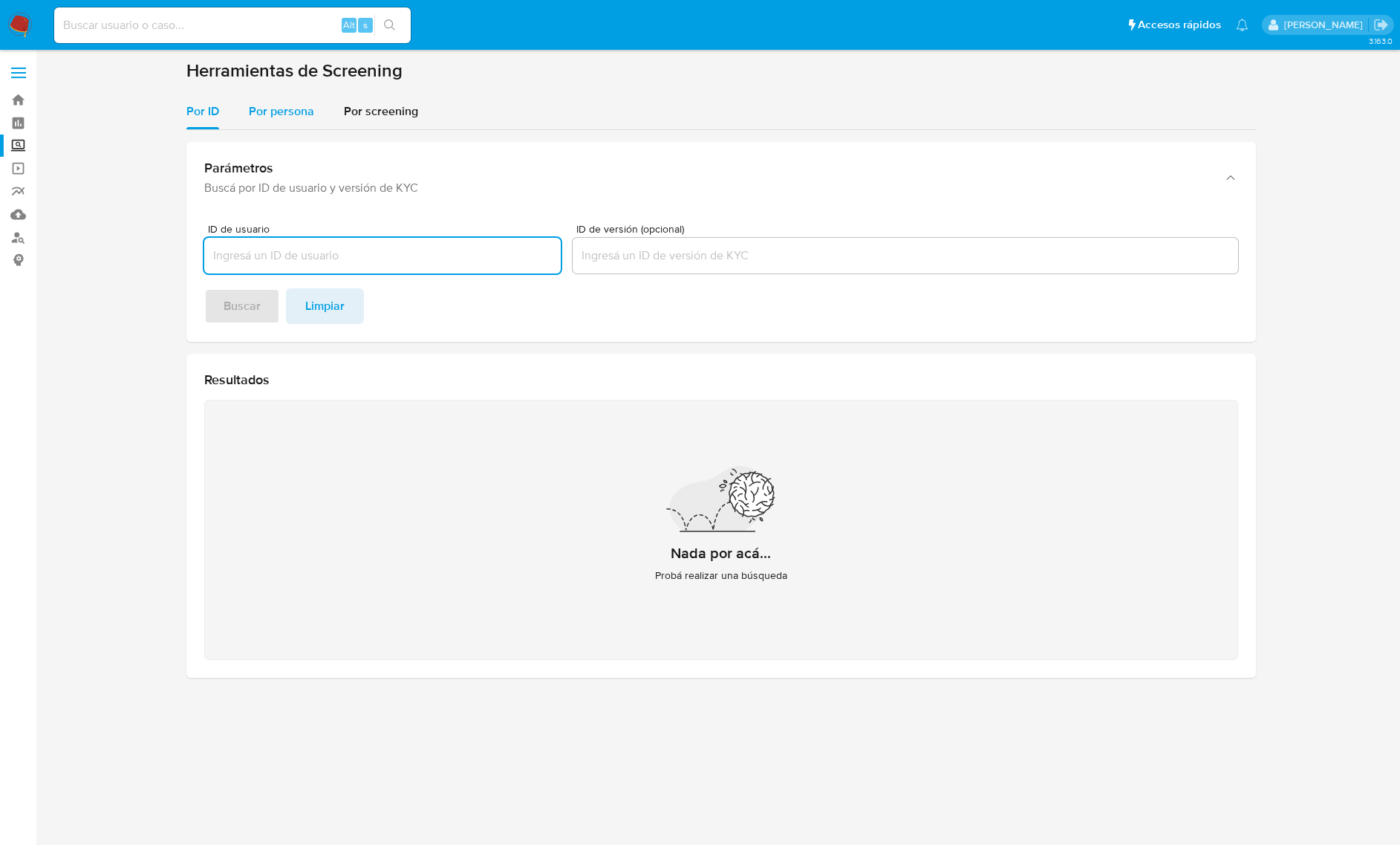
click at [297, 116] on span "Por persona" at bounding box center [281, 111] width 65 height 17
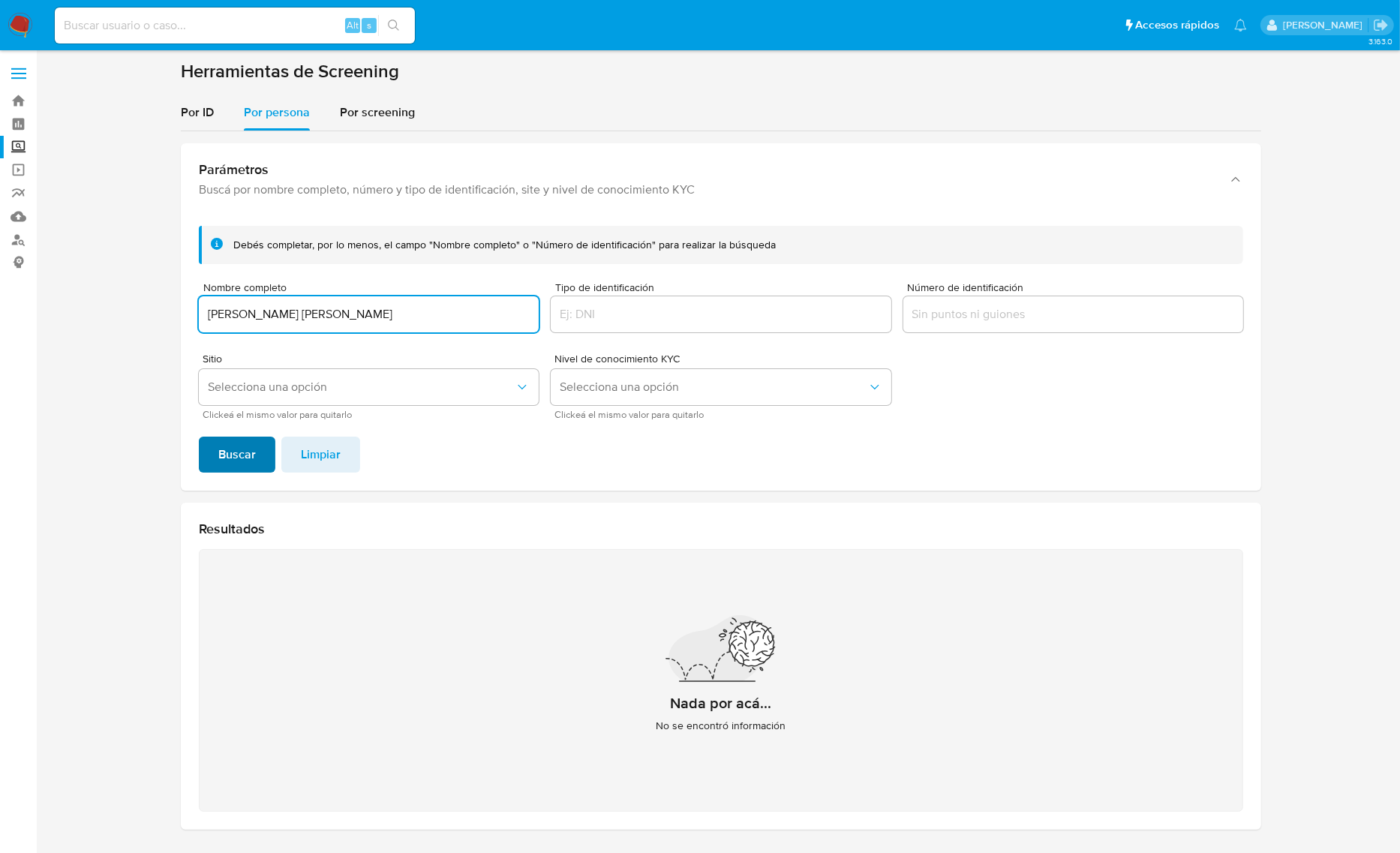
type input "[PERSON_NAME] [PERSON_NAME]"
click at [244, 468] on span "Buscar" at bounding box center [237, 455] width 37 height 33
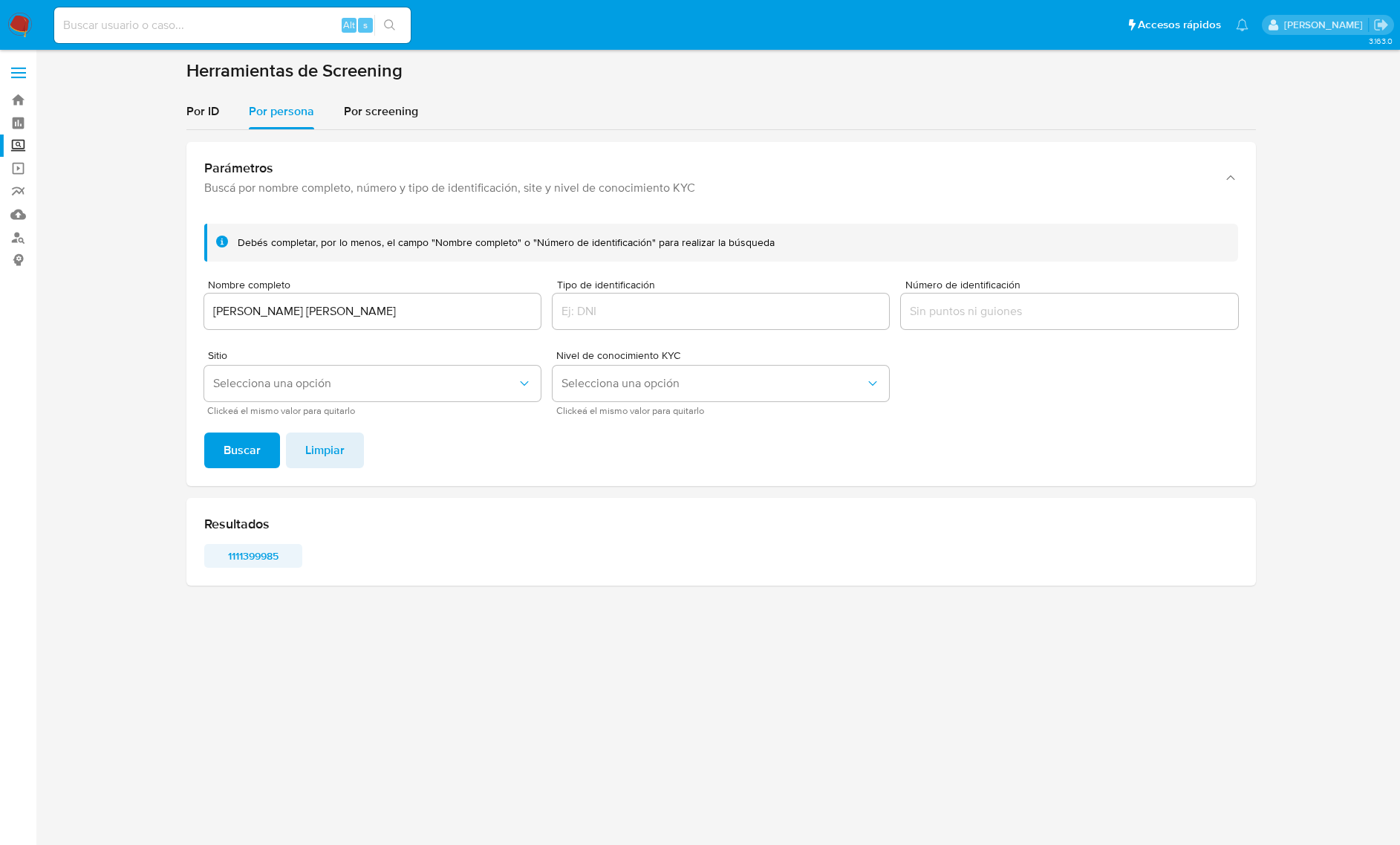
click at [266, 562] on span "1111399985" at bounding box center [254, 555] width 77 height 21
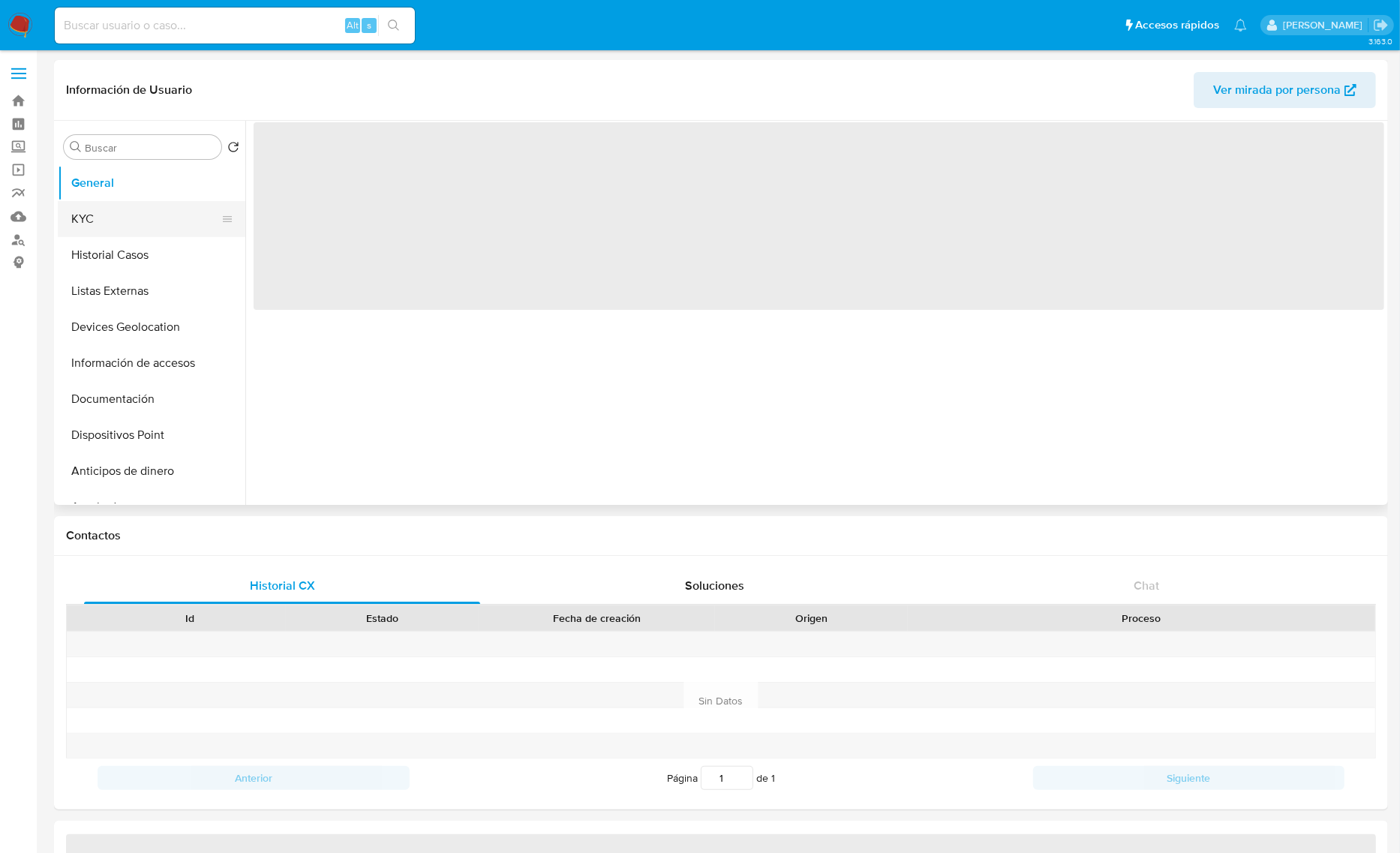
select select "10"
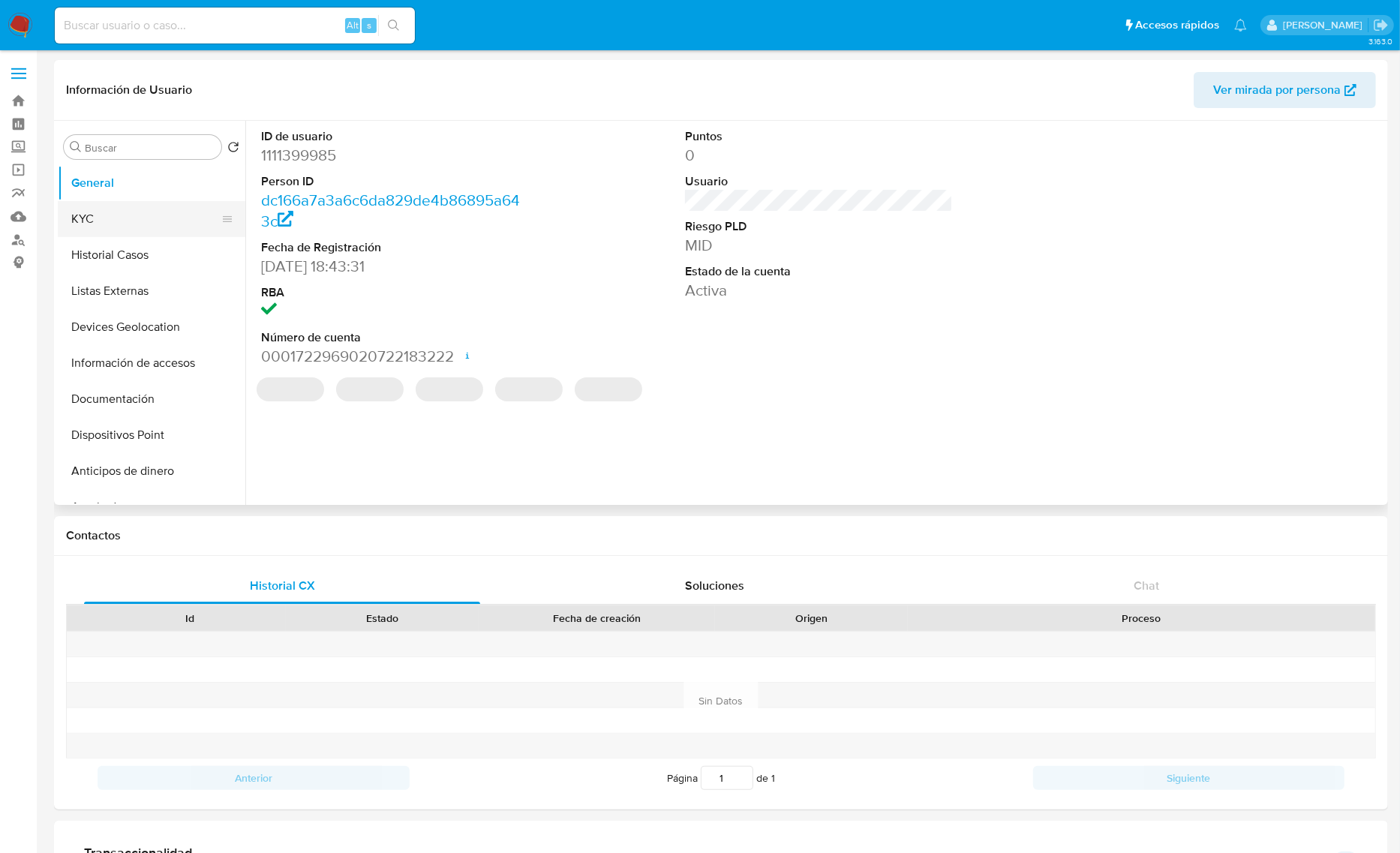
click at [143, 221] on button "KYC" at bounding box center [145, 219] width 175 height 36
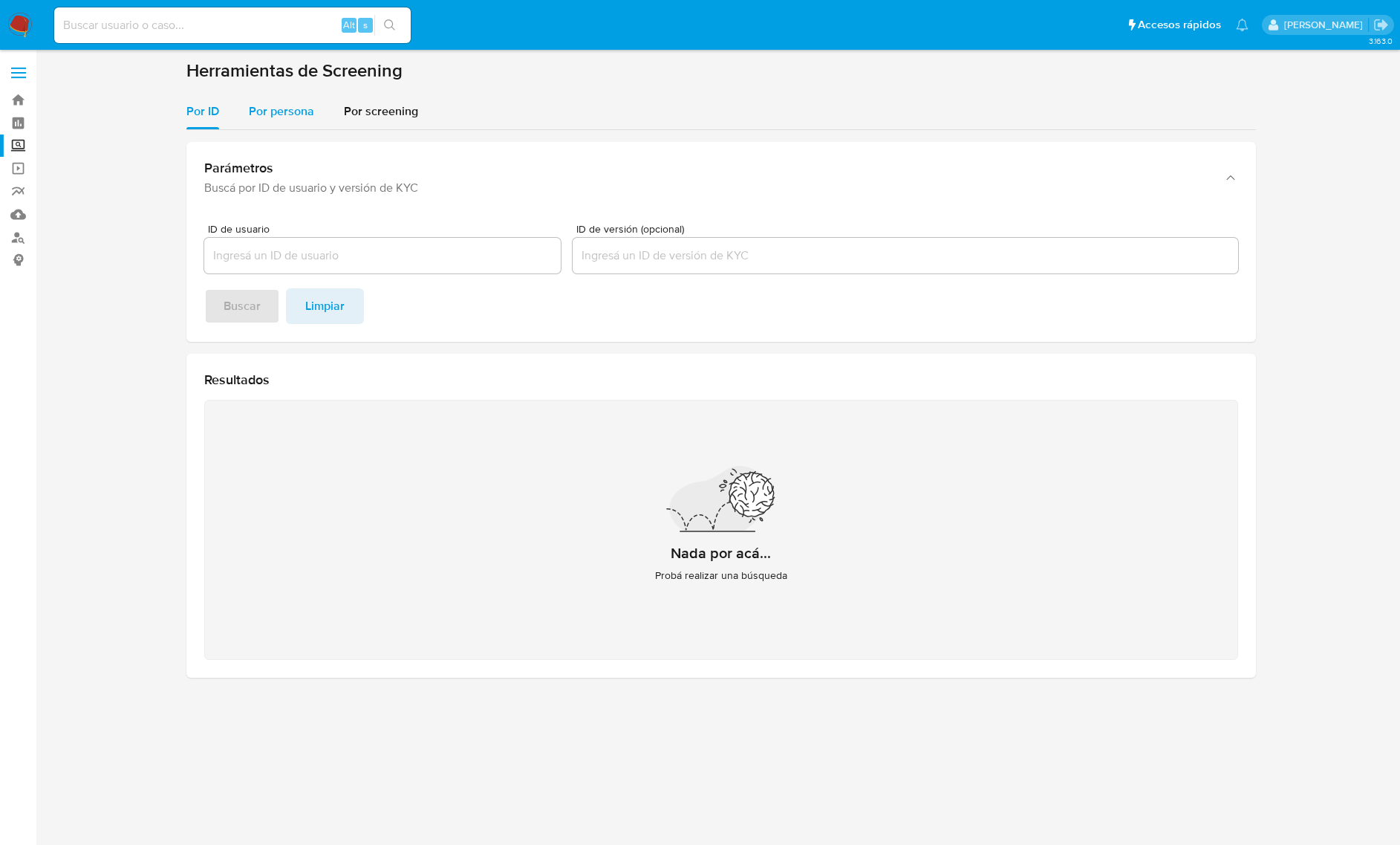
click at [291, 98] on div "Por persona" at bounding box center [281, 111] width 65 height 36
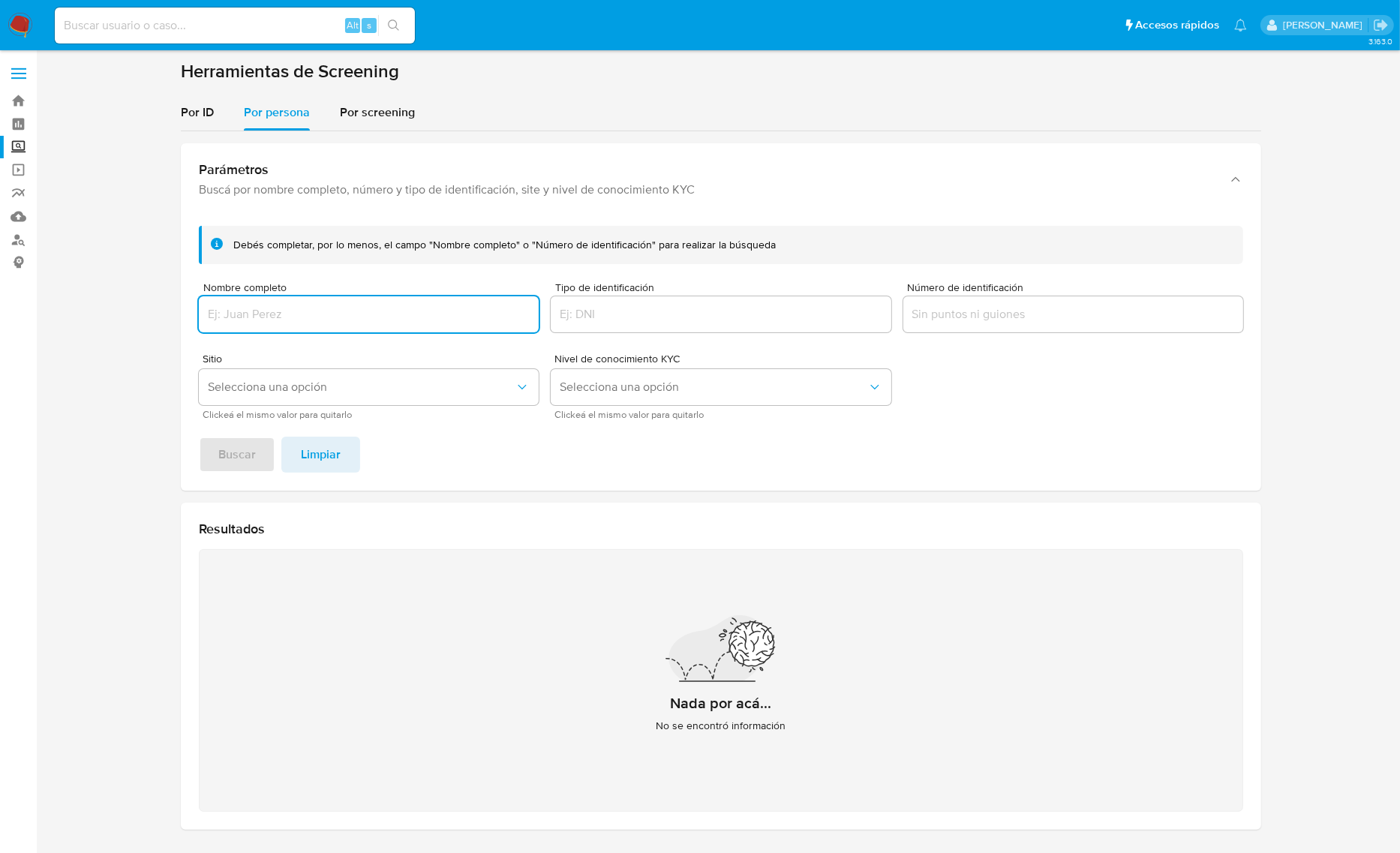
click at [321, 325] on div at bounding box center [369, 314] width 340 height 36
click at [301, 320] on input "Nombre completo" at bounding box center [369, 314] width 340 height 19
type input "[PERSON_NAME] [PERSON_NAME]"
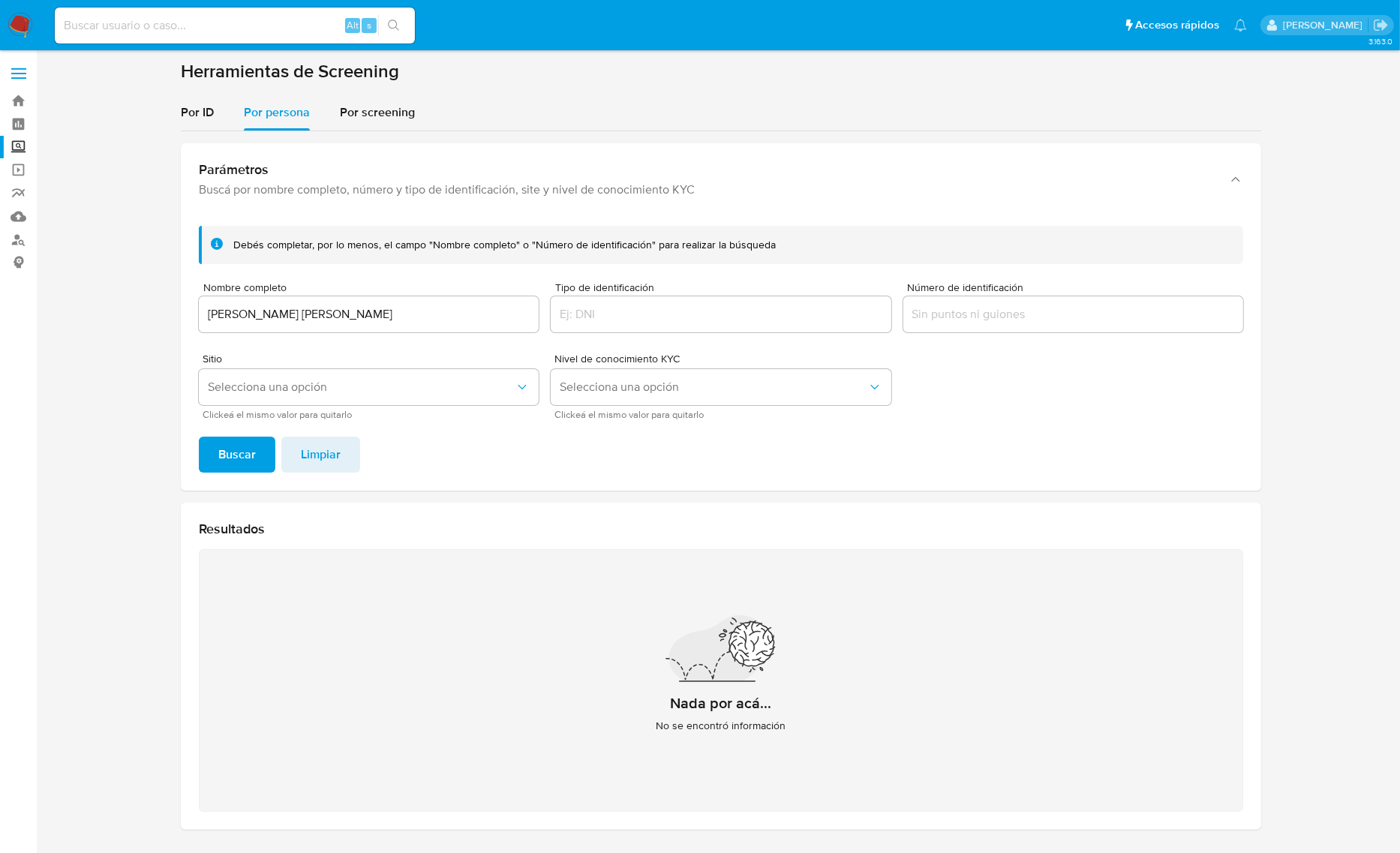
click at [242, 448] on span "Buscar" at bounding box center [237, 455] width 37 height 33
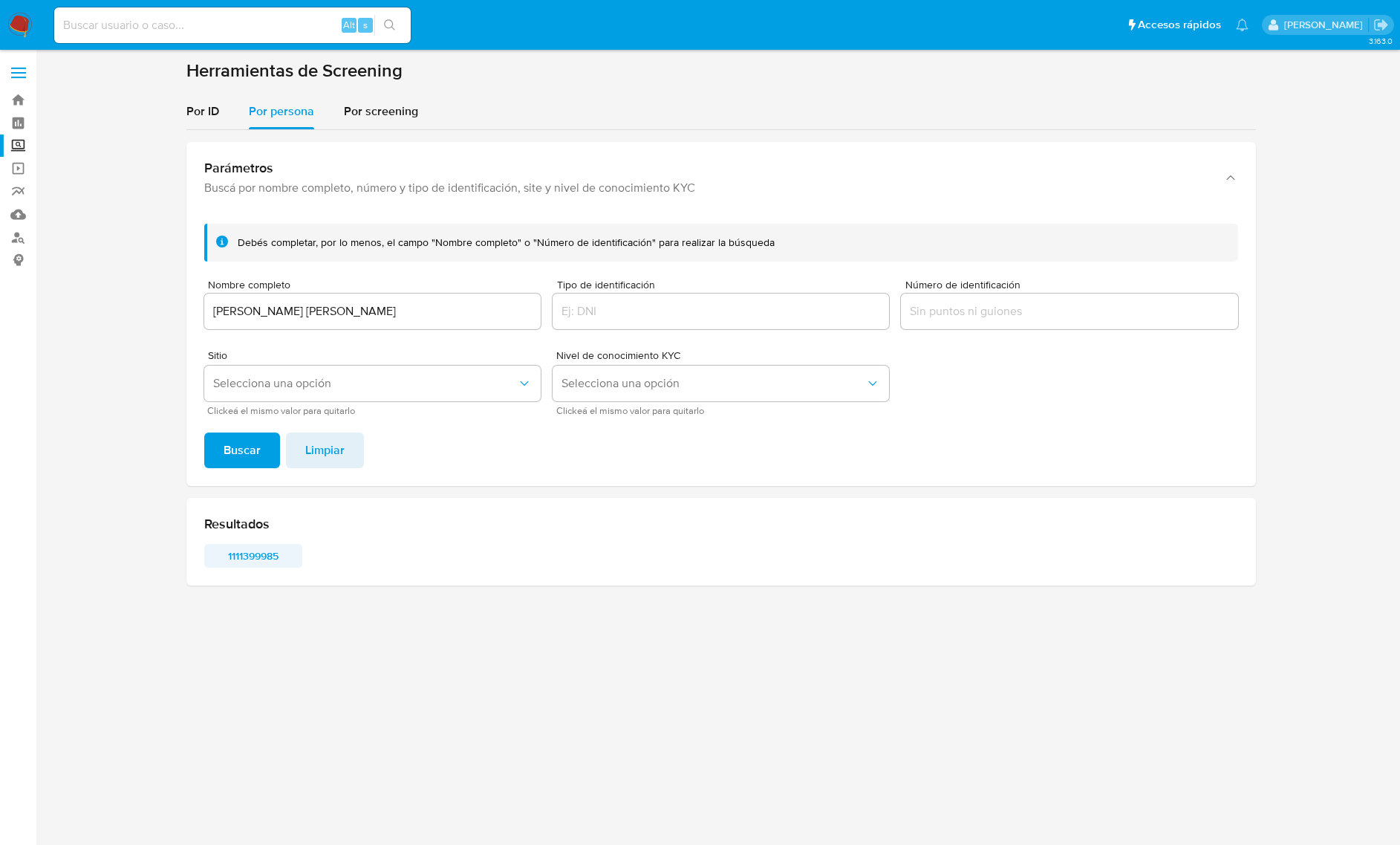
click at [255, 560] on span "1111399985" at bounding box center [254, 555] width 77 height 21
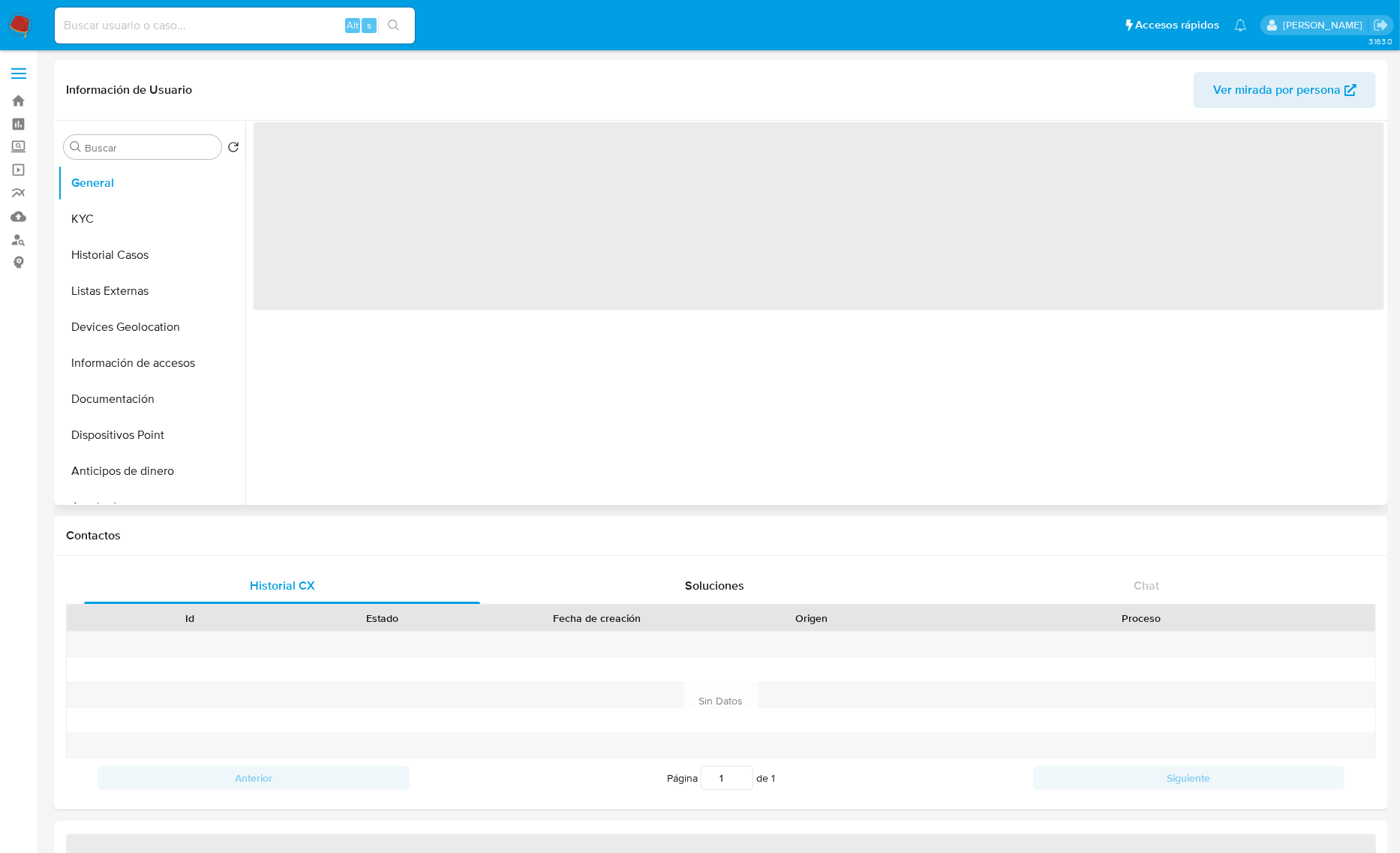
select select "10"
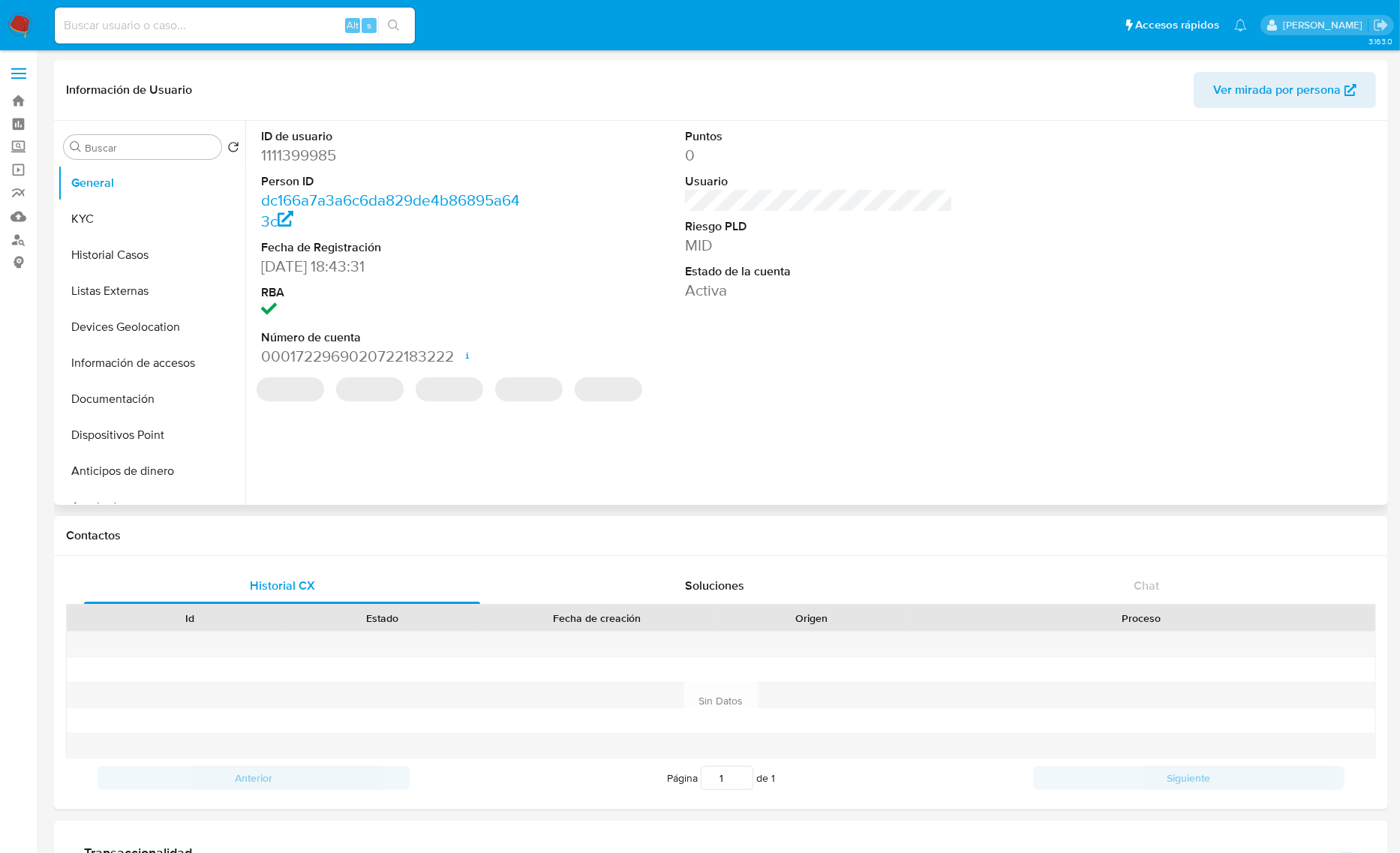
click at [336, 150] on dd "1111399985" at bounding box center [395, 155] width 268 height 21
click at [335, 150] on dd "1111399985" at bounding box center [395, 155] width 268 height 21
click at [331, 150] on dd "1111399985" at bounding box center [395, 155] width 268 height 21
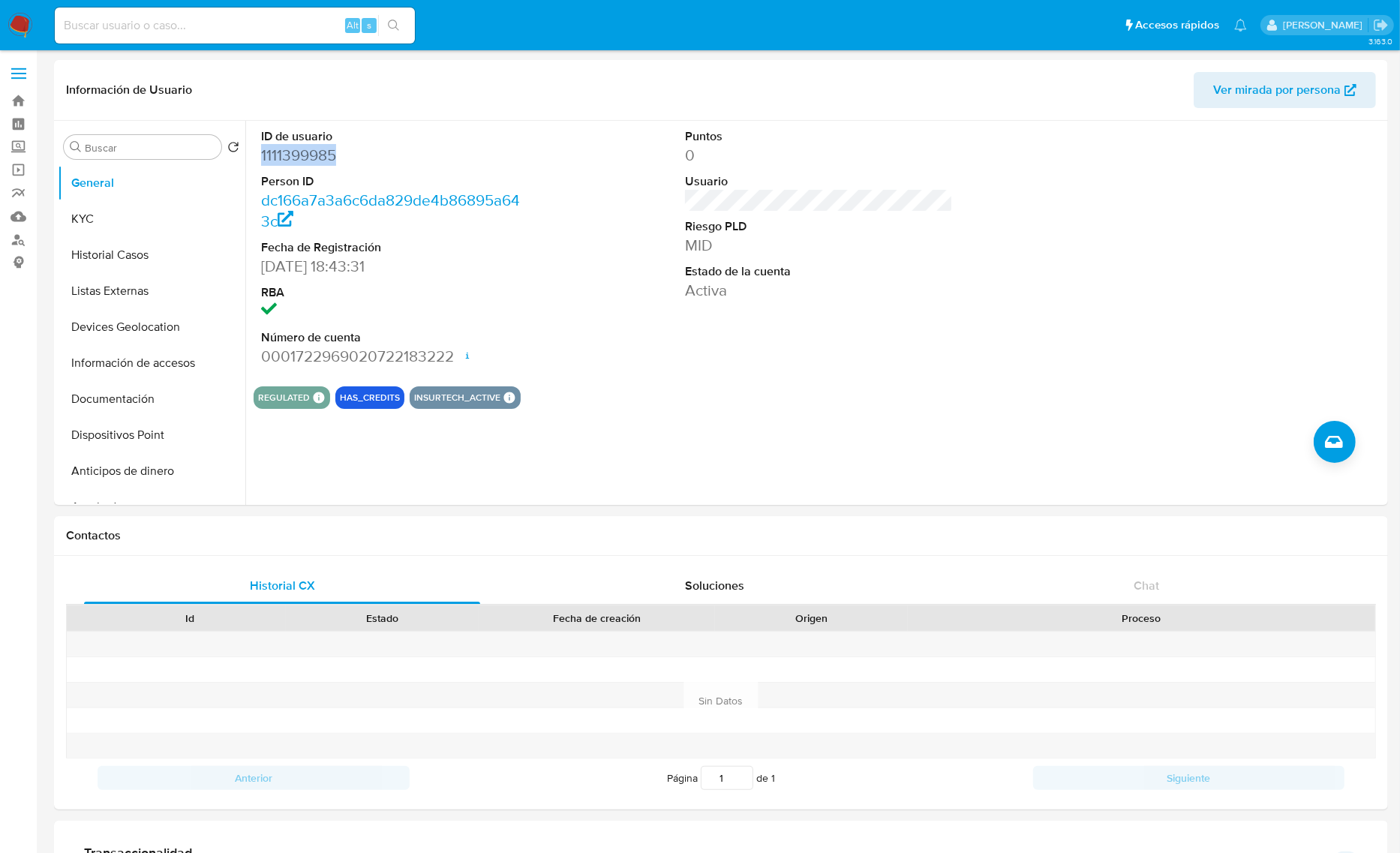
copy dd "1111399985"
click at [125, 264] on button "Historial Casos" at bounding box center [145, 254] width 175 height 36
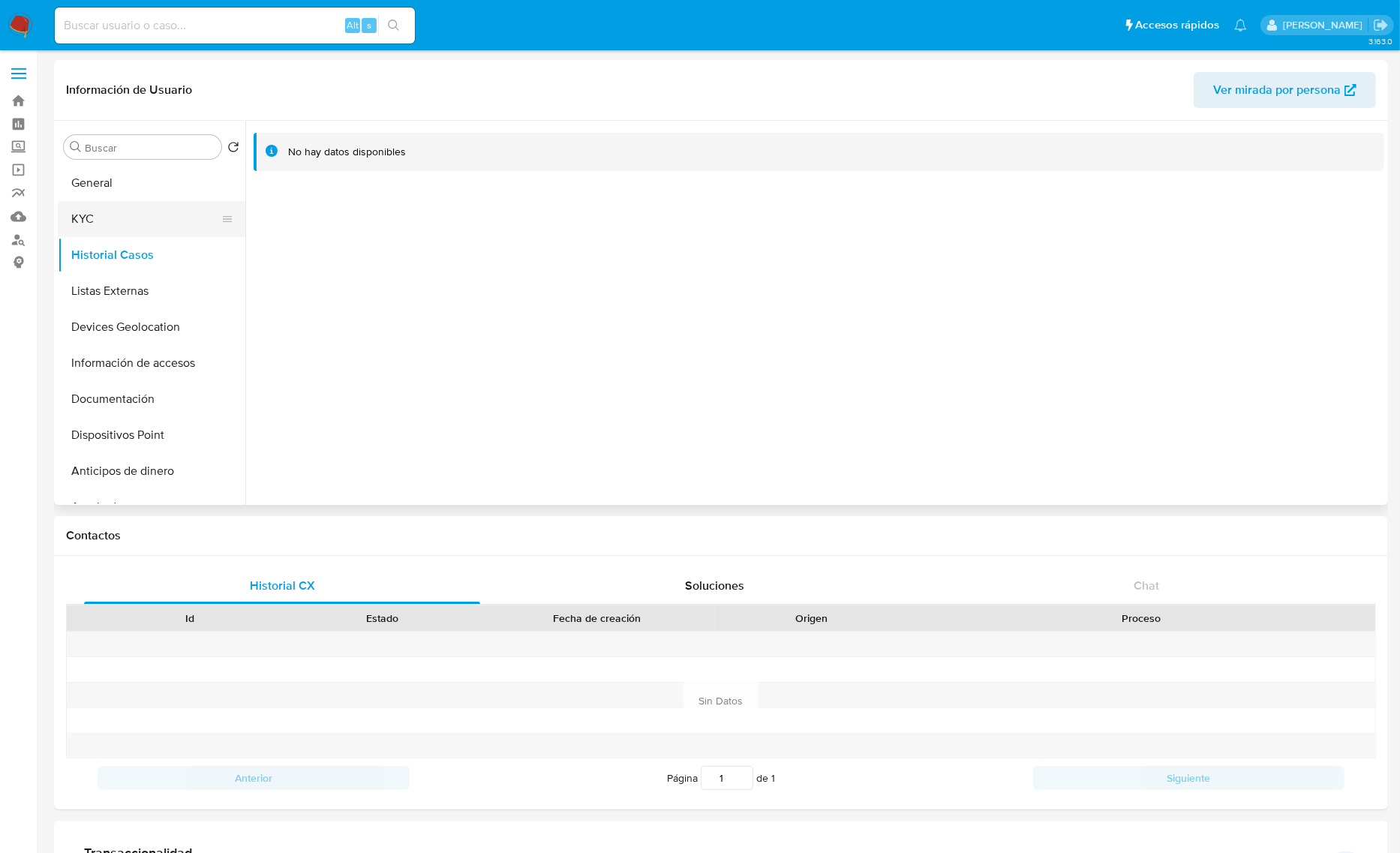
click at [116, 212] on button "KYC" at bounding box center [145, 219] width 175 height 36
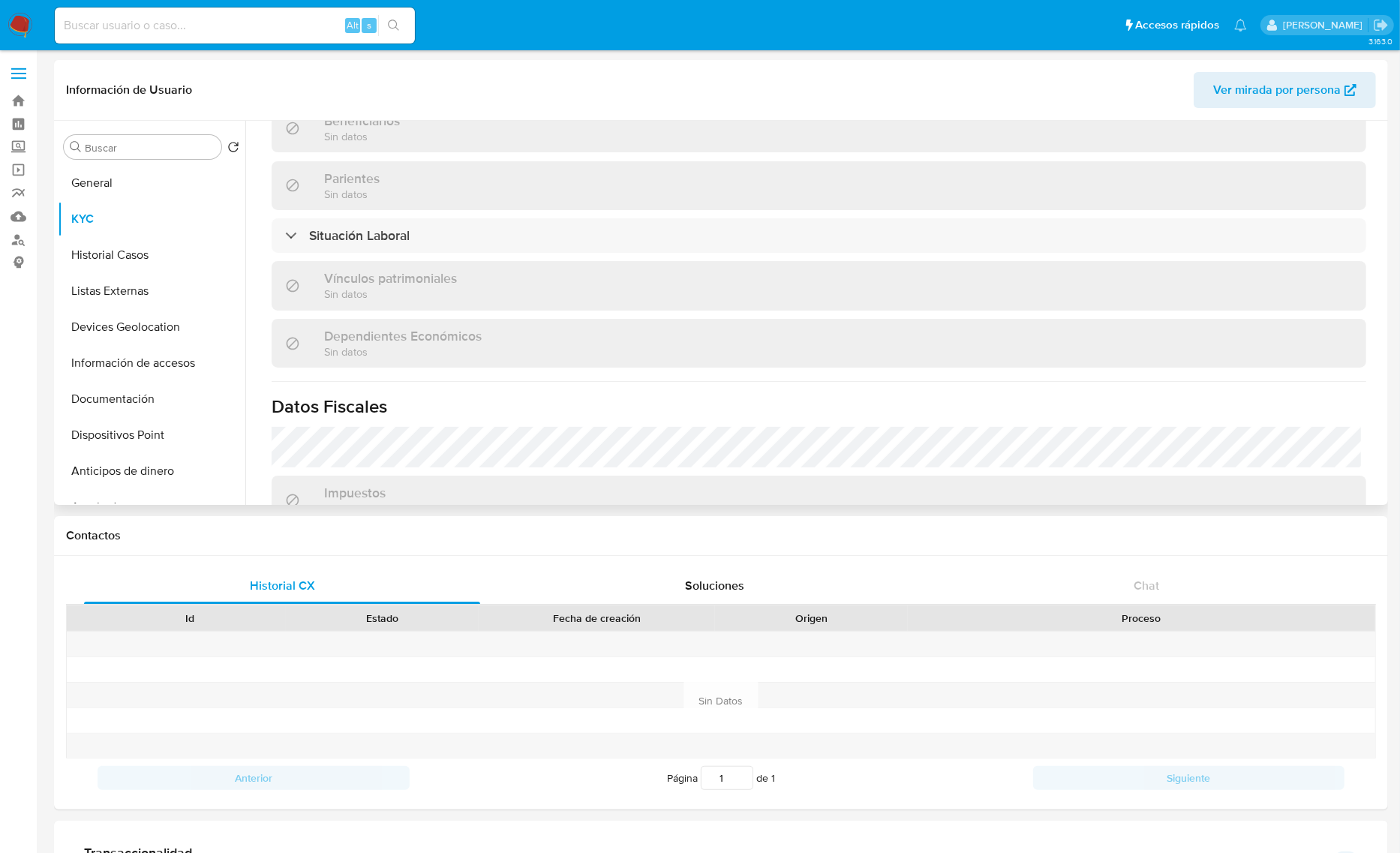
scroll to position [926, 0]
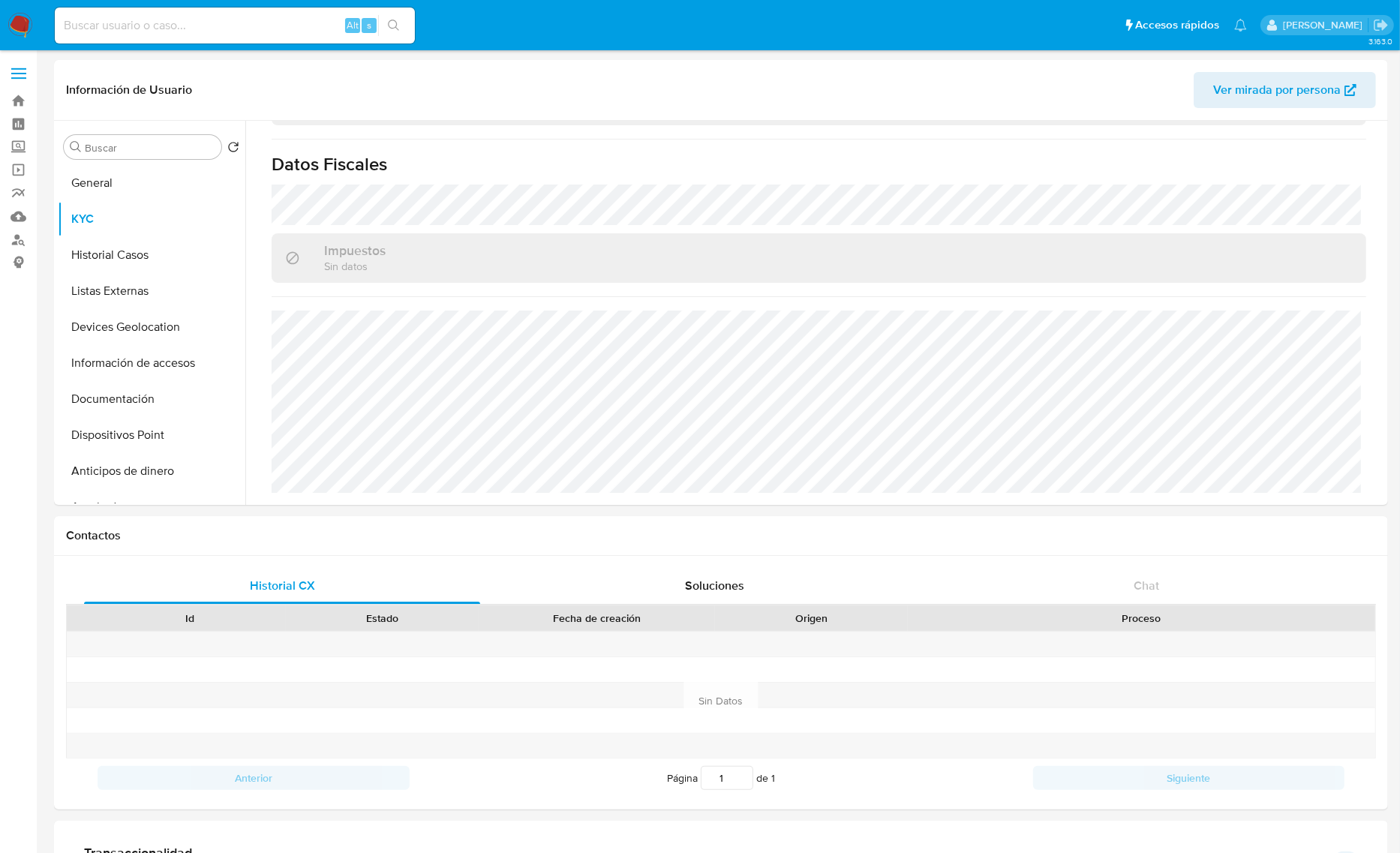
click at [263, 41] on div "Alt s" at bounding box center [235, 25] width 360 height 36
click at [253, 24] on input at bounding box center [235, 25] width 360 height 19
paste input "210388037"
type input "210388037"
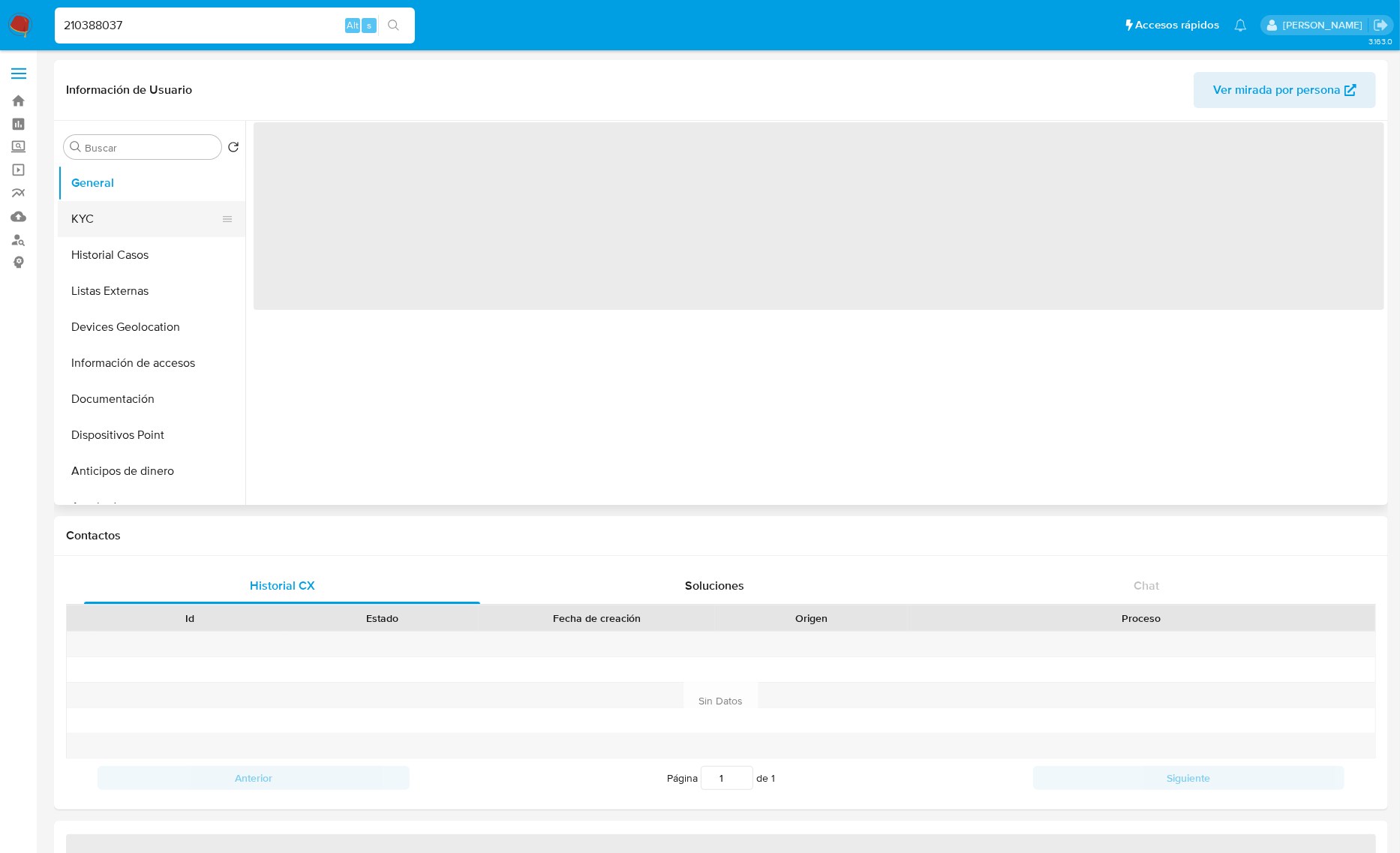
click at [152, 222] on button "KYC" at bounding box center [145, 219] width 175 height 36
select select "10"
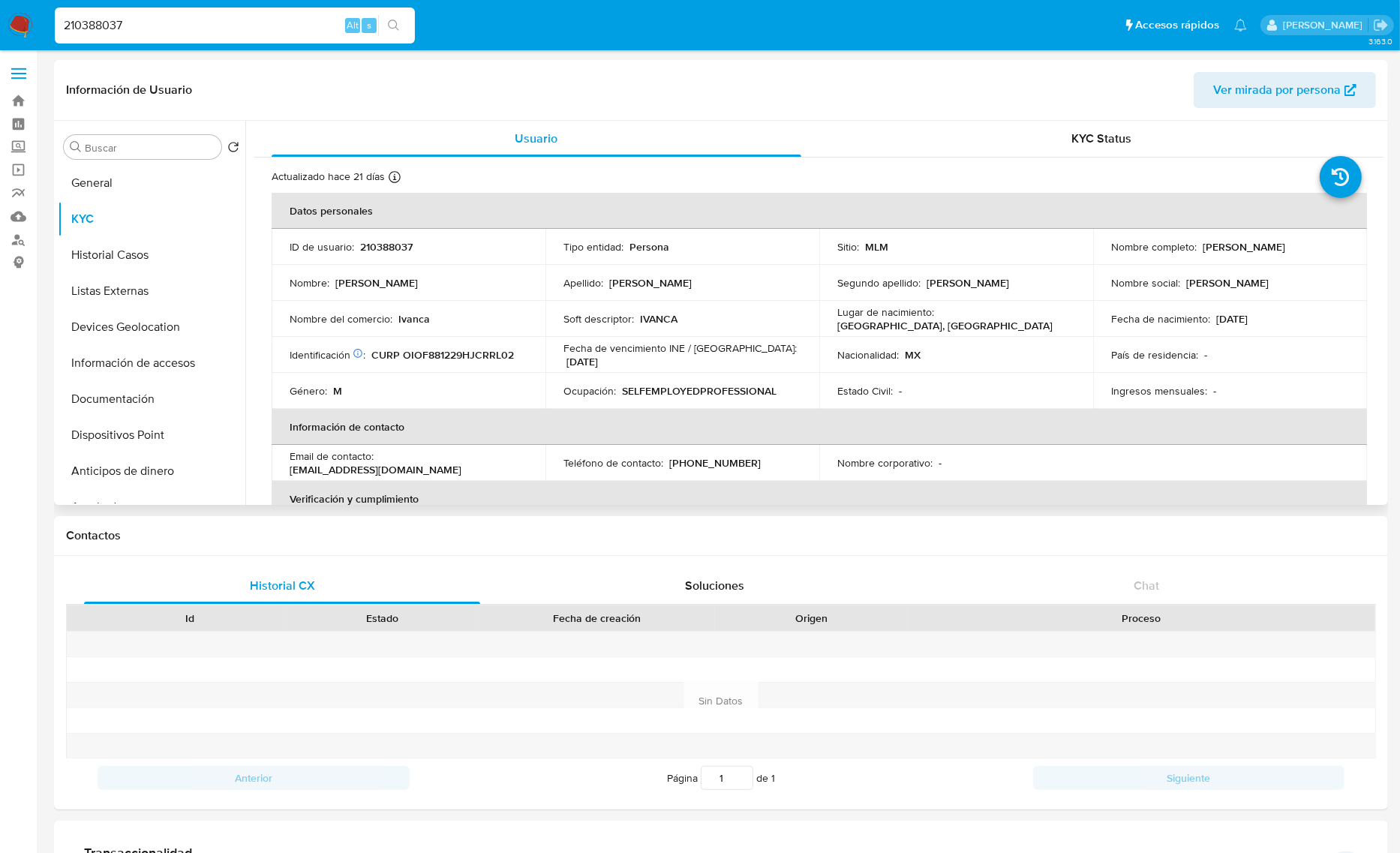
click at [408, 319] on p "Ivanca" at bounding box center [414, 318] width 32 height 14
click at [407, 320] on p "Ivanca" at bounding box center [414, 318] width 32 height 14
copy p "Ivanca"
click at [97, 24] on input "210388037" at bounding box center [235, 25] width 360 height 19
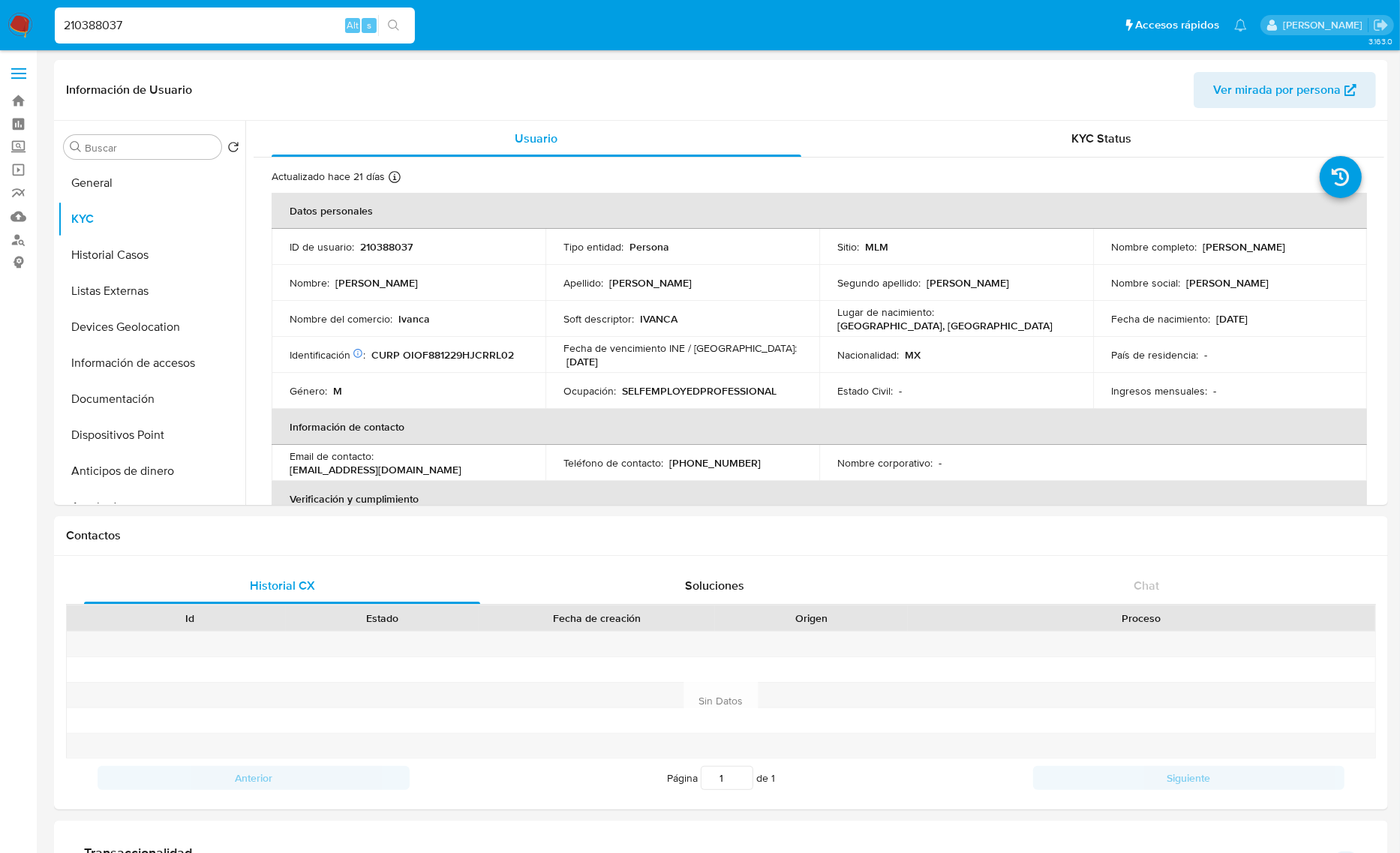
paste input "1111399985"
type input "1111399985"
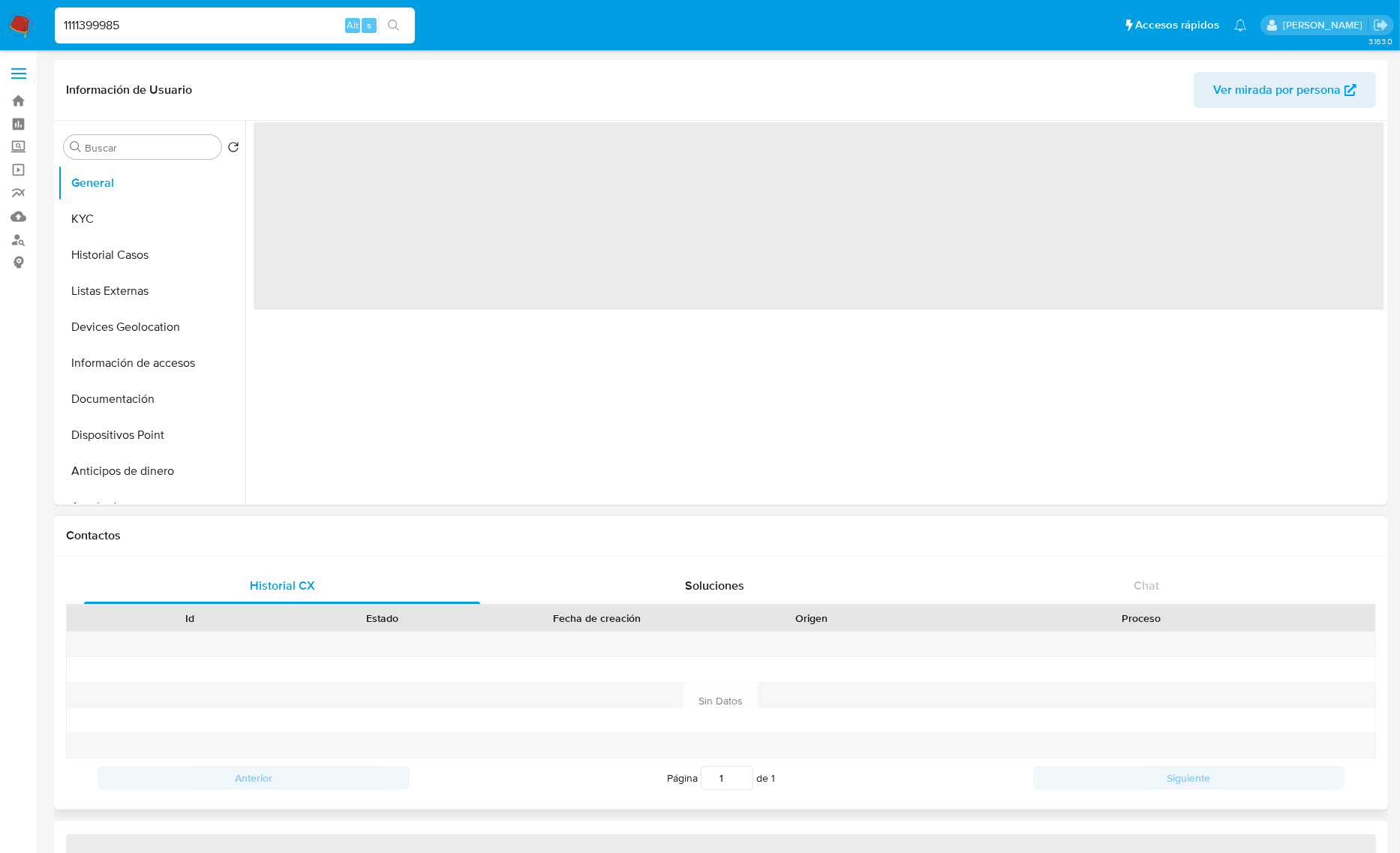
select select "10"
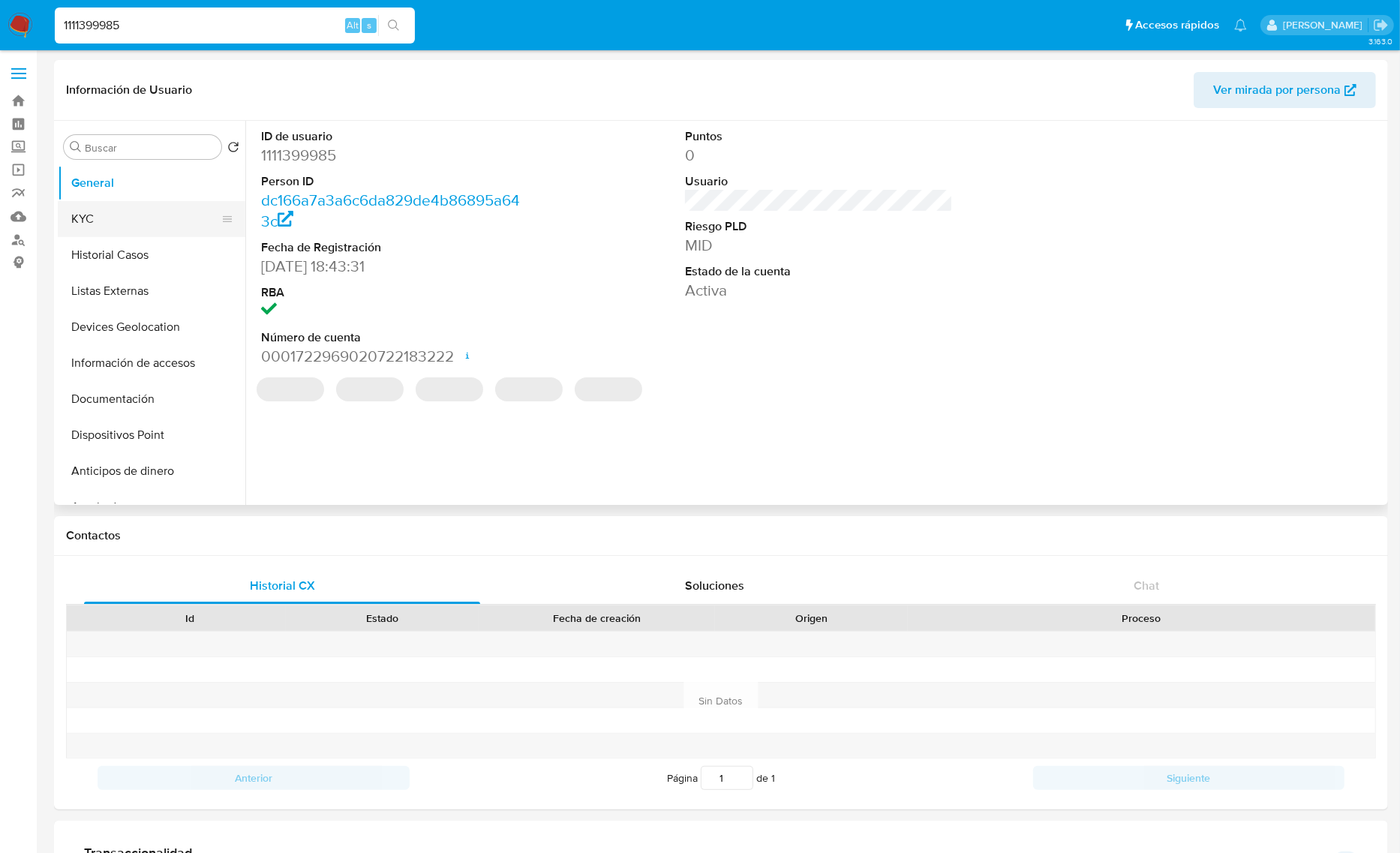
click at [115, 211] on button "KYC" at bounding box center [145, 219] width 175 height 36
